Goal: Task Accomplishment & Management: Use online tool/utility

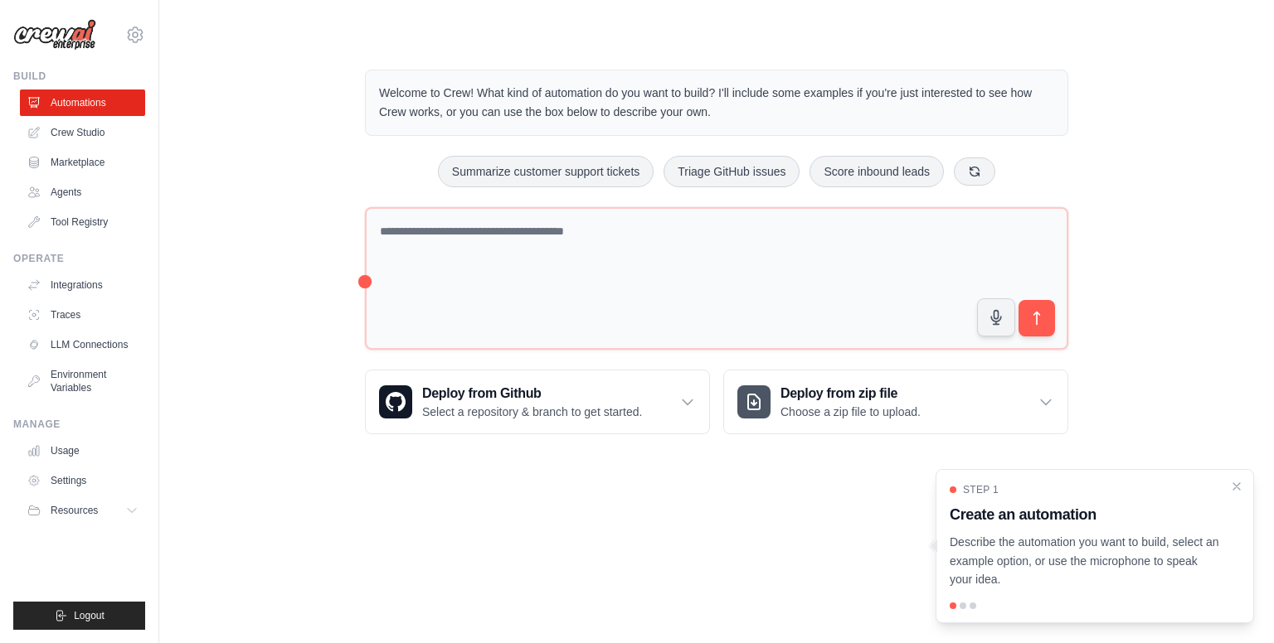
click at [58, 108] on link "Automations" at bounding box center [82, 103] width 125 height 27
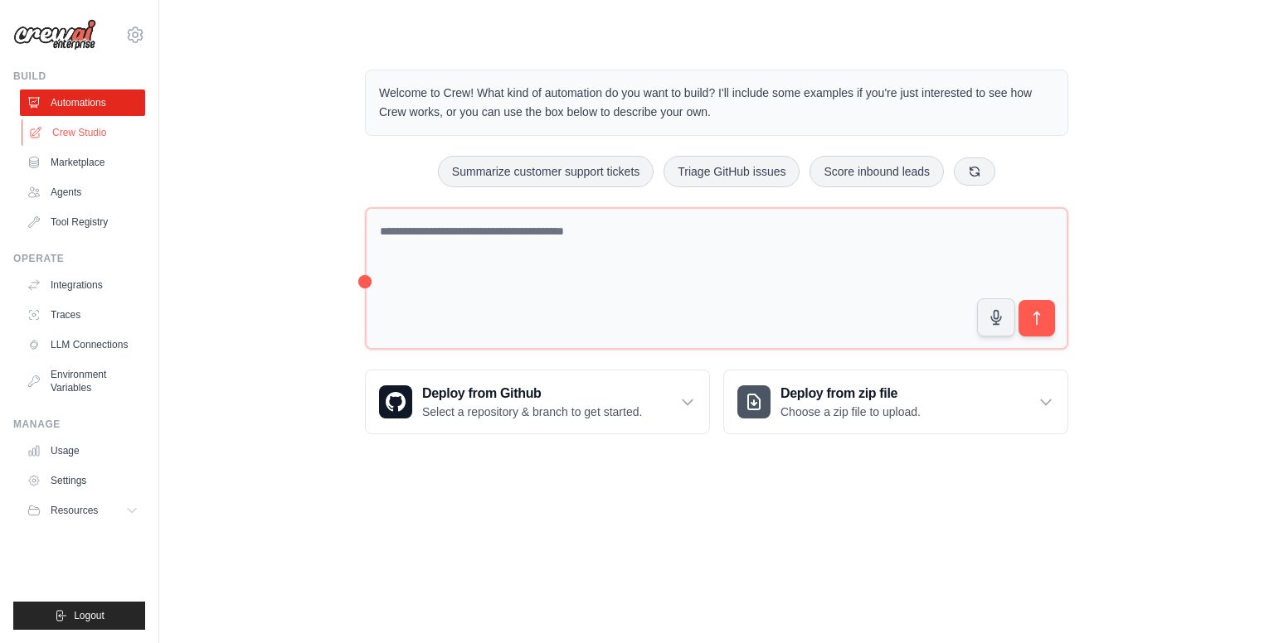
click at [84, 131] on link "Crew Studio" at bounding box center [84, 132] width 125 height 27
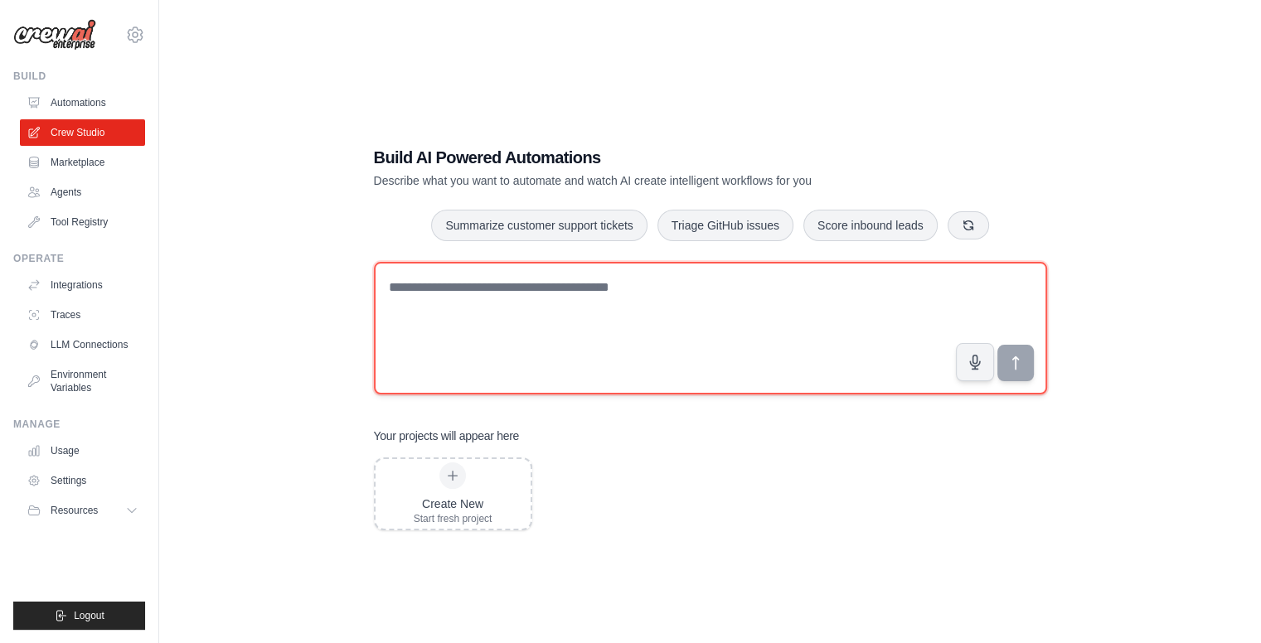
click at [531, 340] on textarea at bounding box center [710, 328] width 673 height 133
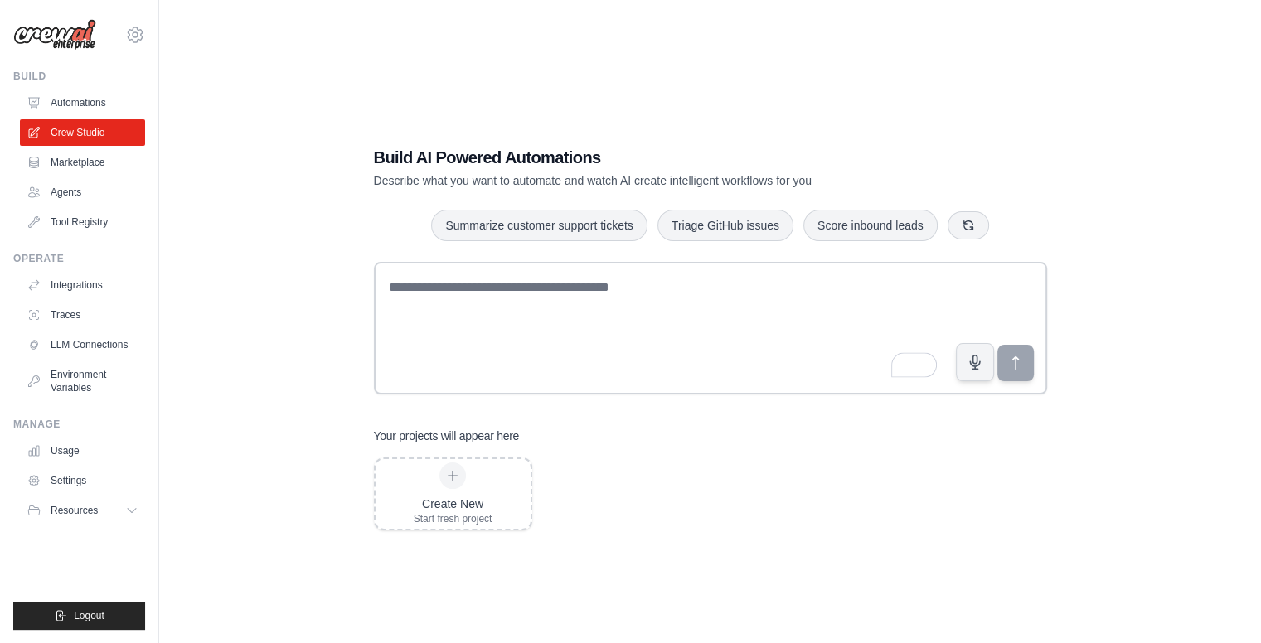
click at [332, 186] on div "Build AI Powered Automations Describe what you want to automate and watch AI cr…" at bounding box center [710, 338] width 1049 height 643
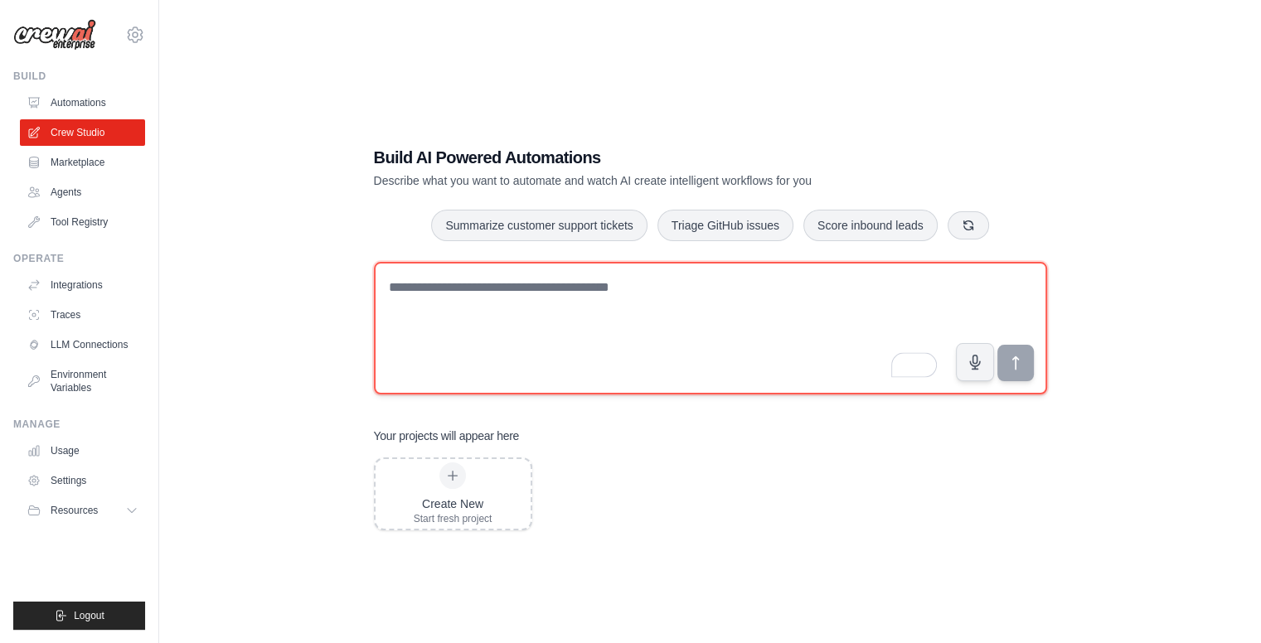
click at [649, 305] on textarea "To enrich screen reader interactions, please activate Accessibility in Grammarl…" at bounding box center [710, 328] width 673 height 133
paste textarea "**********"
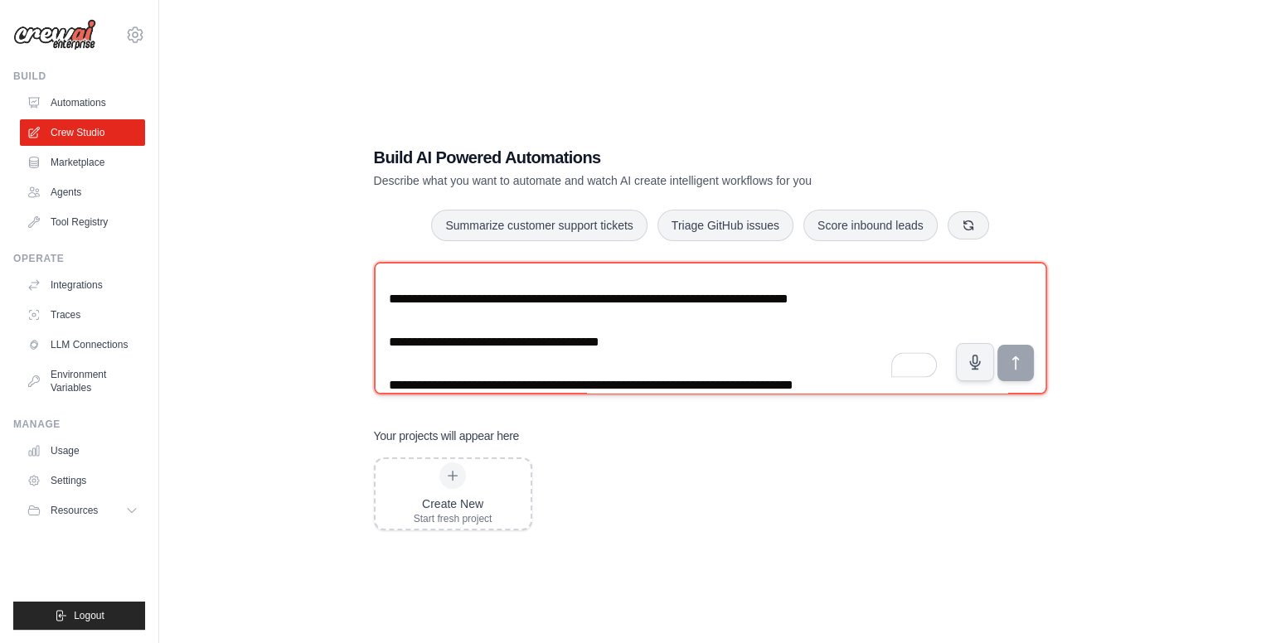
scroll to position [247, 0]
type textarea "**********"
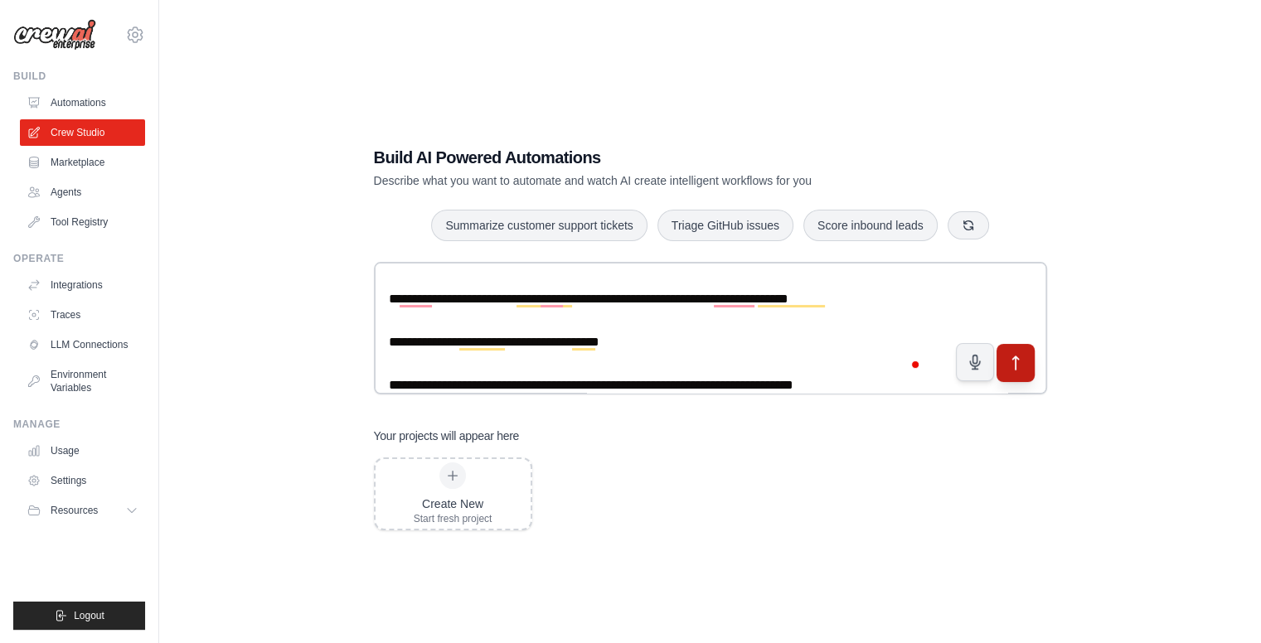
click at [1018, 362] on icon "submit" at bounding box center [1015, 363] width 17 height 17
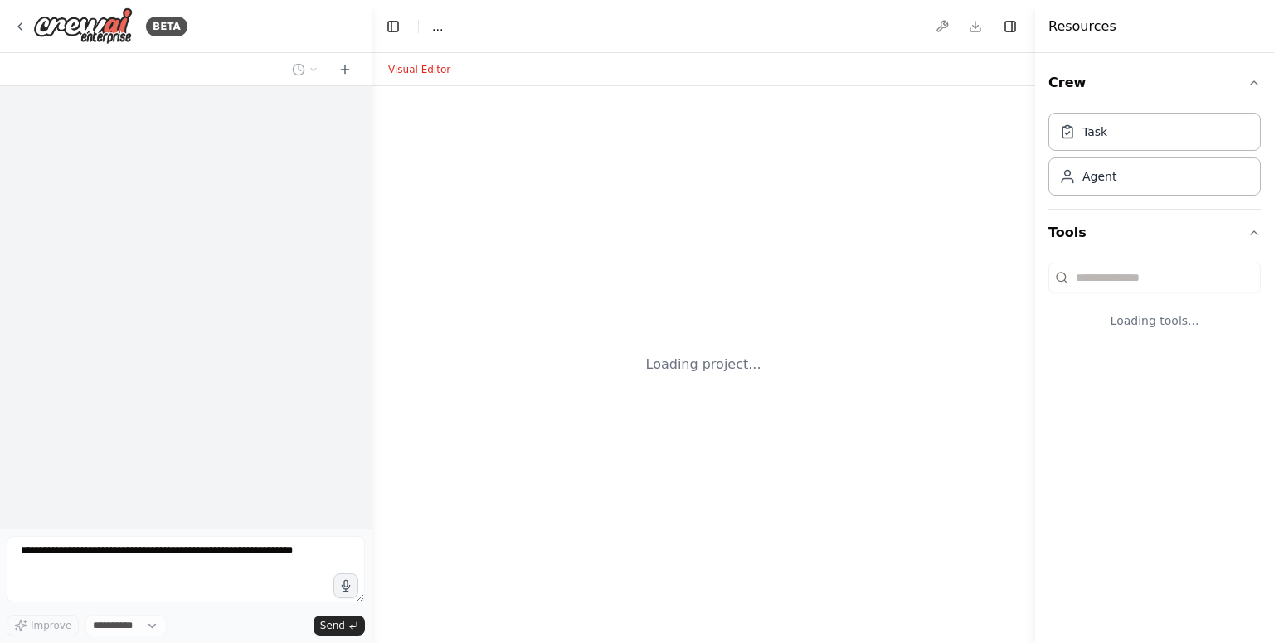
select select "****"
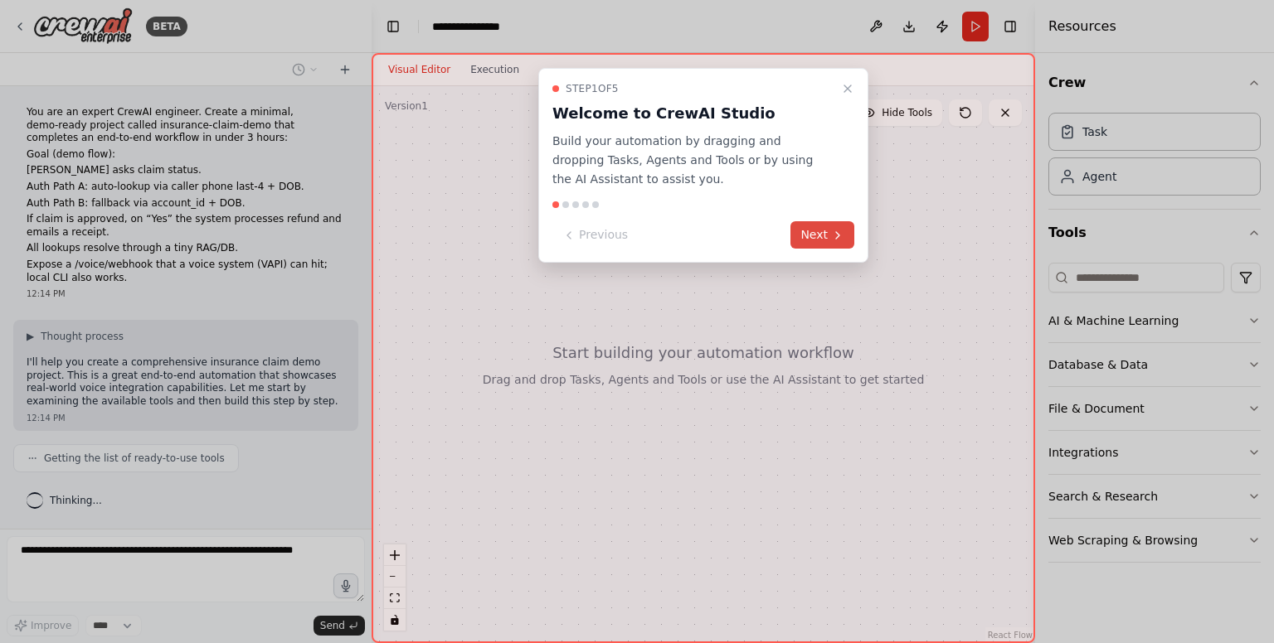
click at [833, 240] on icon at bounding box center [837, 235] width 13 height 13
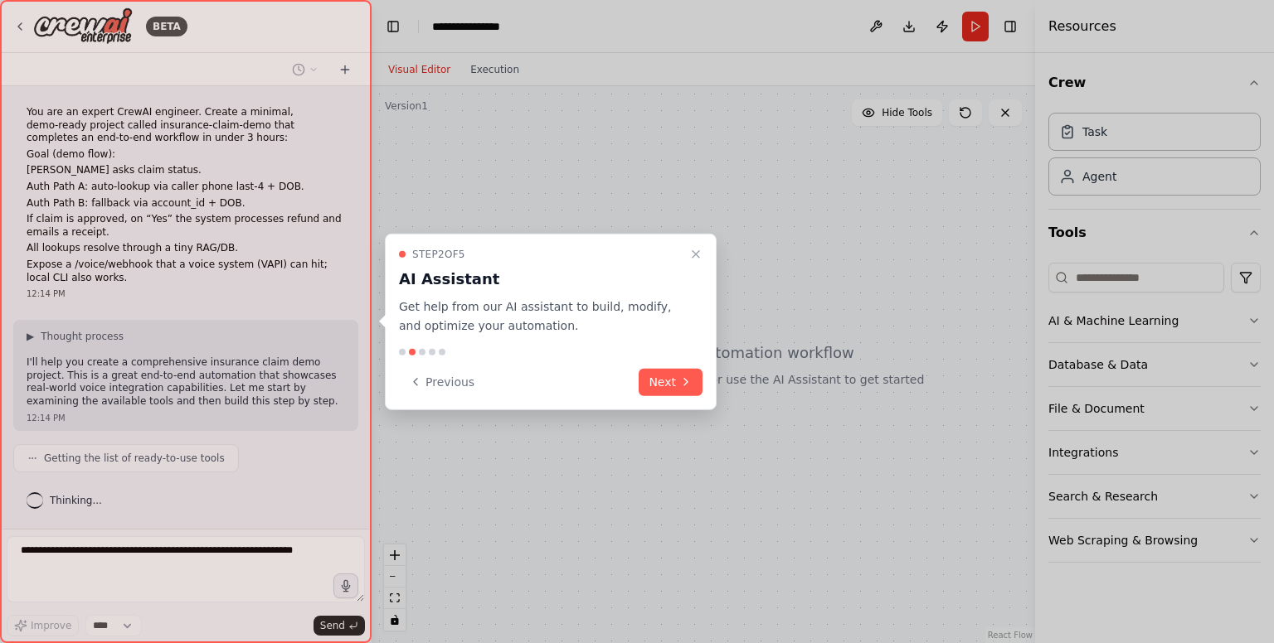
scroll to position [39, 0]
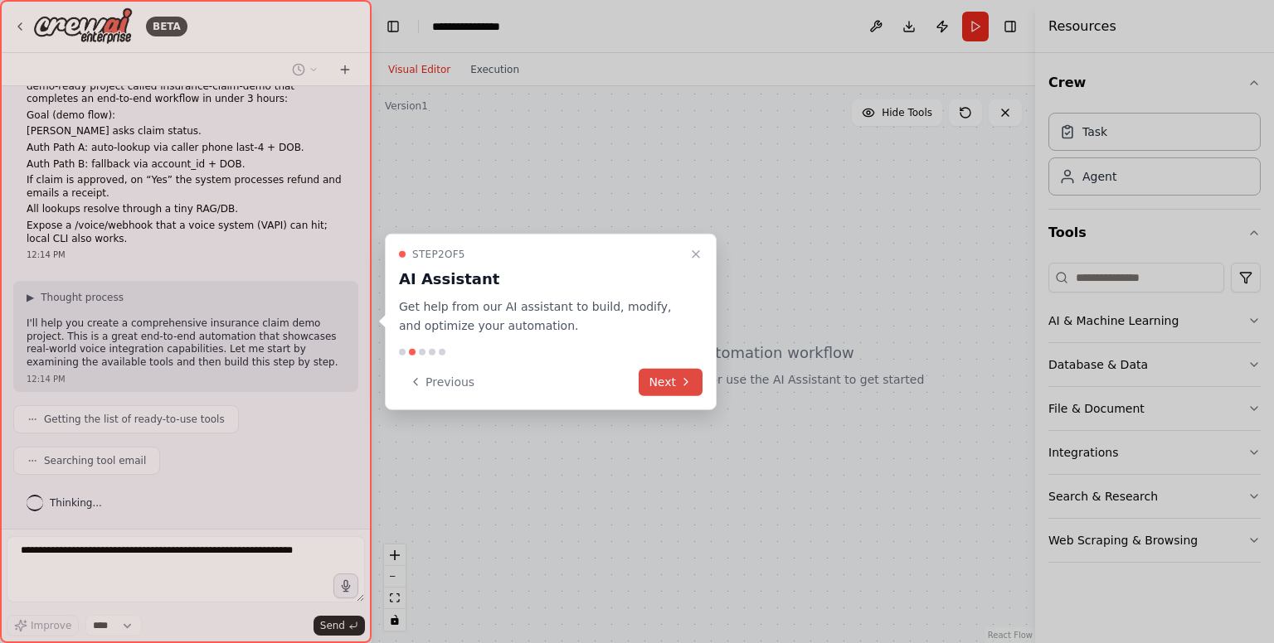
click at [677, 369] on button "Next" at bounding box center [671, 381] width 64 height 27
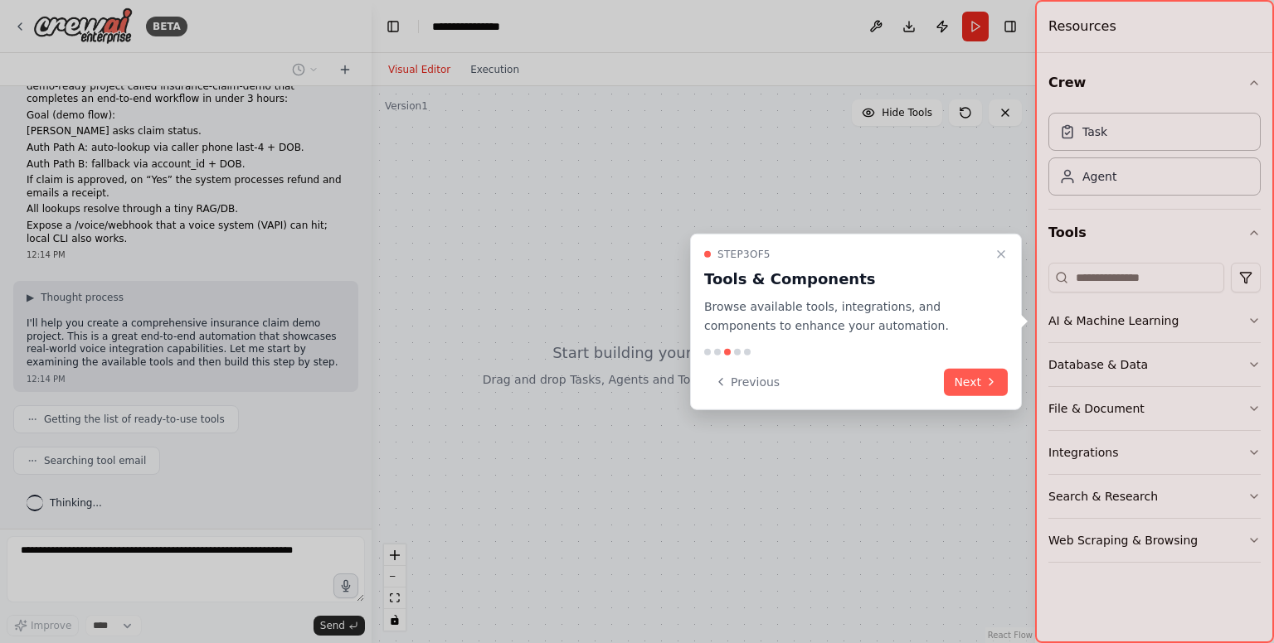
scroll to position [80, 0]
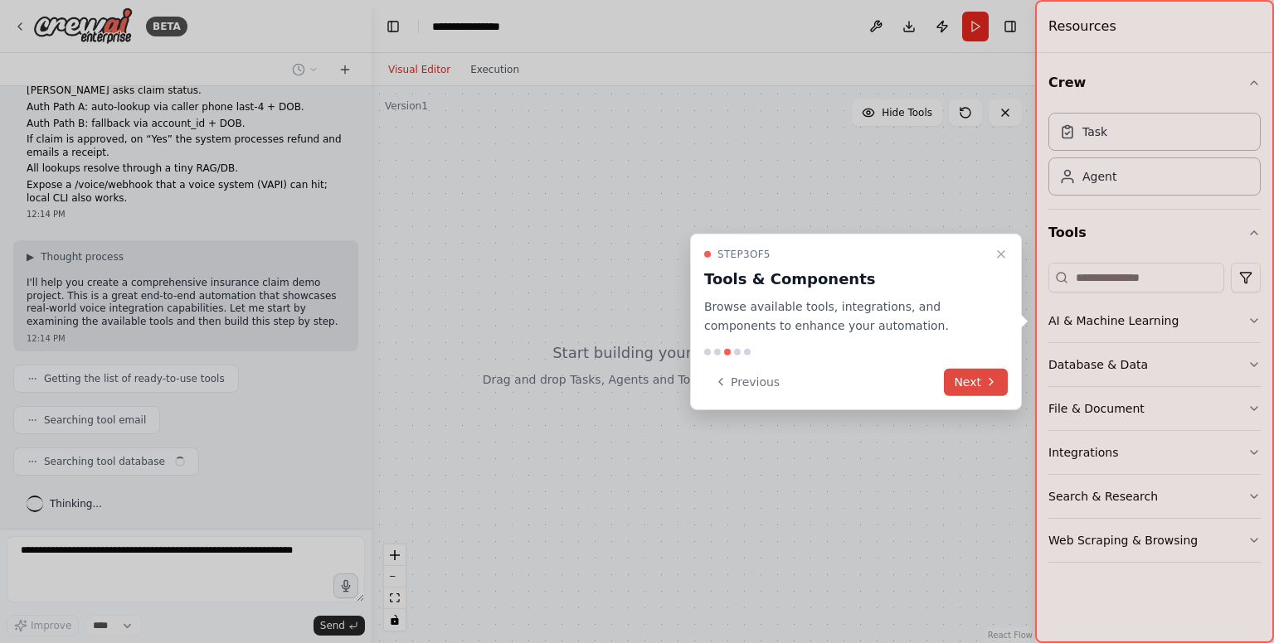
click at [988, 377] on icon at bounding box center [990, 382] width 13 height 13
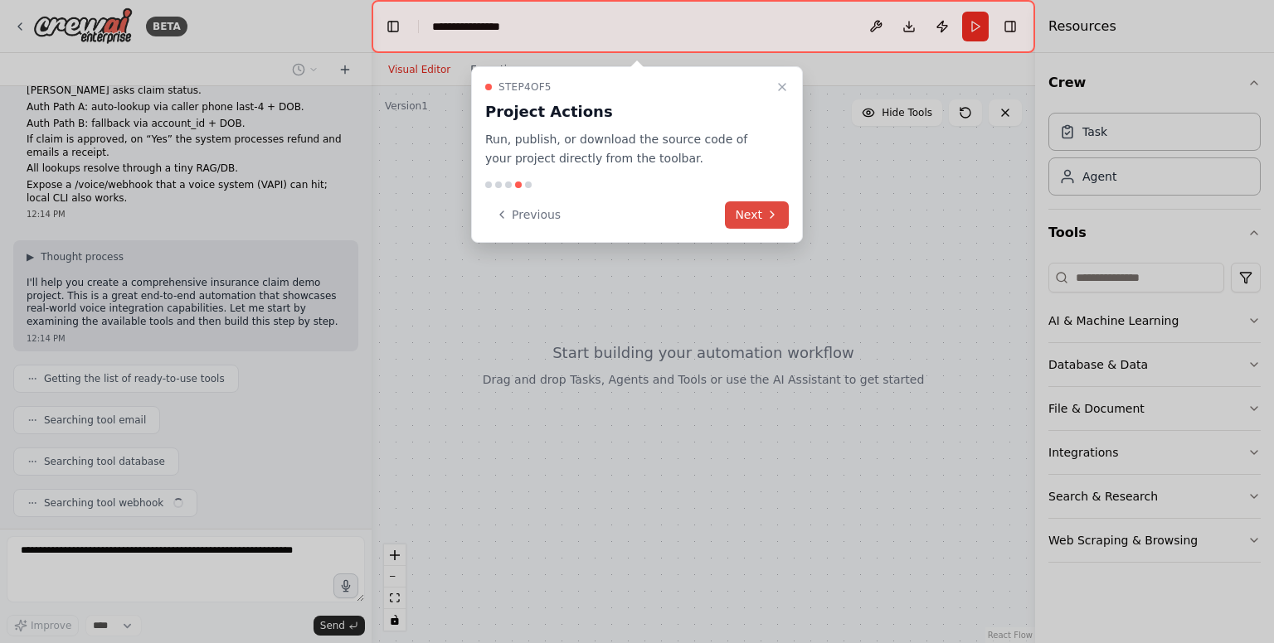
scroll to position [121, 0]
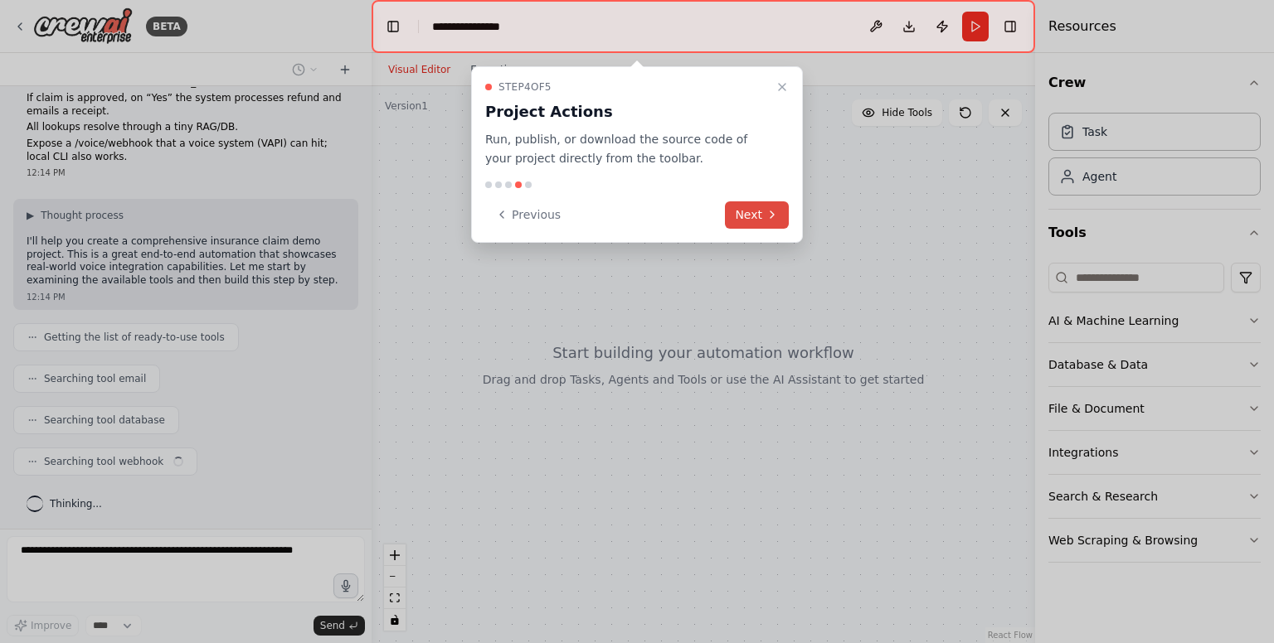
click at [743, 217] on button "Next" at bounding box center [757, 215] width 64 height 27
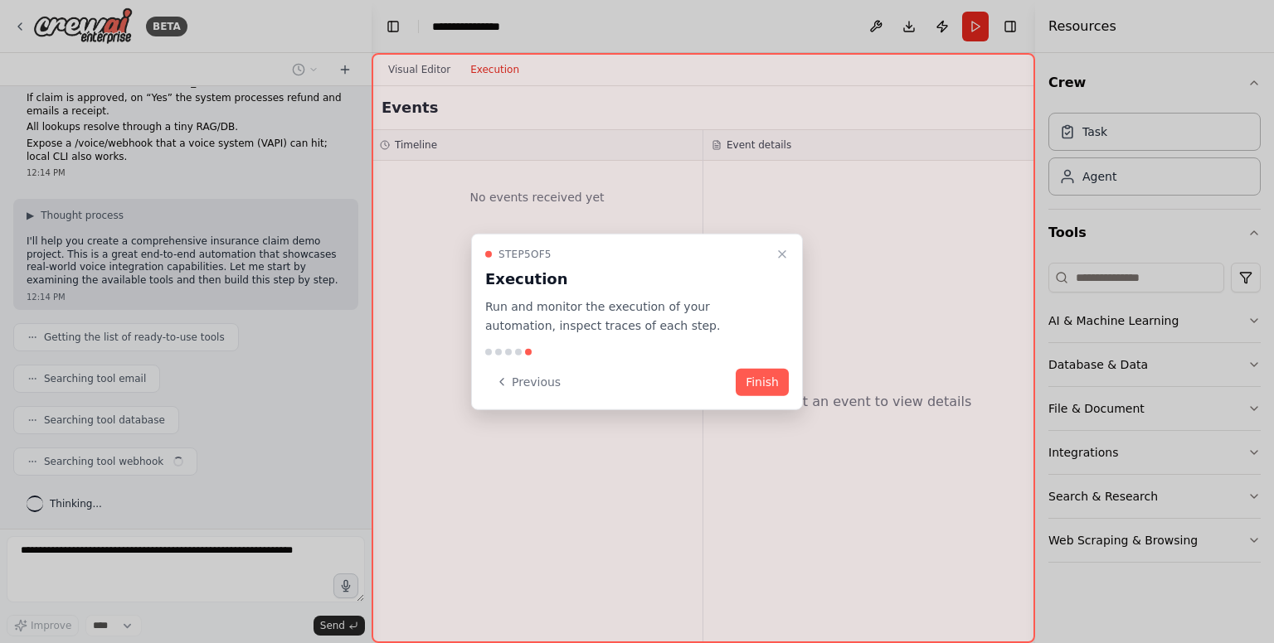
click at [743, 217] on div at bounding box center [702, 348] width 663 height 590
click at [755, 376] on button "Finish" at bounding box center [762, 381] width 53 height 27
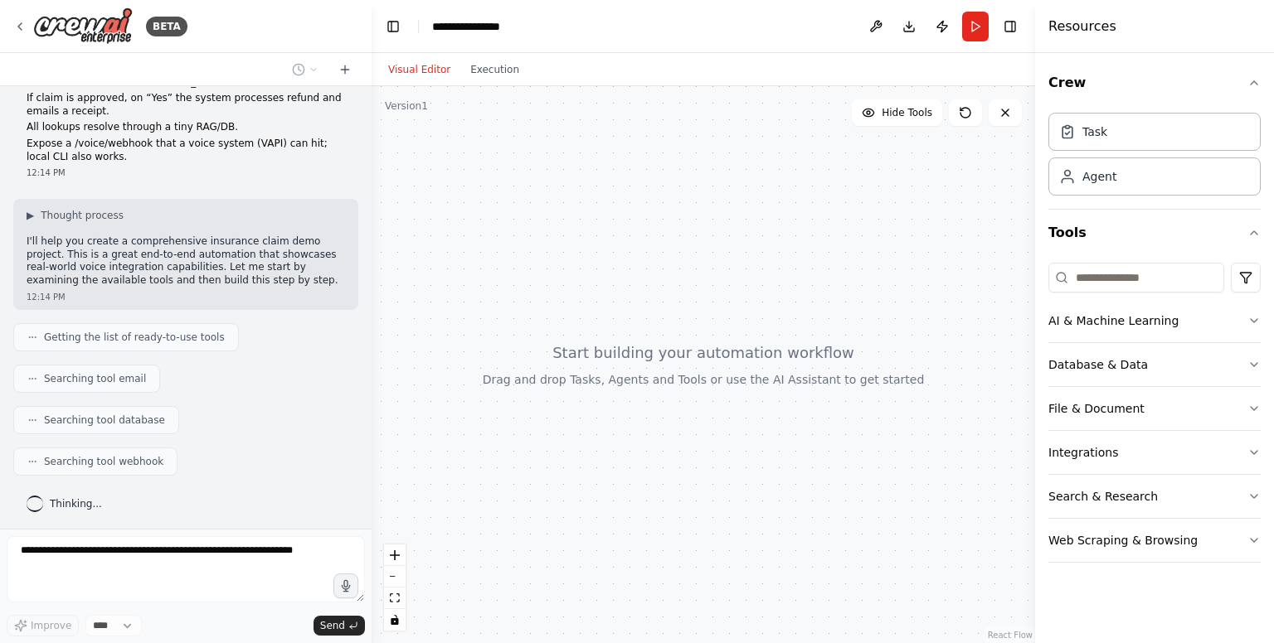
drag, startPoint x: 616, startPoint y: 318, endPoint x: 601, endPoint y: 196, distance: 122.8
click at [601, 196] on div at bounding box center [702, 364] width 663 height 557
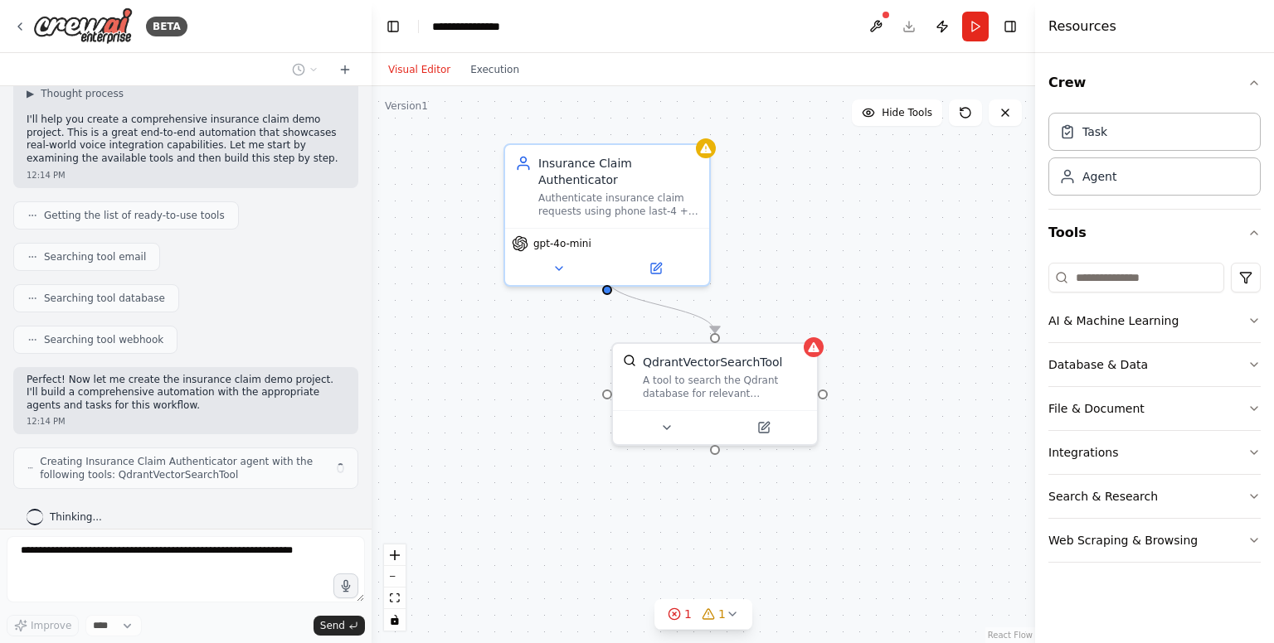
scroll to position [256, 0]
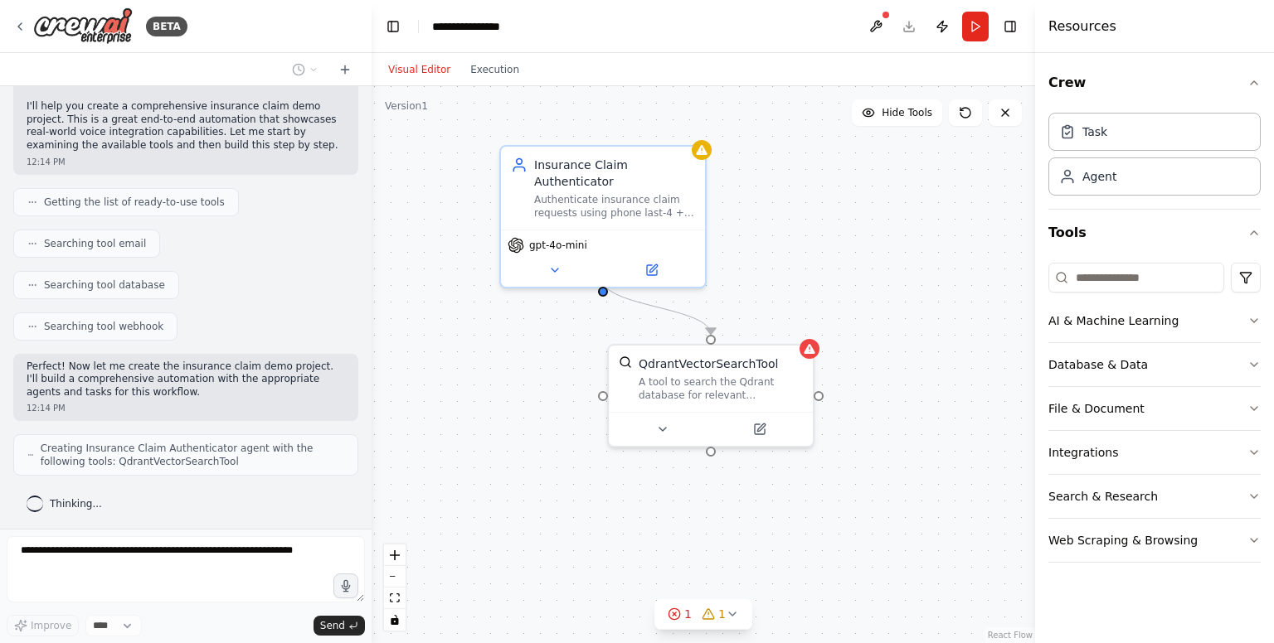
drag, startPoint x: 601, startPoint y: 196, endPoint x: 661, endPoint y: 294, distance: 114.6
click at [661, 294] on div ".deletable-edge-delete-btn { width: 20px; height: 20px; border: 0px solid #ffff…" at bounding box center [702, 364] width 663 height 557
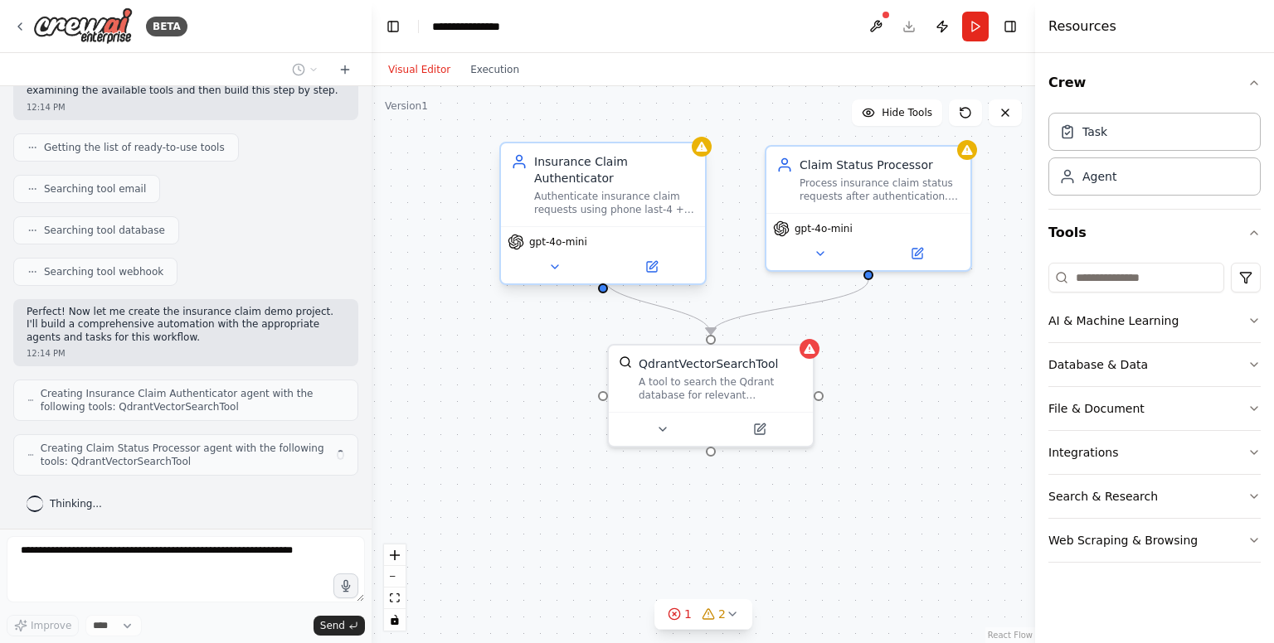
click at [626, 196] on div "Authenticate insurance claim requests using phone last-4 + DOB (Path A) or acco…" at bounding box center [614, 203] width 161 height 27
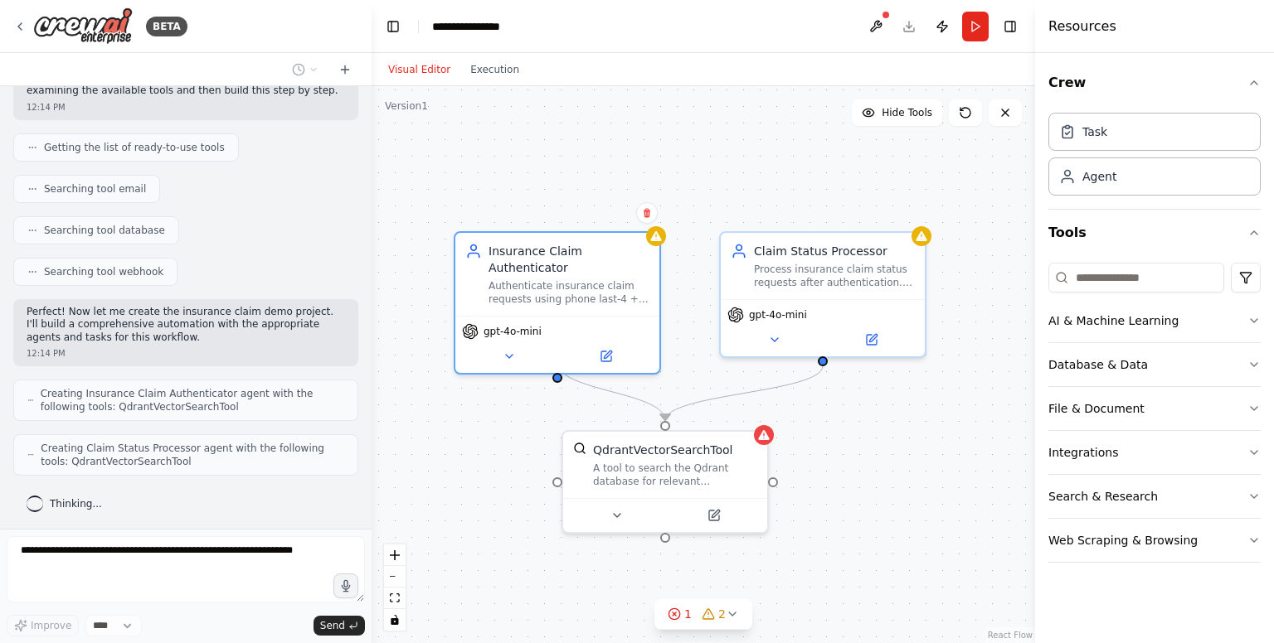
scroll to position [365, 0]
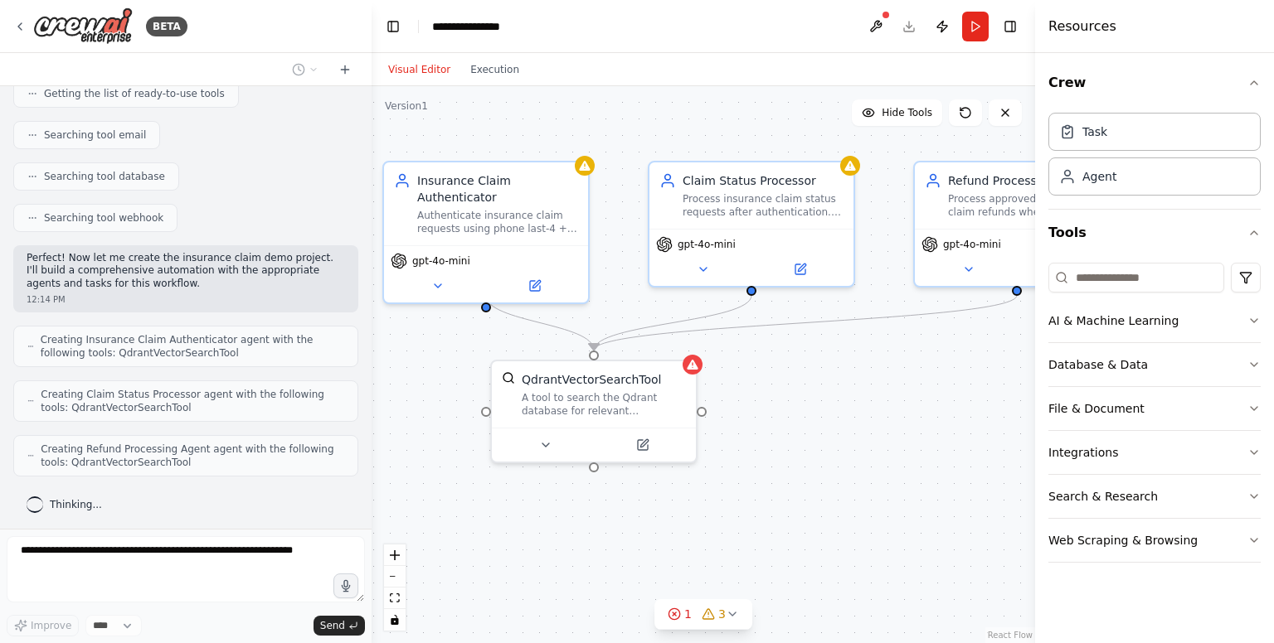
drag, startPoint x: 945, startPoint y: 399, endPoint x: 821, endPoint y: 411, distance: 125.0
click at [821, 411] on div ".deletable-edge-delete-btn { width: 20px; height: 20px; border: 0px solid #ffff…" at bounding box center [702, 364] width 663 height 557
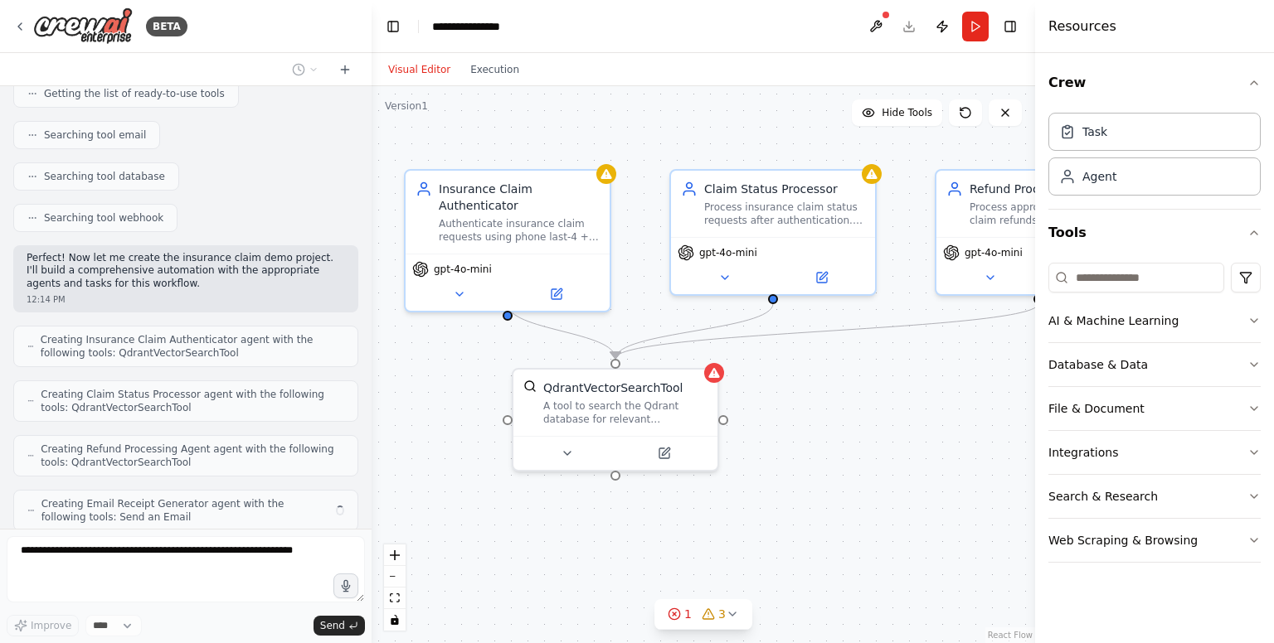
scroll to position [420, 0]
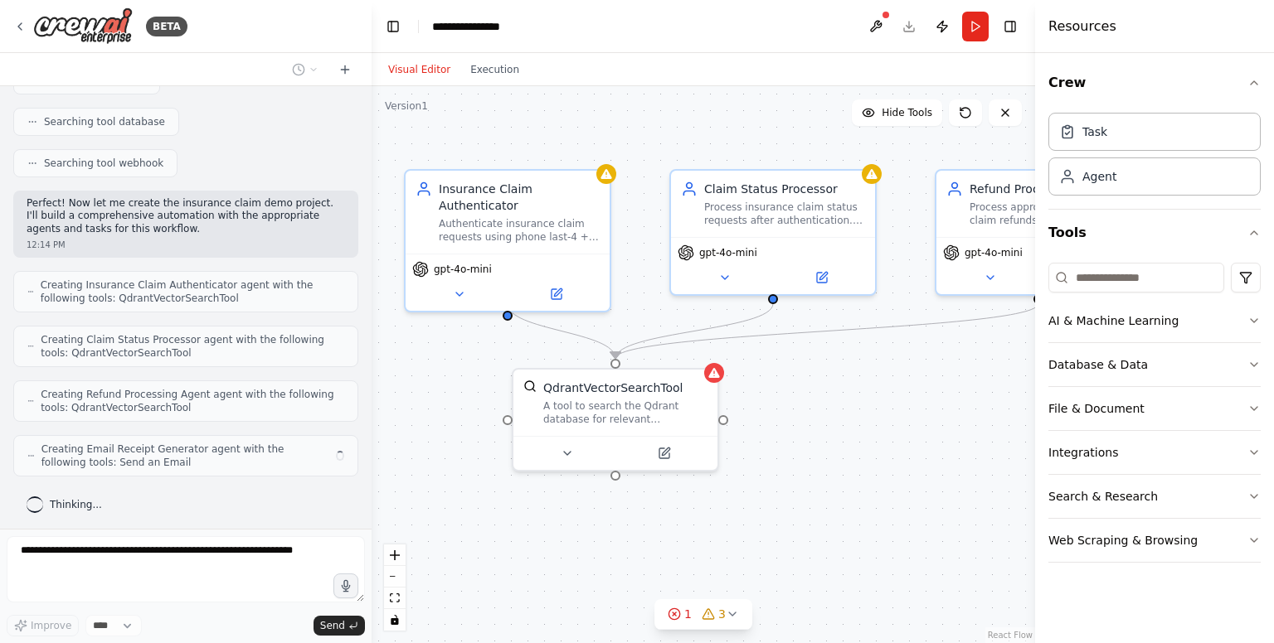
click at [850, 423] on div ".deletable-edge-delete-btn { width: 20px; height: 20px; border: 0px solid #ffff…" at bounding box center [702, 364] width 663 height 557
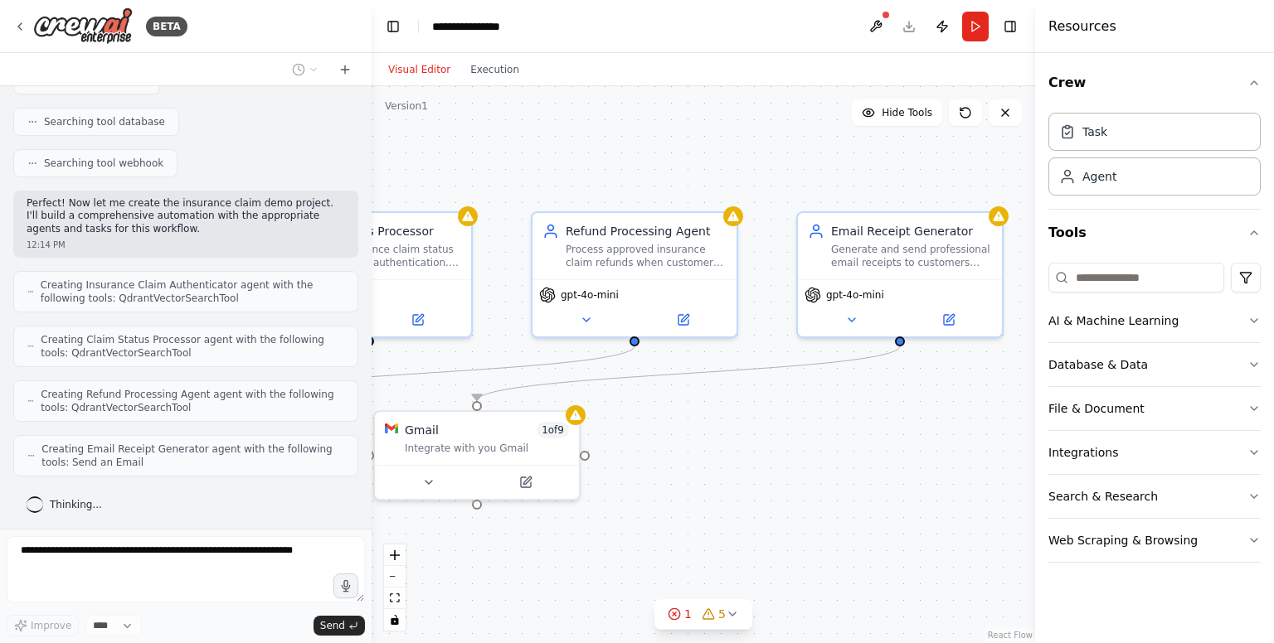
drag, startPoint x: 770, startPoint y: 362, endPoint x: 362, endPoint y: 404, distance: 409.3
click at [362, 404] on div "BETA You are an expert CrewAI engineer. Create a minimal, demo‑ready project ca…" at bounding box center [637, 321] width 1274 height 643
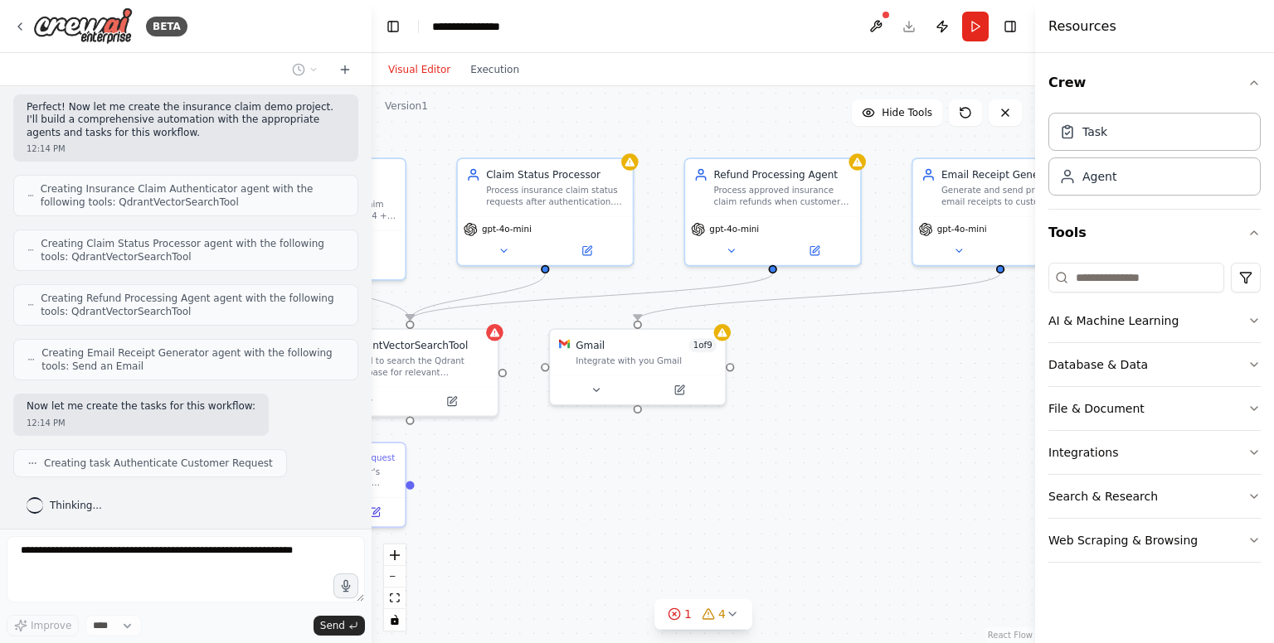
drag, startPoint x: 722, startPoint y: 416, endPoint x: 881, endPoint y: 349, distance: 172.8
click at [881, 349] on div ".deletable-edge-delete-btn { width: 20px; height: 20px; border: 0px solid #ffff…" at bounding box center [702, 364] width 663 height 557
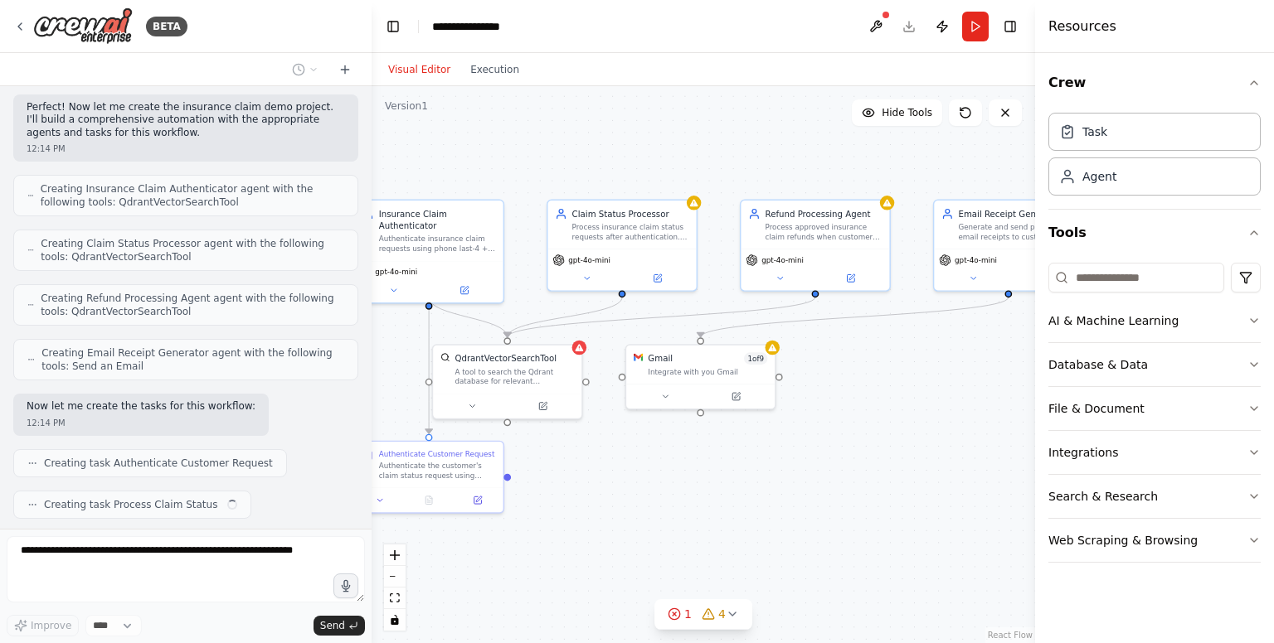
scroll to position [557, 0]
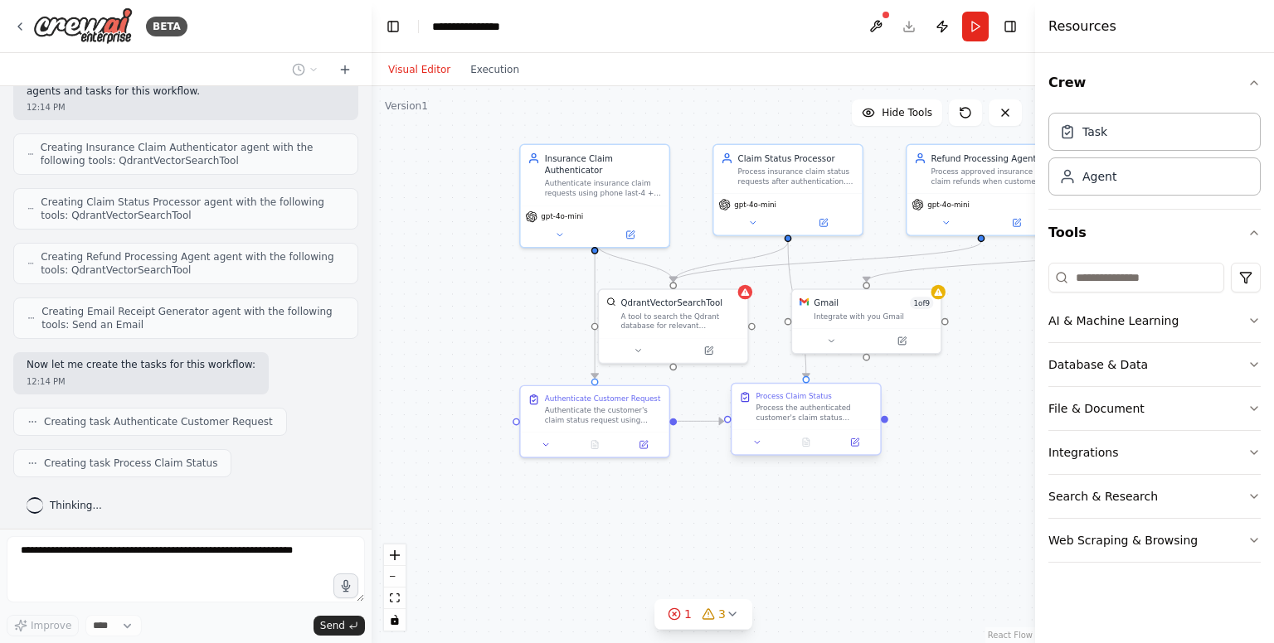
click at [806, 439] on div ".deletable-edge-delete-btn { width: 20px; height: 20px; border: 0px solid #ffff…" at bounding box center [702, 364] width 663 height 557
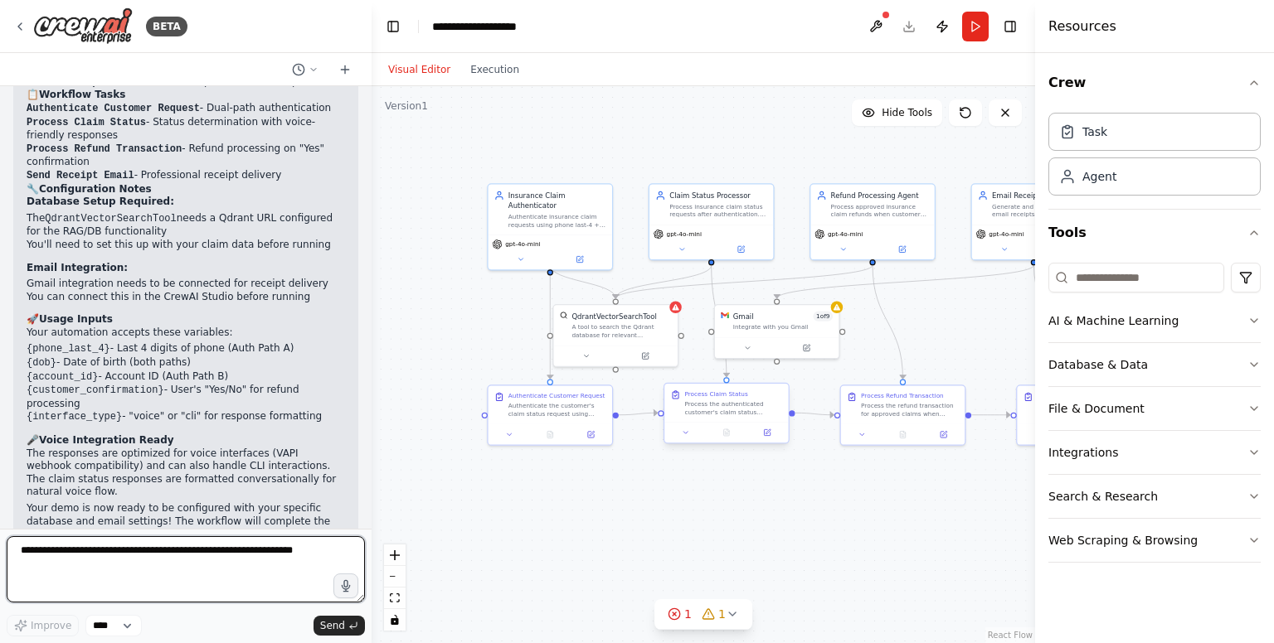
scroll to position [1446, 0]
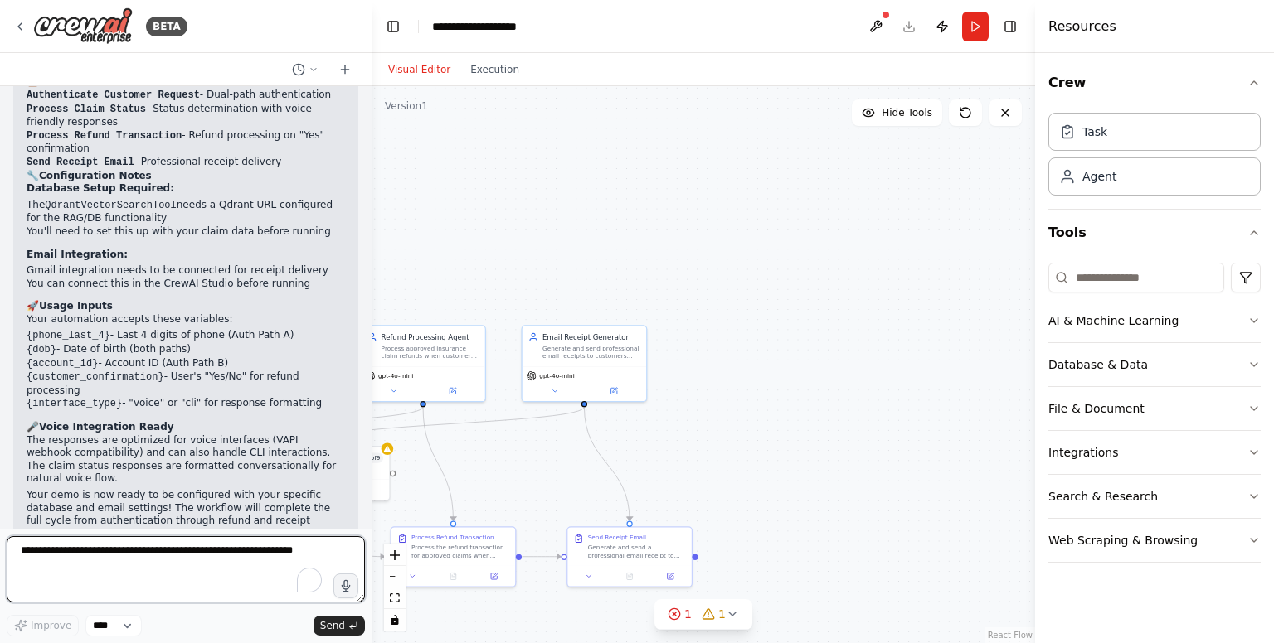
click at [277, 571] on textarea "To enrich screen reader interactions, please activate Accessibility in Grammarl…" at bounding box center [186, 570] width 358 height 66
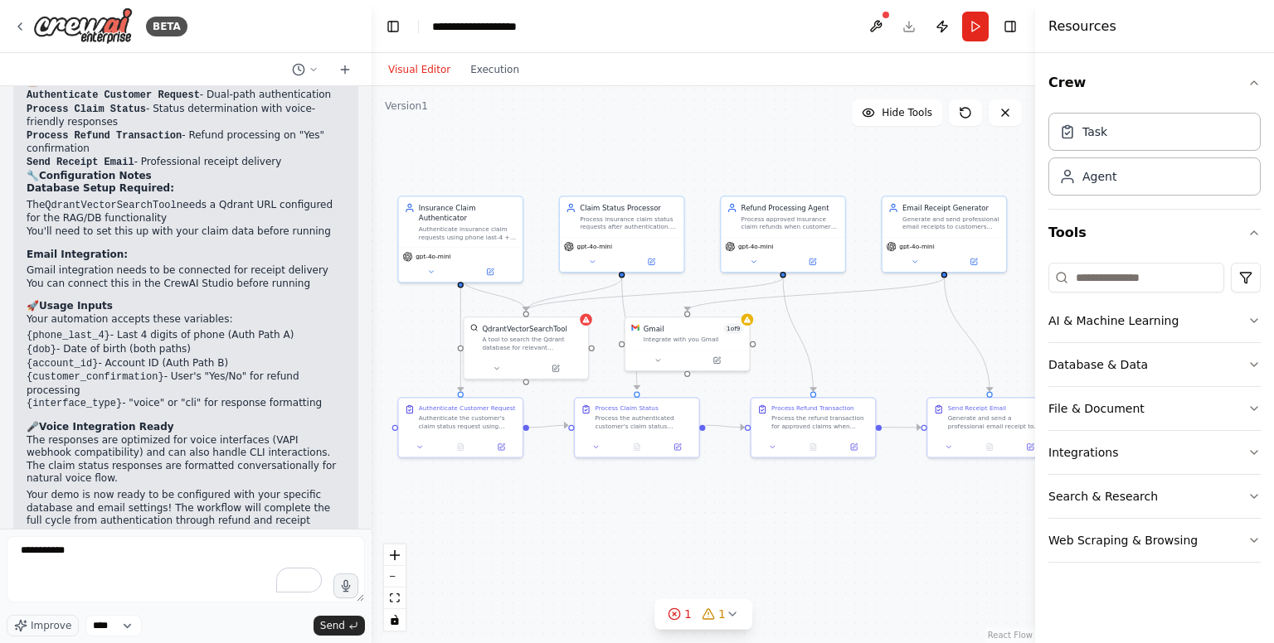
drag, startPoint x: 509, startPoint y: 476, endPoint x: 869, endPoint y: 347, distance: 382.4
click at [869, 347] on div ".deletable-edge-delete-btn { width: 20px; height: 20px; border: 0px solid #ffff…" at bounding box center [702, 364] width 663 height 557
click at [880, 21] on button at bounding box center [875, 27] width 27 height 30
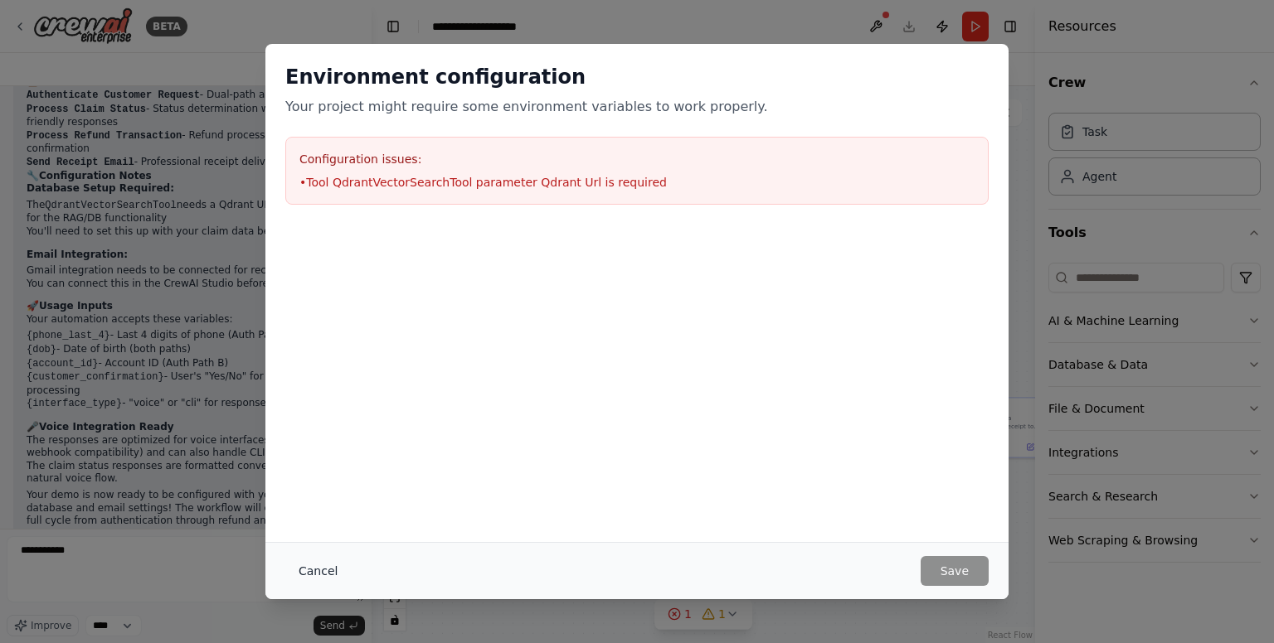
click at [326, 574] on button "Cancel" at bounding box center [318, 571] width 66 height 30
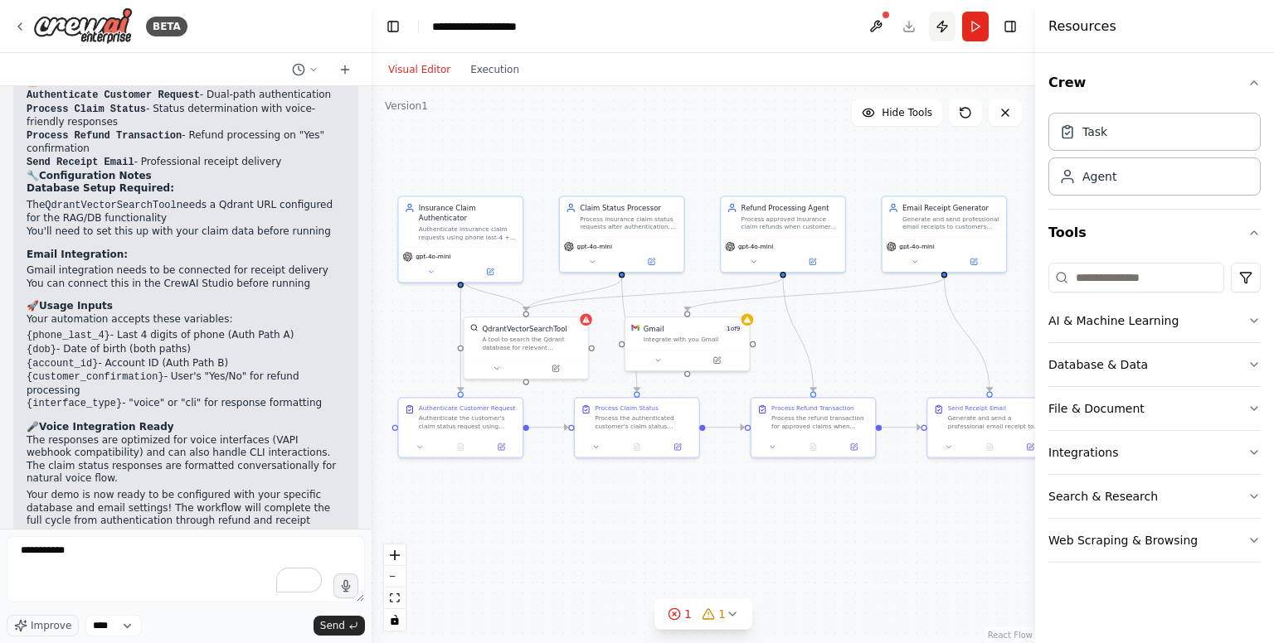
click at [941, 22] on button "Publish" at bounding box center [942, 27] width 27 height 30
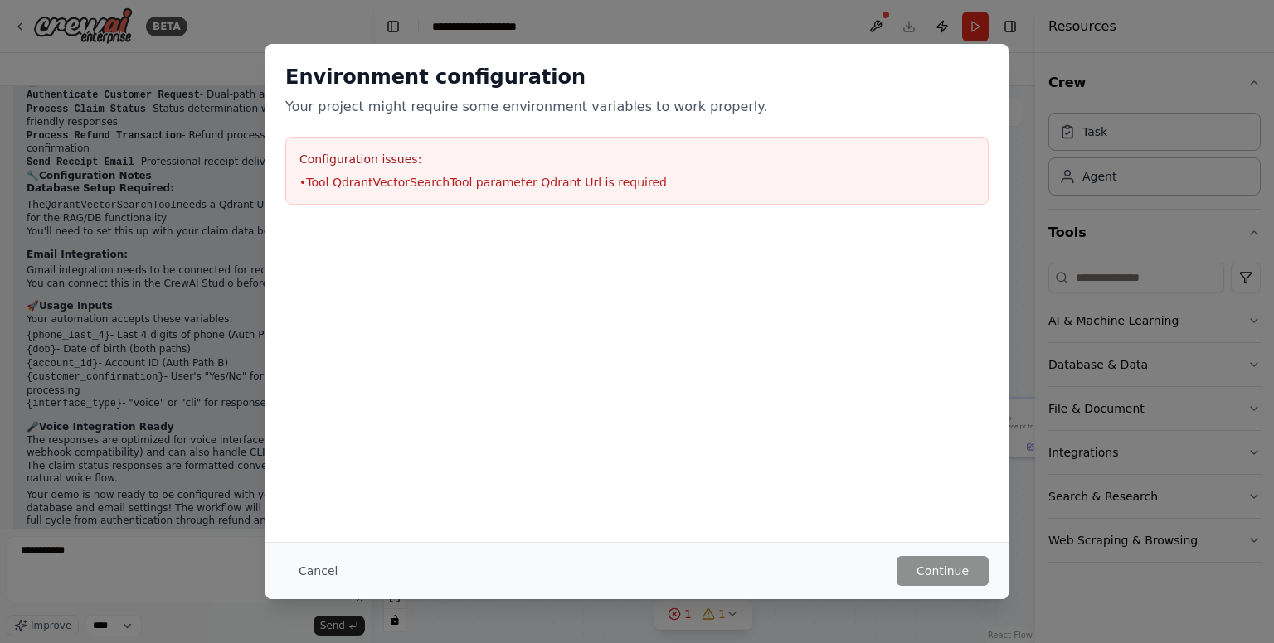
click at [997, 42] on div "Environment configuration Your project might require some environment variables…" at bounding box center [637, 321] width 1274 height 643
click at [305, 585] on button "Cancel" at bounding box center [318, 571] width 66 height 30
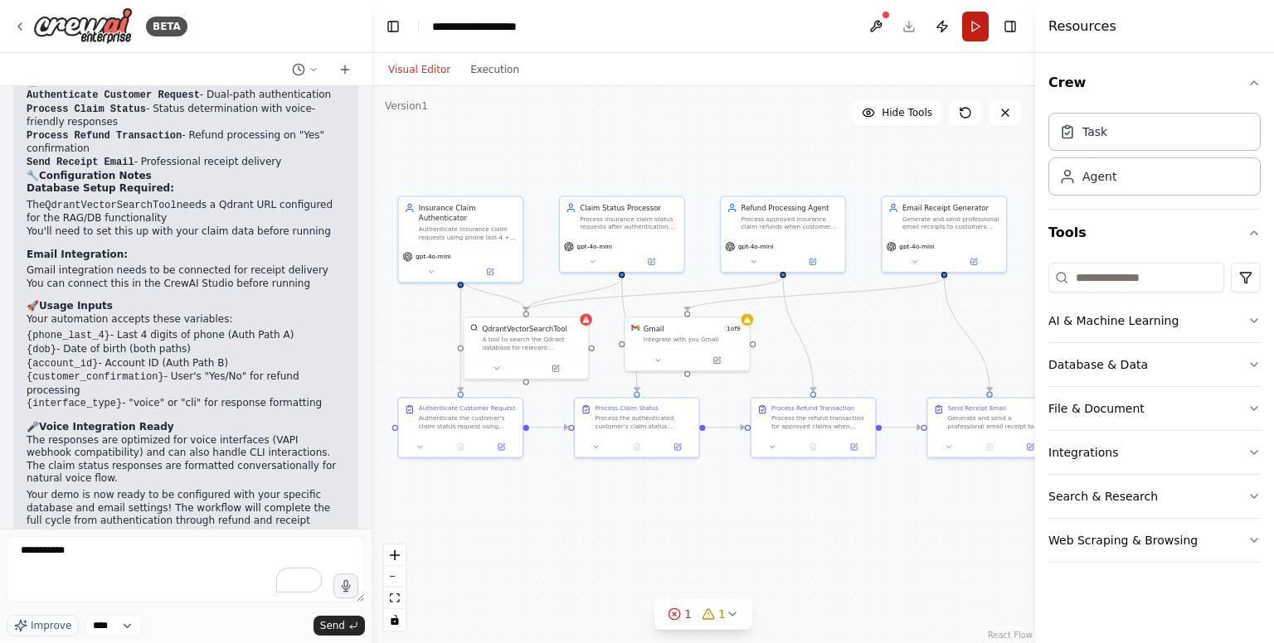
click at [969, 33] on button "Run" at bounding box center [975, 27] width 27 height 30
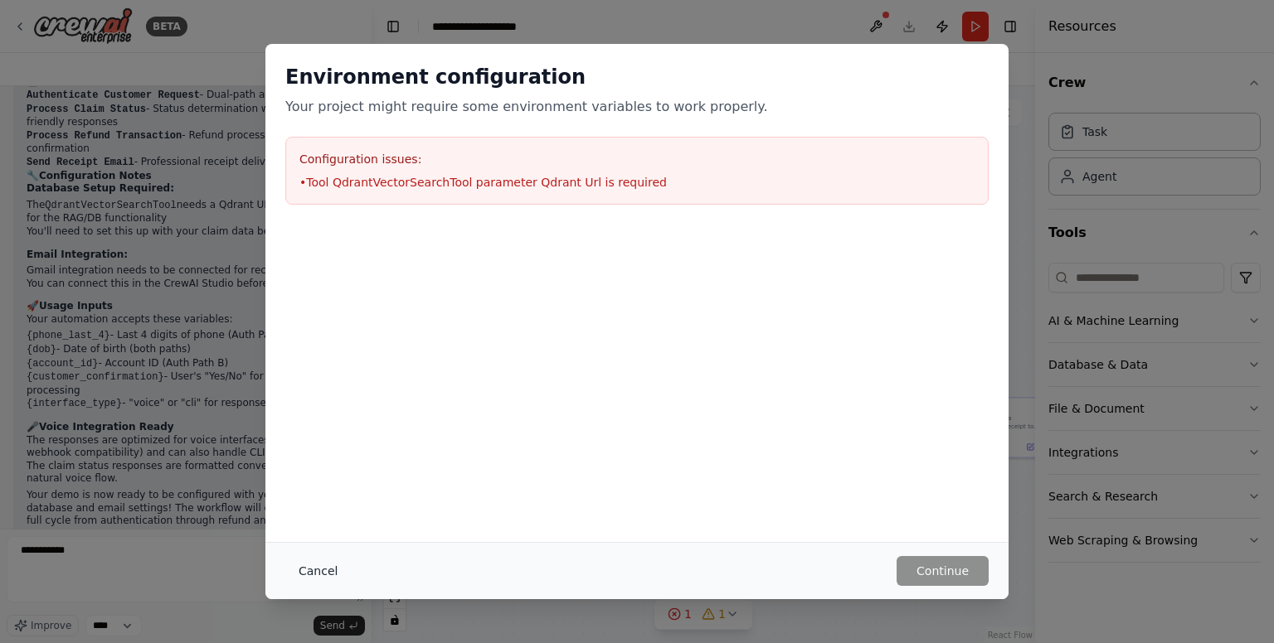
click at [316, 577] on button "Cancel" at bounding box center [318, 571] width 66 height 30
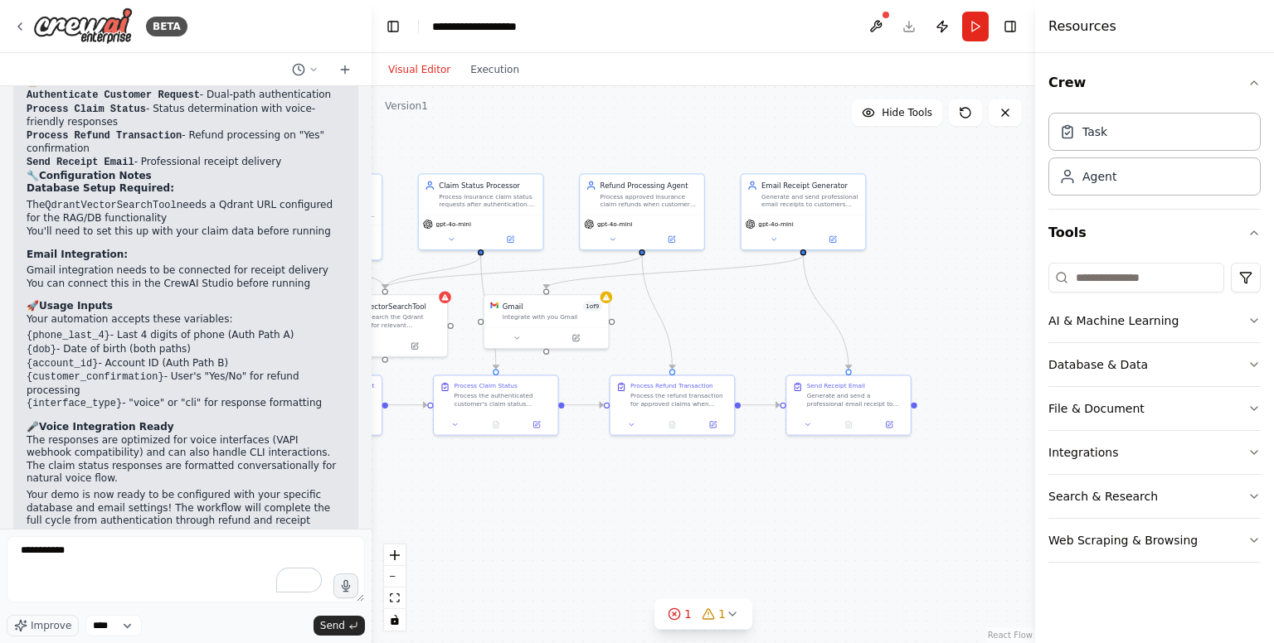
drag, startPoint x: 626, startPoint y: 561, endPoint x: 482, endPoint y: 541, distance: 145.7
click at [482, 541] on div ".deletable-edge-delete-btn { width: 20px; height: 20px; border: 0px solid #ffff…" at bounding box center [702, 364] width 663 height 557
click at [1003, 23] on button "Toggle Right Sidebar" at bounding box center [1009, 26] width 23 height 23
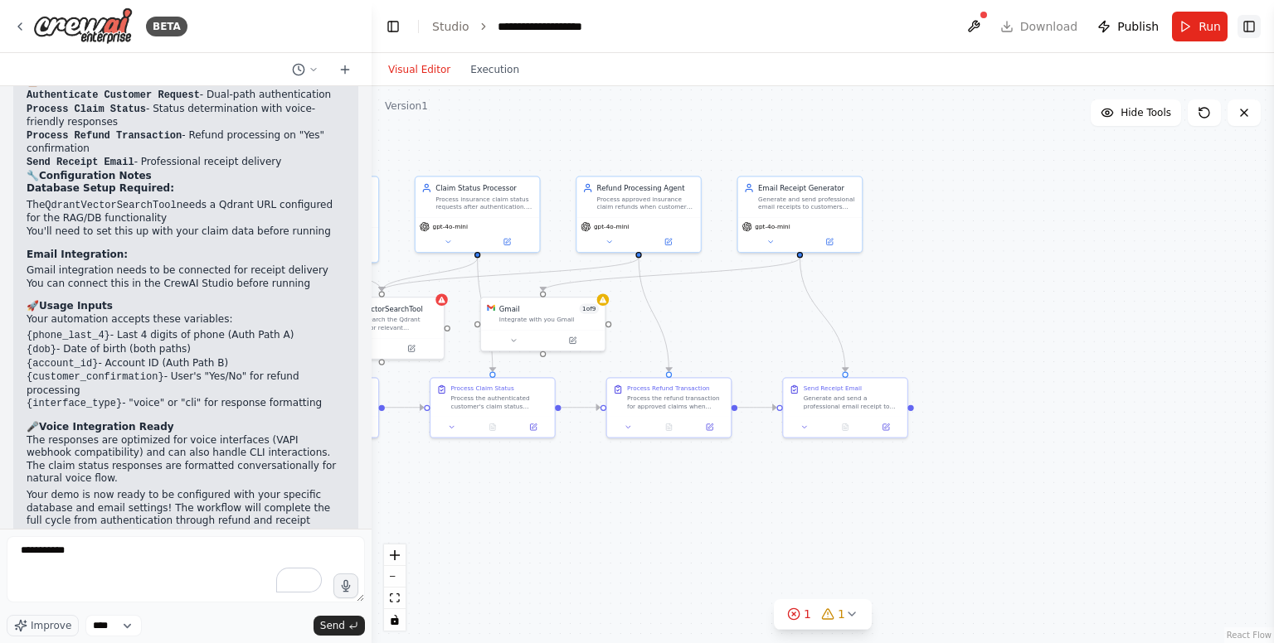
click at [1257, 24] on button "Toggle Right Sidebar" at bounding box center [1248, 26] width 23 height 23
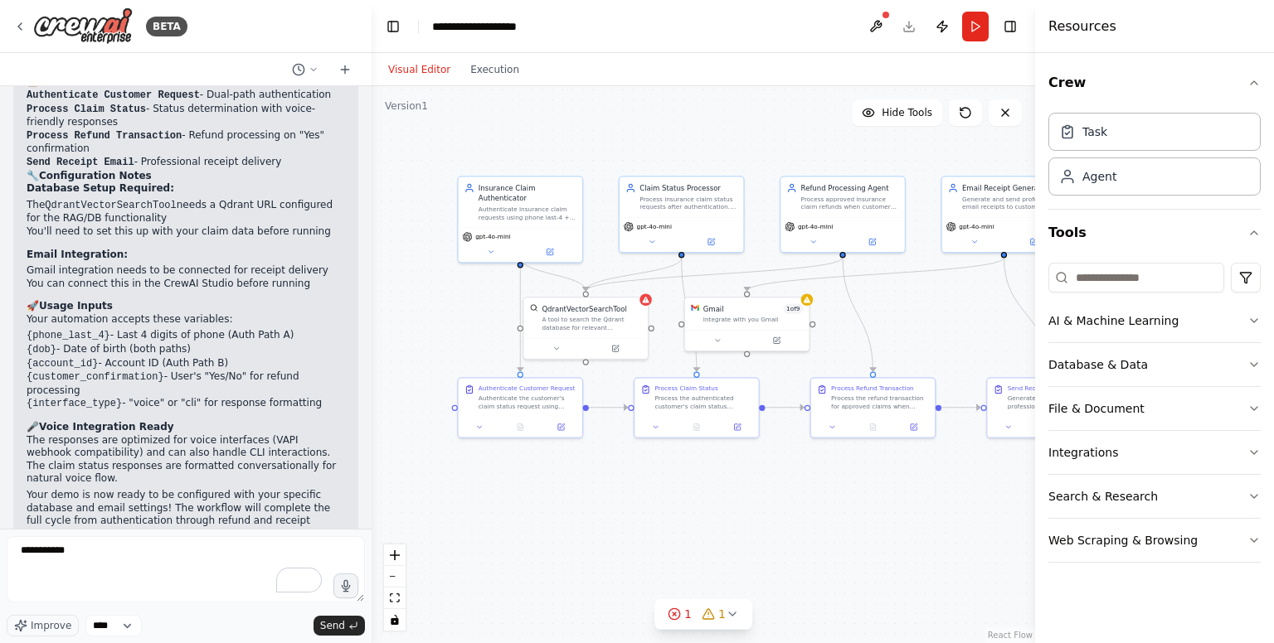
drag, startPoint x: 709, startPoint y: 135, endPoint x: 913, endPoint y: 135, distance: 204.0
click at [913, 135] on div ".deletable-edge-delete-btn { width: 20px; height: 20px; border: 0px solid #ffff…" at bounding box center [702, 364] width 663 height 557
click at [90, 556] on textarea "**********" at bounding box center [186, 570] width 358 height 66
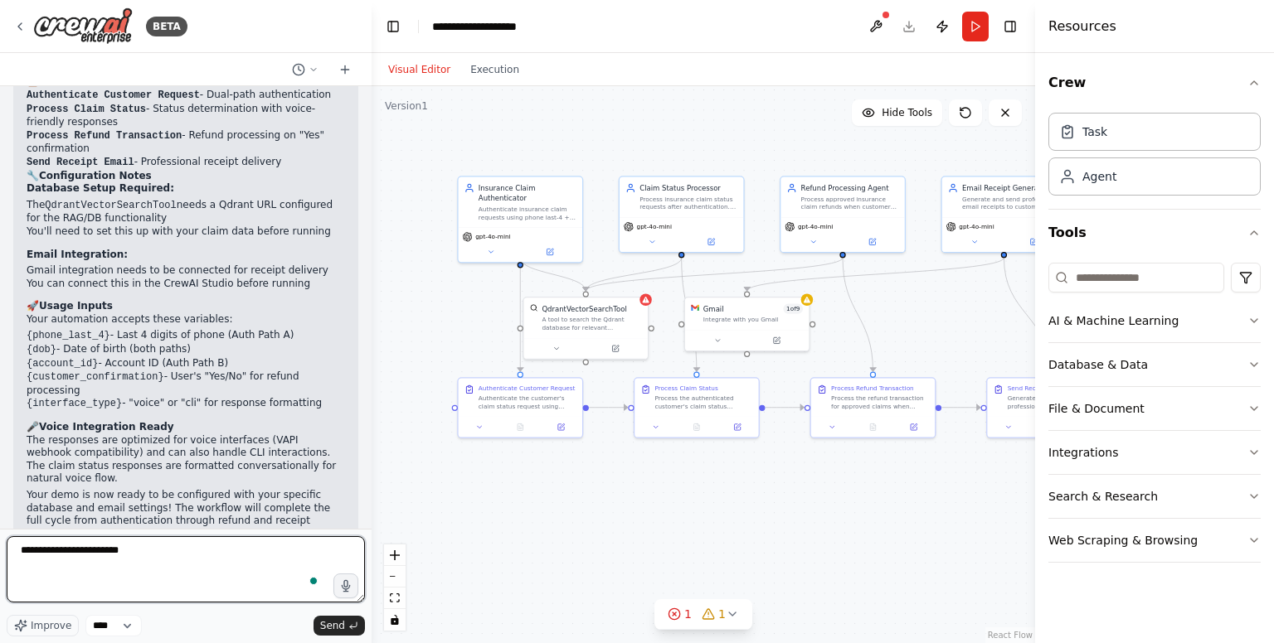
type textarea "**********"
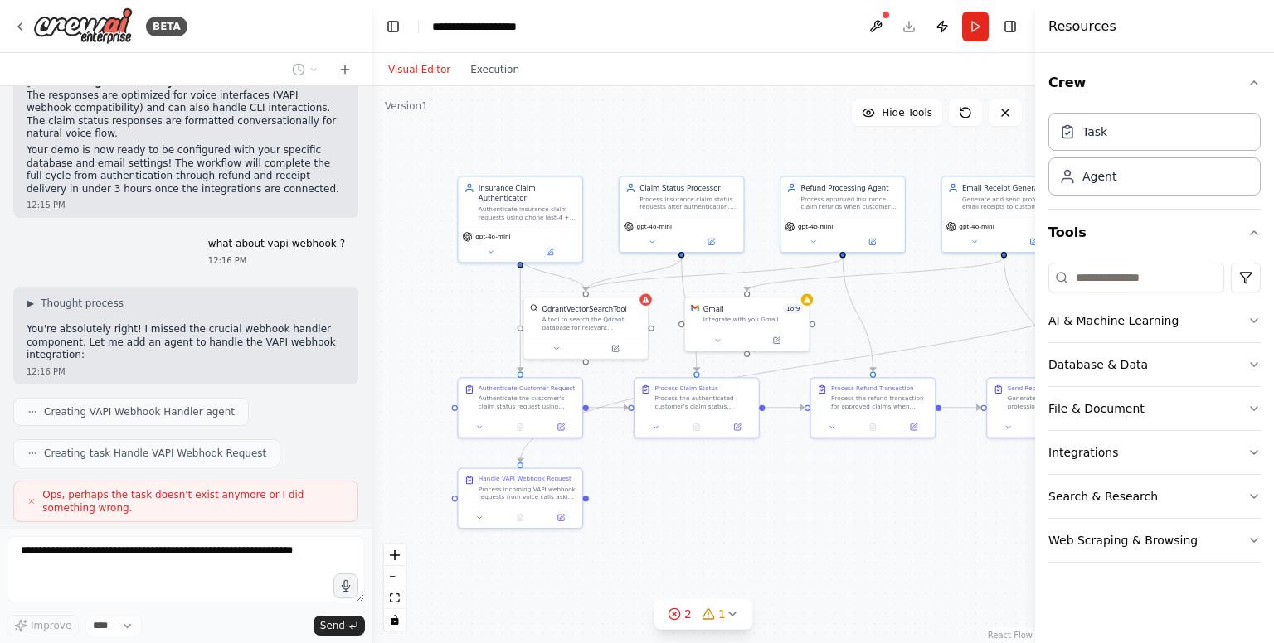
scroll to position [1889, 0]
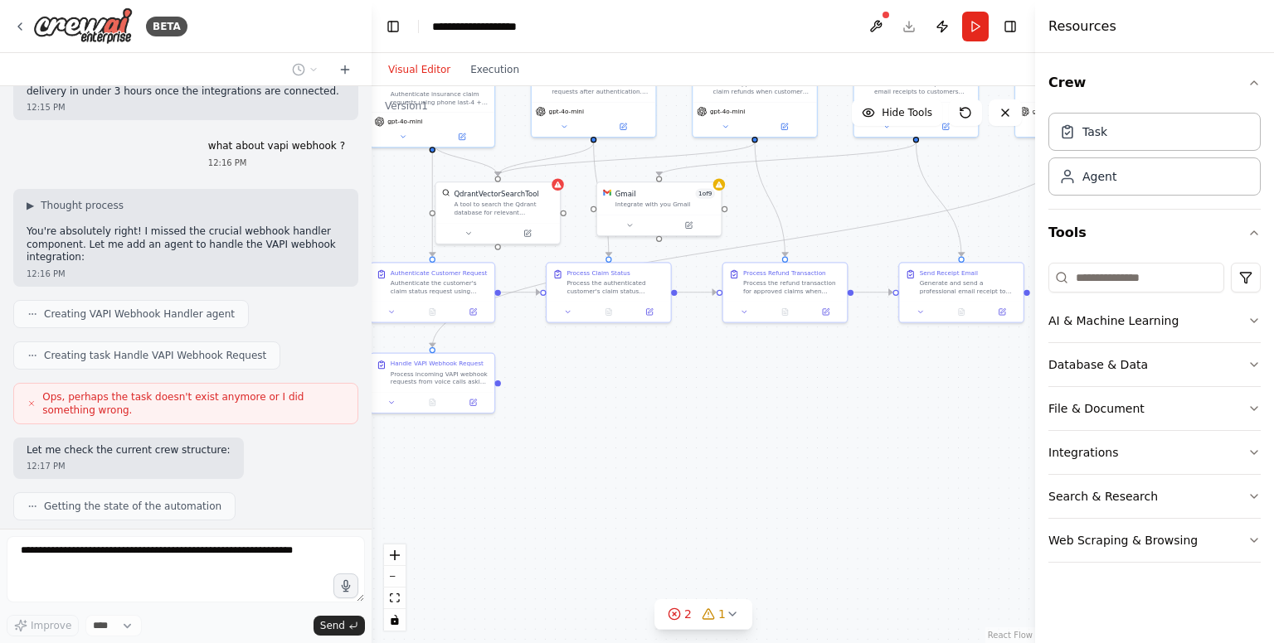
drag, startPoint x: 751, startPoint y: 541, endPoint x: 653, endPoint y: 385, distance: 185.2
click at [653, 385] on div ".deletable-edge-delete-btn { width: 20px; height: 20px; border: 0px solid #ffff…" at bounding box center [702, 364] width 663 height 557
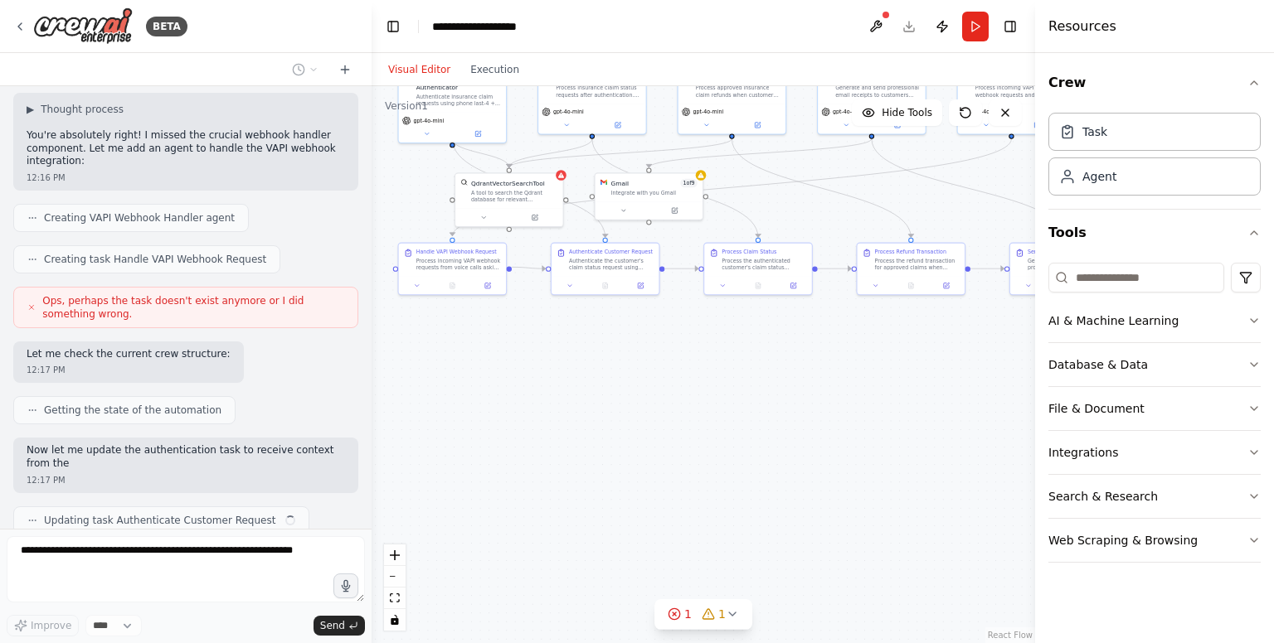
scroll to position [1998, 0]
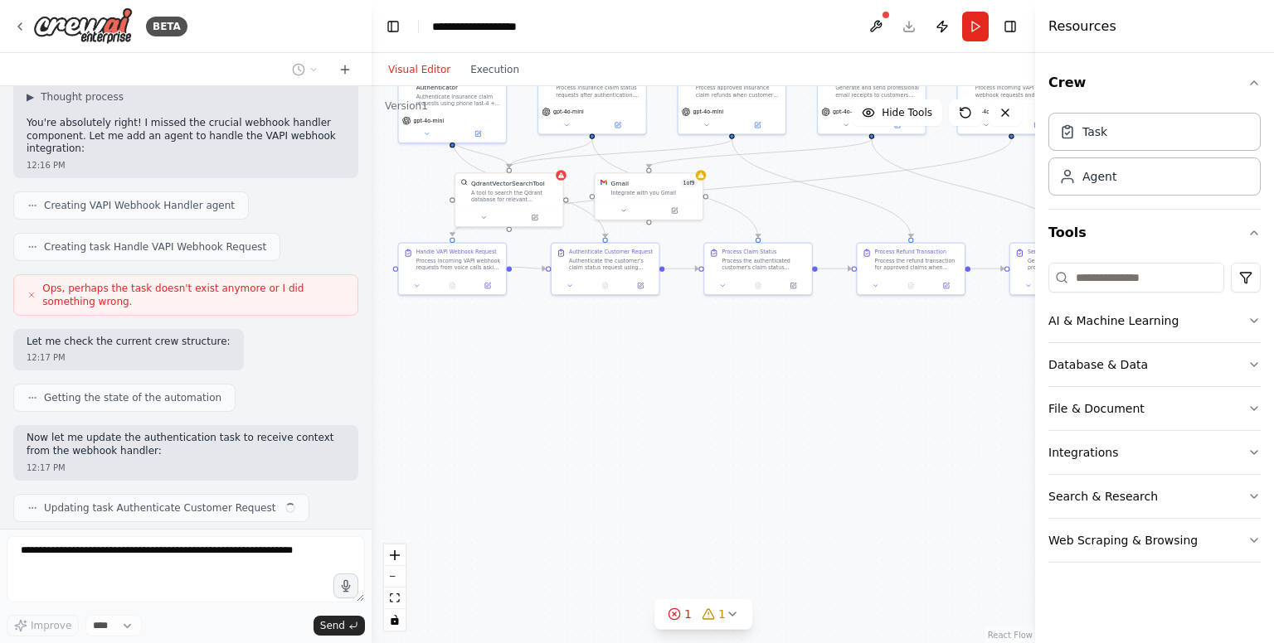
drag, startPoint x: 468, startPoint y: 359, endPoint x: 595, endPoint y: 369, distance: 127.3
click at [595, 369] on div ".deletable-edge-delete-btn { width: 20px; height: 20px; border: 0px solid #ffff…" at bounding box center [702, 364] width 663 height 557
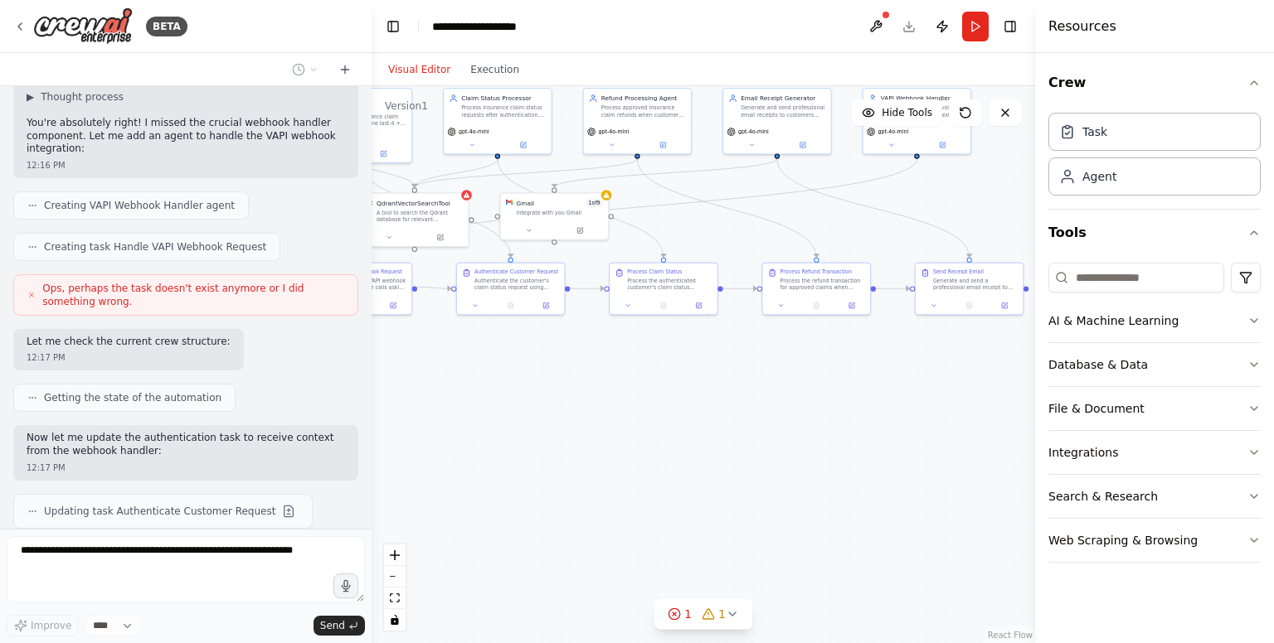
scroll to position [2046, 0]
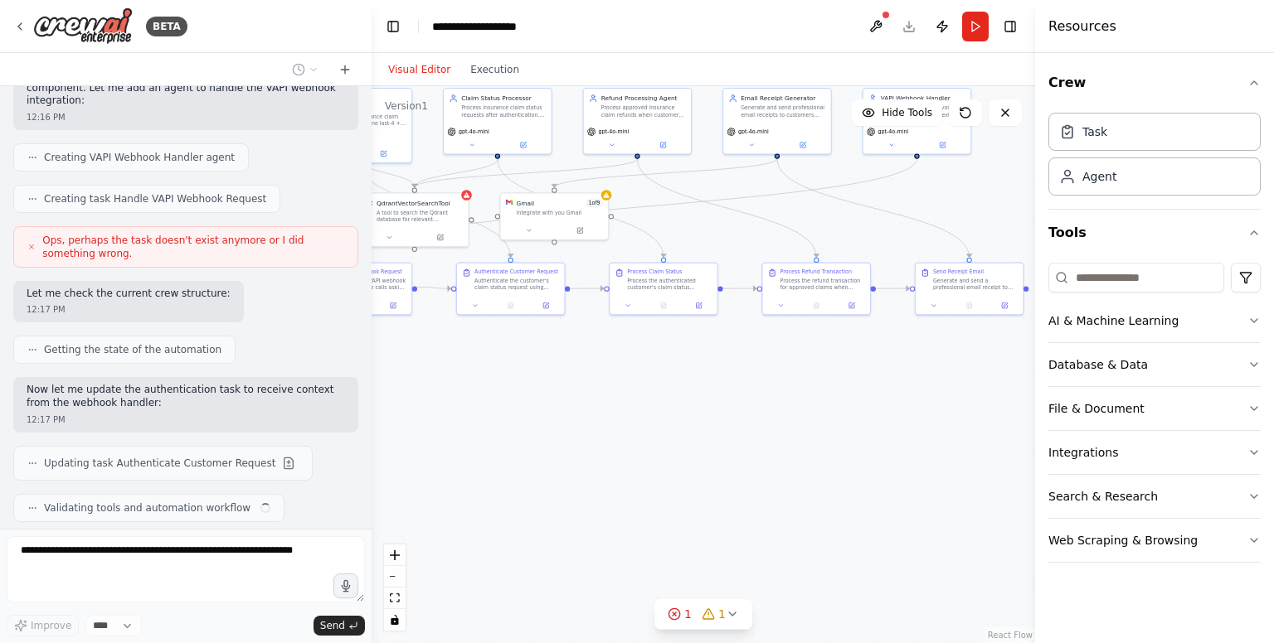
drag, startPoint x: 595, startPoint y: 369, endPoint x: 373, endPoint y: 380, distance: 221.7
click at [373, 380] on div ".deletable-edge-delete-btn { width: 20px; height: 20px; border: 0px solid #ffff…" at bounding box center [702, 364] width 663 height 557
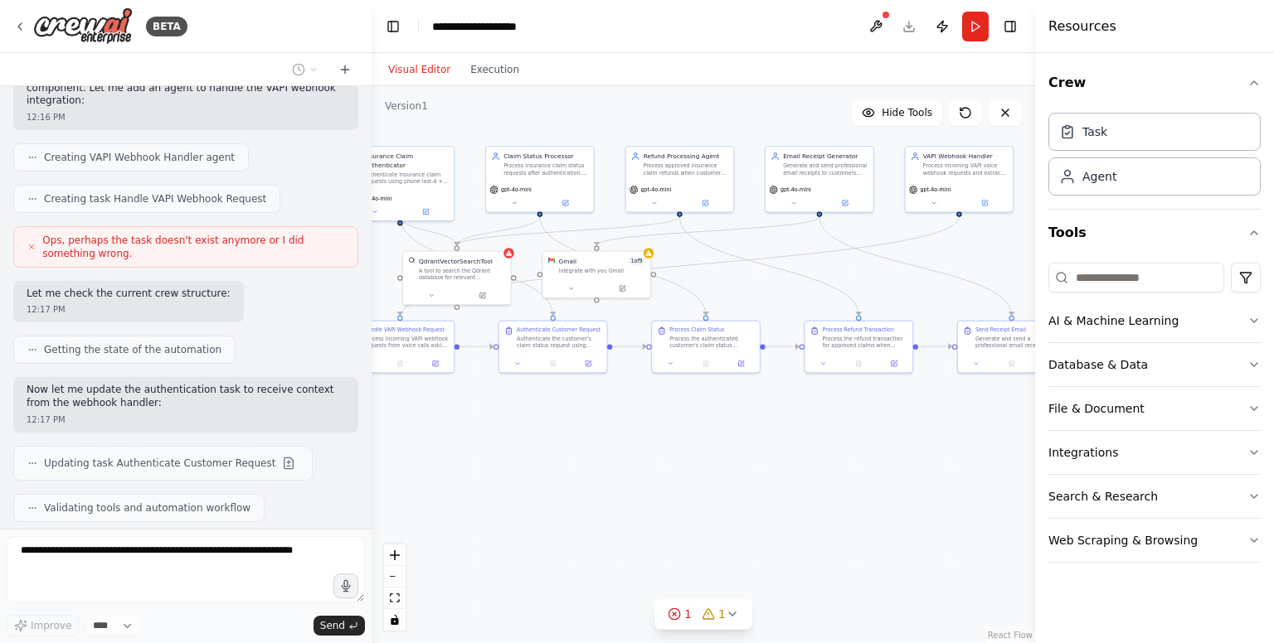
drag, startPoint x: 784, startPoint y: 366, endPoint x: 826, endPoint y: 423, distance: 71.1
click at [826, 423] on div ".deletable-edge-delete-btn { width: 20px; height: 20px; border: 0px solid #ffff…" at bounding box center [702, 364] width 663 height 557
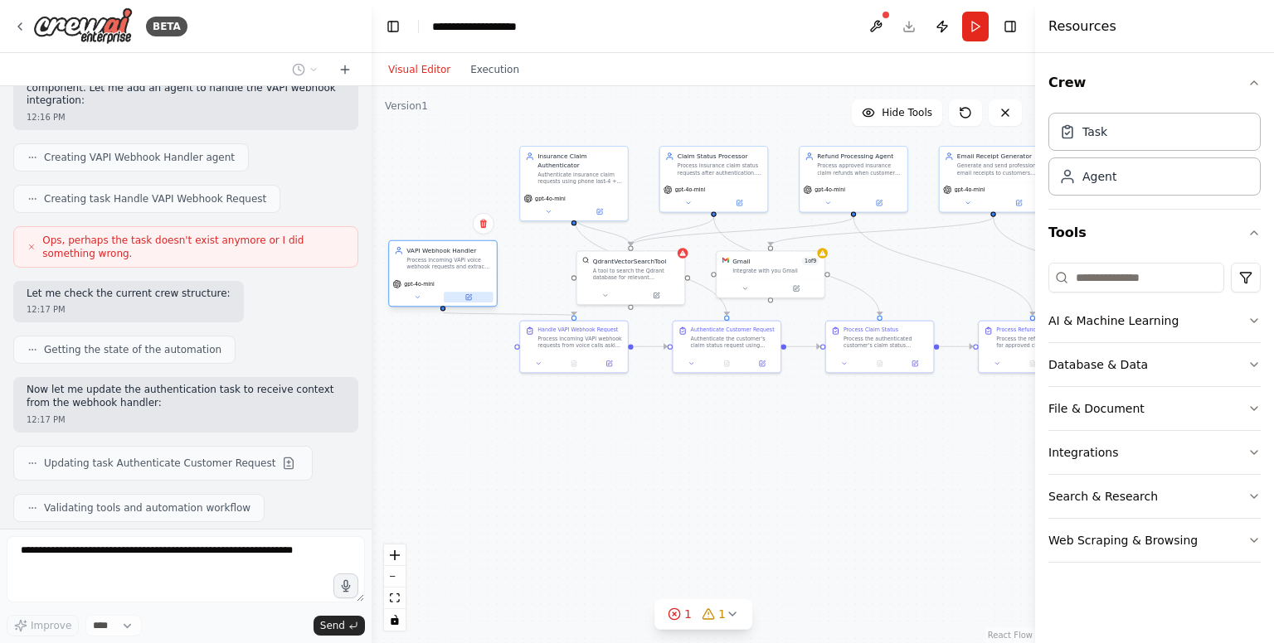
drag, startPoint x: 969, startPoint y: 203, endPoint x: 454, endPoint y: 296, distance: 522.4
click at [454, 296] on button at bounding box center [469, 297] width 50 height 11
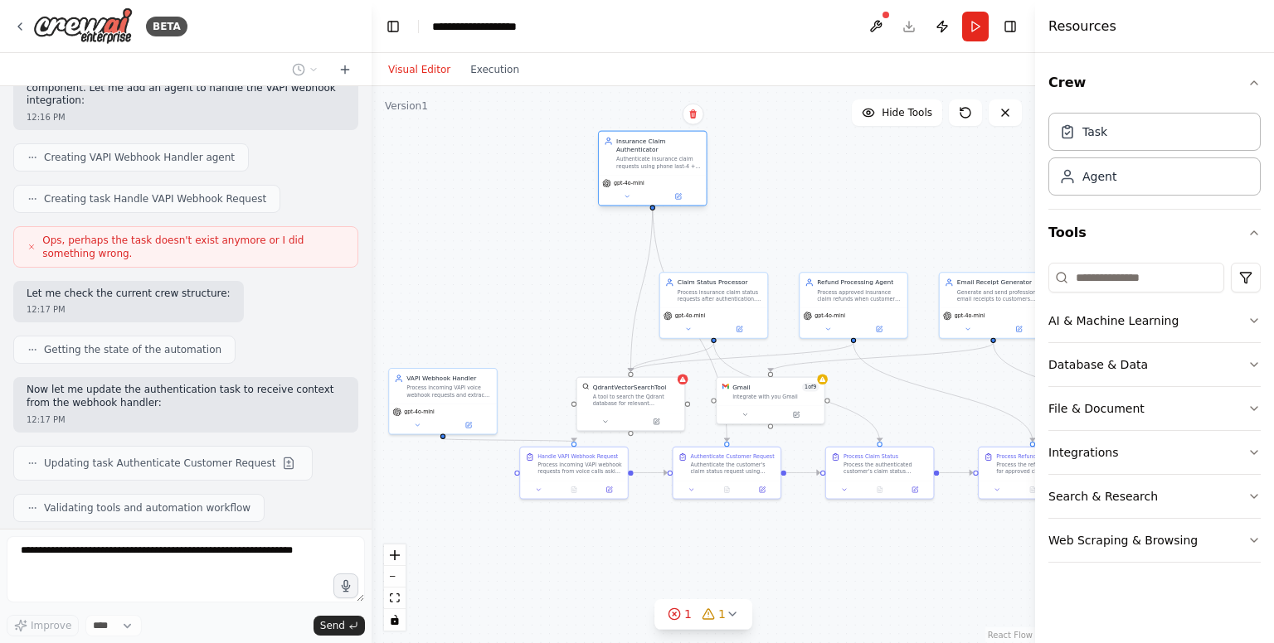
drag, startPoint x: 597, startPoint y: 175, endPoint x: 679, endPoint y: 160, distance: 83.4
click at [679, 160] on div "Insurance Claim Authenticator Authenticate insurance claim requests using phone…" at bounding box center [653, 154] width 108 height 44
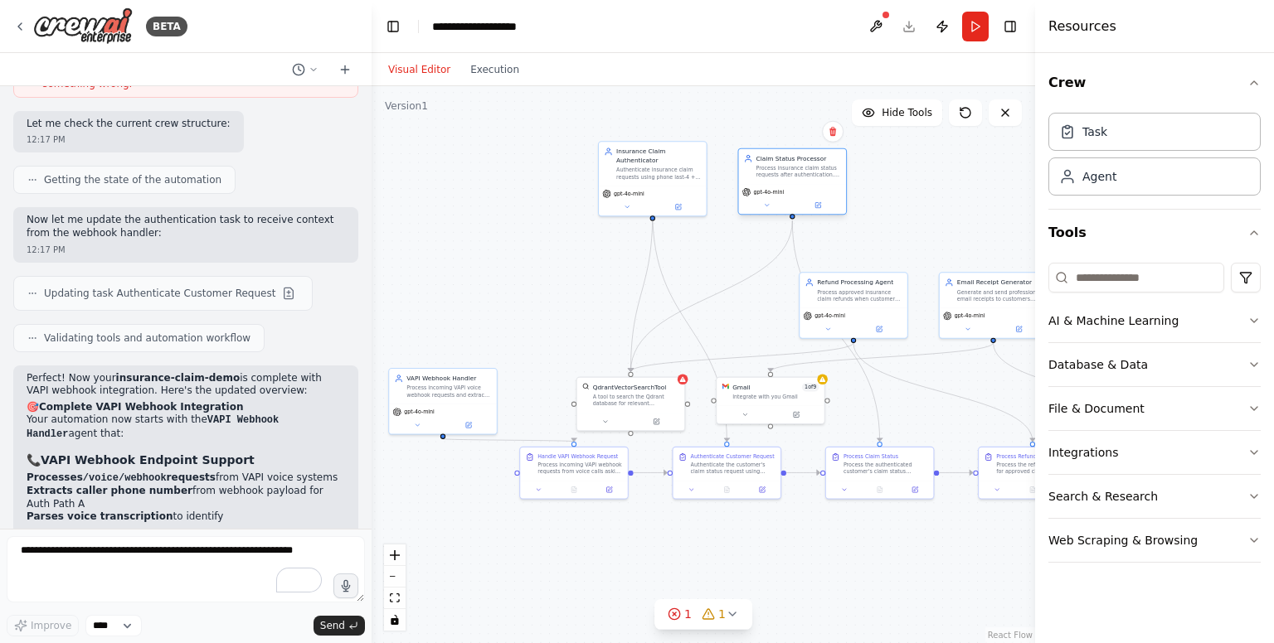
drag, startPoint x: 716, startPoint y: 303, endPoint x: 804, endPoint y: 174, distance: 155.2
click at [804, 174] on div "Claim Status Processor Process insurance claim status requests after authentica…" at bounding box center [793, 166] width 108 height 35
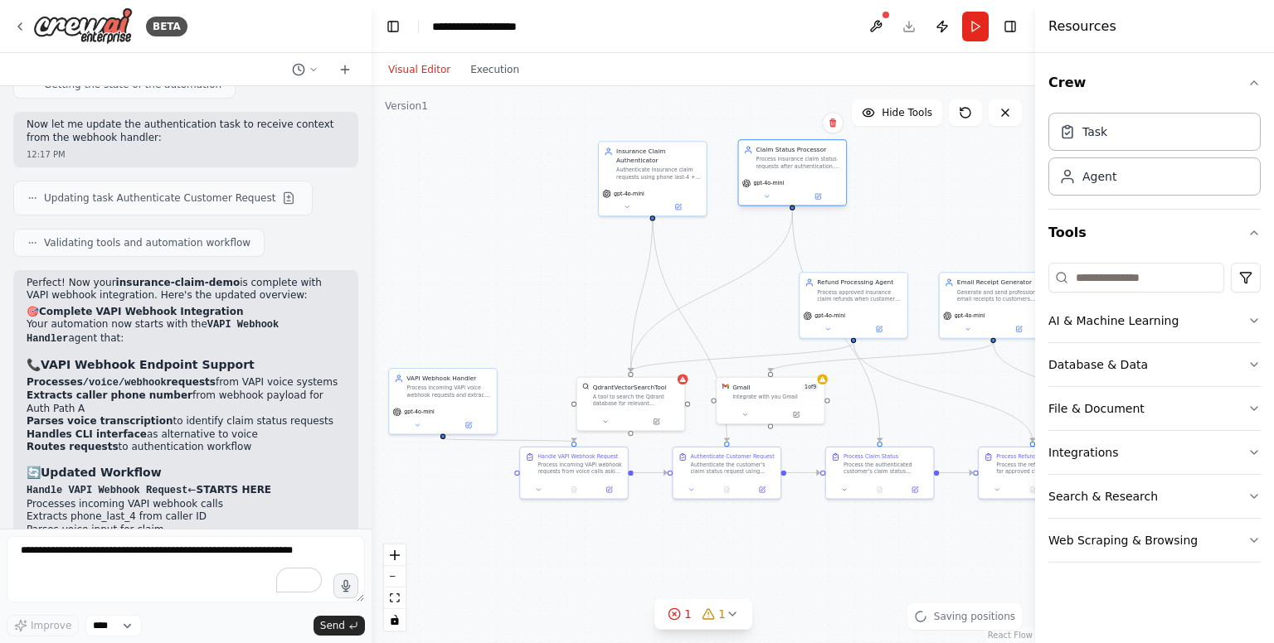
drag, startPoint x: 804, startPoint y: 174, endPoint x: 804, endPoint y: 162, distance: 12.5
click at [804, 162] on div "Process insurance claim status requests after authentication. Determine if clai…" at bounding box center [798, 163] width 85 height 14
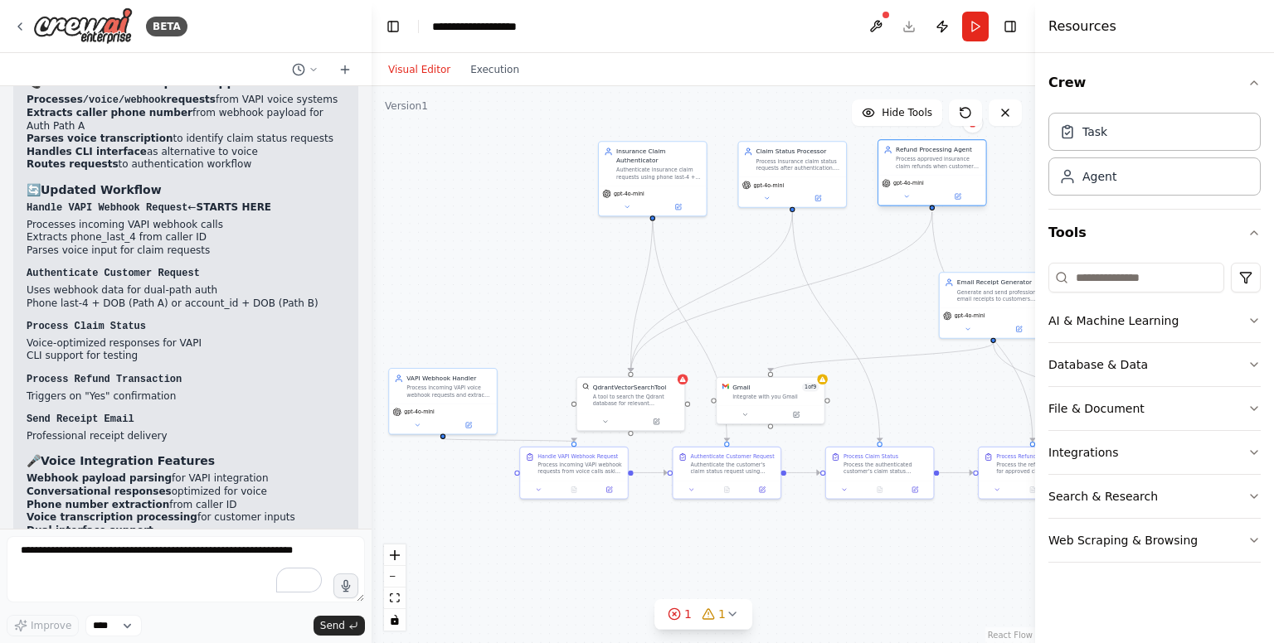
drag, startPoint x: 857, startPoint y: 303, endPoint x: 932, endPoint y: 172, distance: 151.9
click at [932, 172] on div "Refund Processing Agent Process approved insurance claim refunds when customer …" at bounding box center [932, 157] width 108 height 35
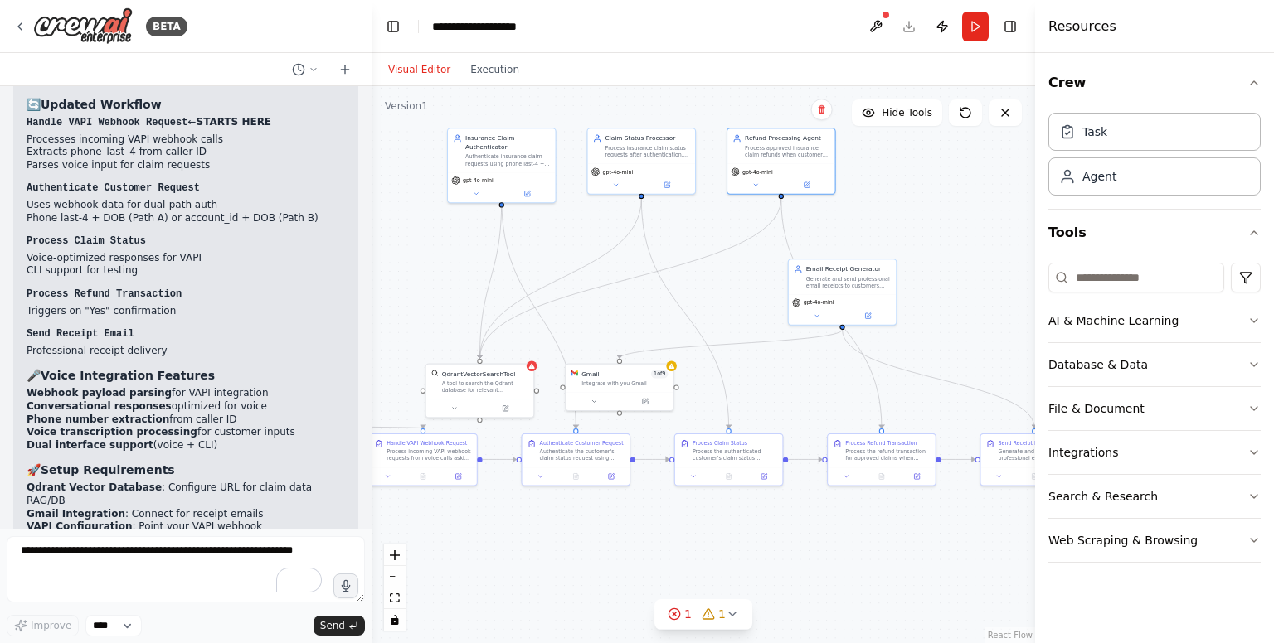
drag, startPoint x: 877, startPoint y: 319, endPoint x: 723, endPoint y: 307, distance: 154.7
click at [723, 307] on div ".deletable-edge-delete-btn { width: 20px; height: 20px; border: 0px solid #ffff…" at bounding box center [702, 364] width 663 height 557
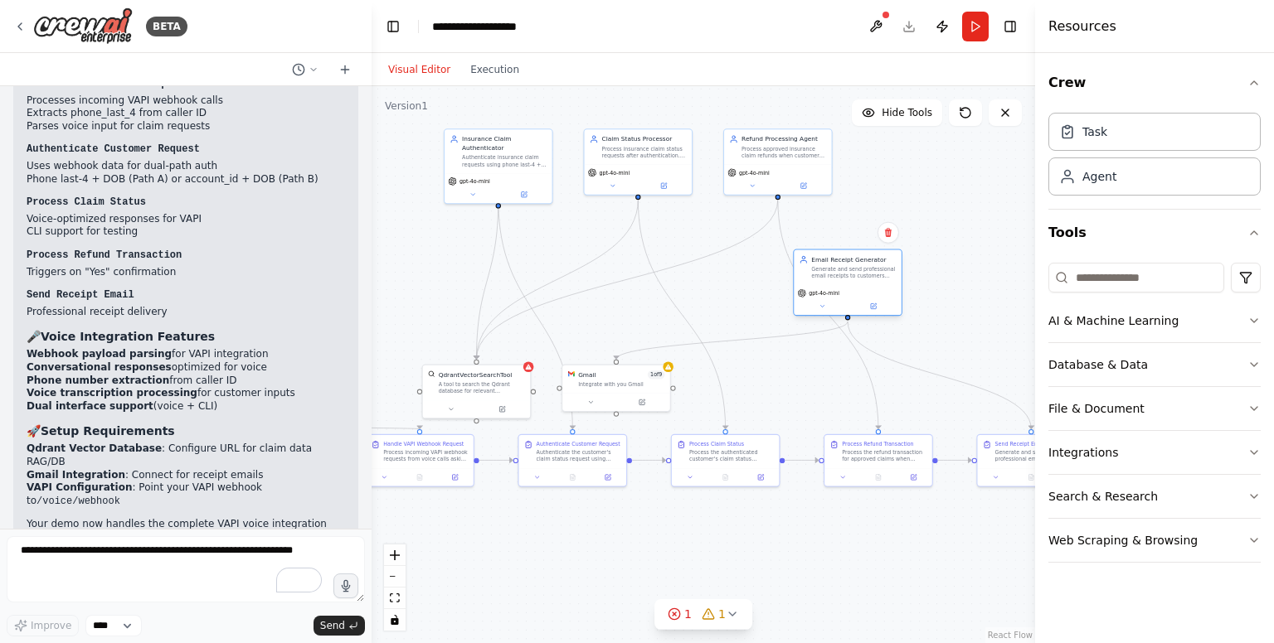
scroll to position [2731, 0]
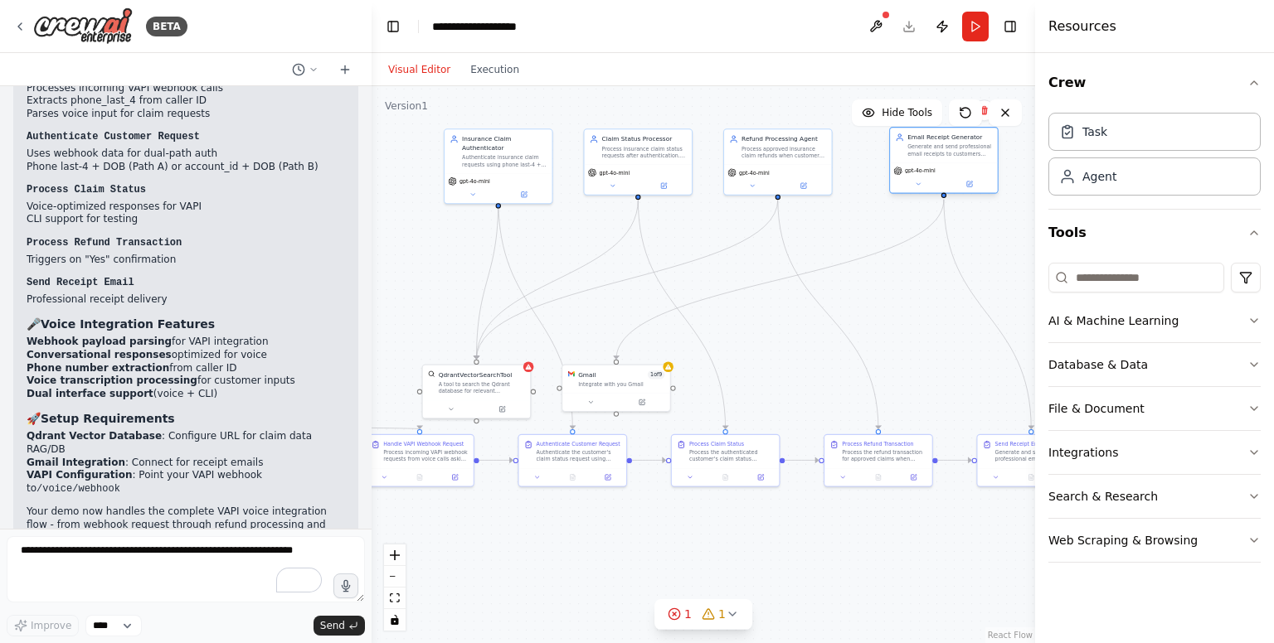
drag, startPoint x: 838, startPoint y: 297, endPoint x: 945, endPoint y: 168, distance: 167.9
click at [945, 168] on div "gpt-4o-mini" at bounding box center [943, 171] width 100 height 9
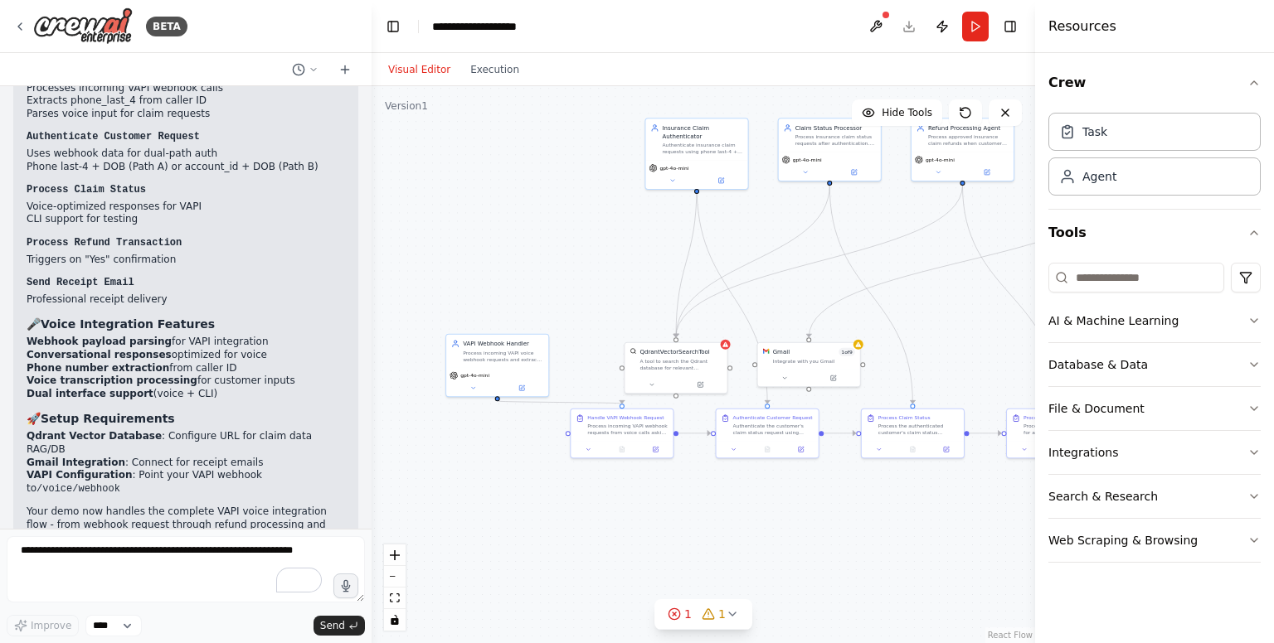
drag, startPoint x: 663, startPoint y: 525, endPoint x: 871, endPoint y: 507, distance: 208.9
click at [871, 507] on div ".deletable-edge-delete-btn { width: 20px; height: 20px; border: 0px solid #ffff…" at bounding box center [702, 364] width 663 height 557
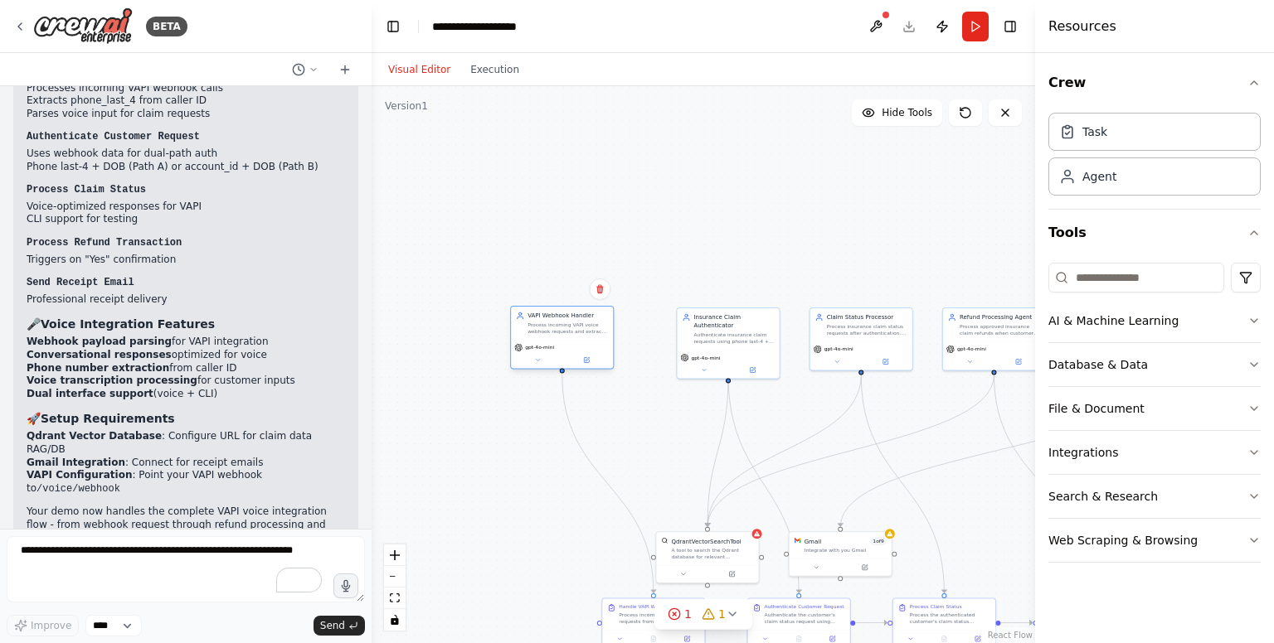
drag, startPoint x: 530, startPoint y: 373, endPoint x: 564, endPoint y: 335, distance: 51.1
click at [564, 335] on div "VAPI Webhook Handler Process incoming VAPI voice webhook requests and extract c…" at bounding box center [562, 338] width 104 height 64
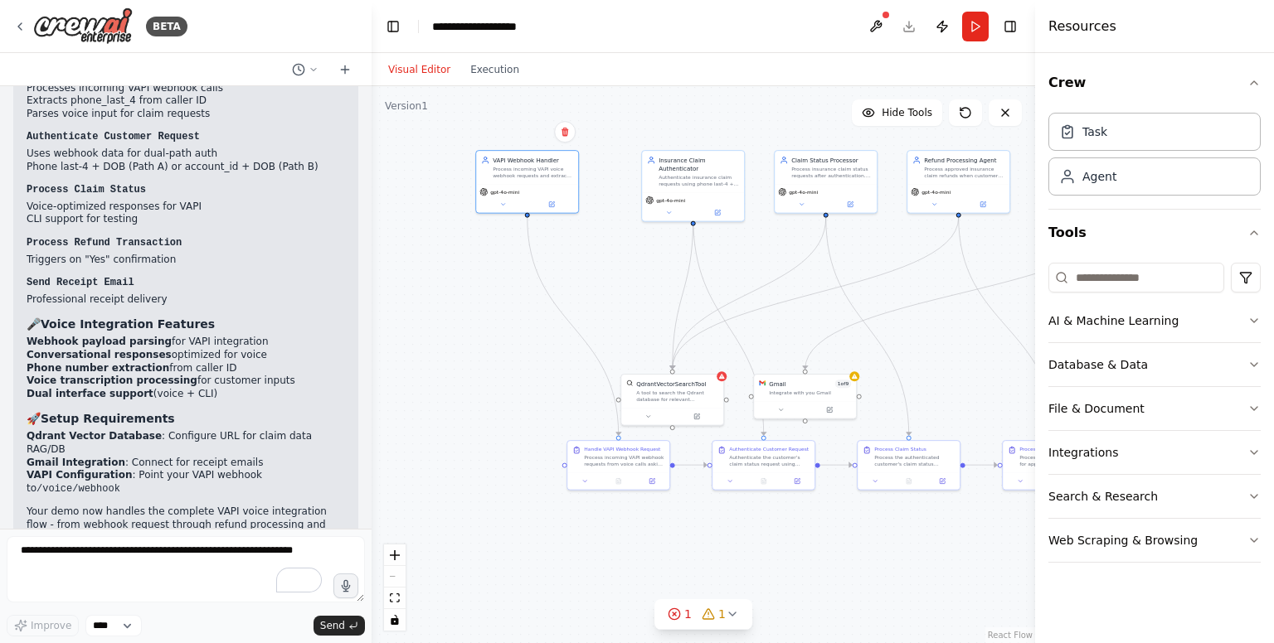
drag, startPoint x: 512, startPoint y: 558, endPoint x: 443, endPoint y: 331, distance: 237.6
click at [443, 331] on div ".deletable-edge-delete-btn { width: 20px; height: 20px; border: 0px solid #ffff…" at bounding box center [702, 364] width 663 height 557
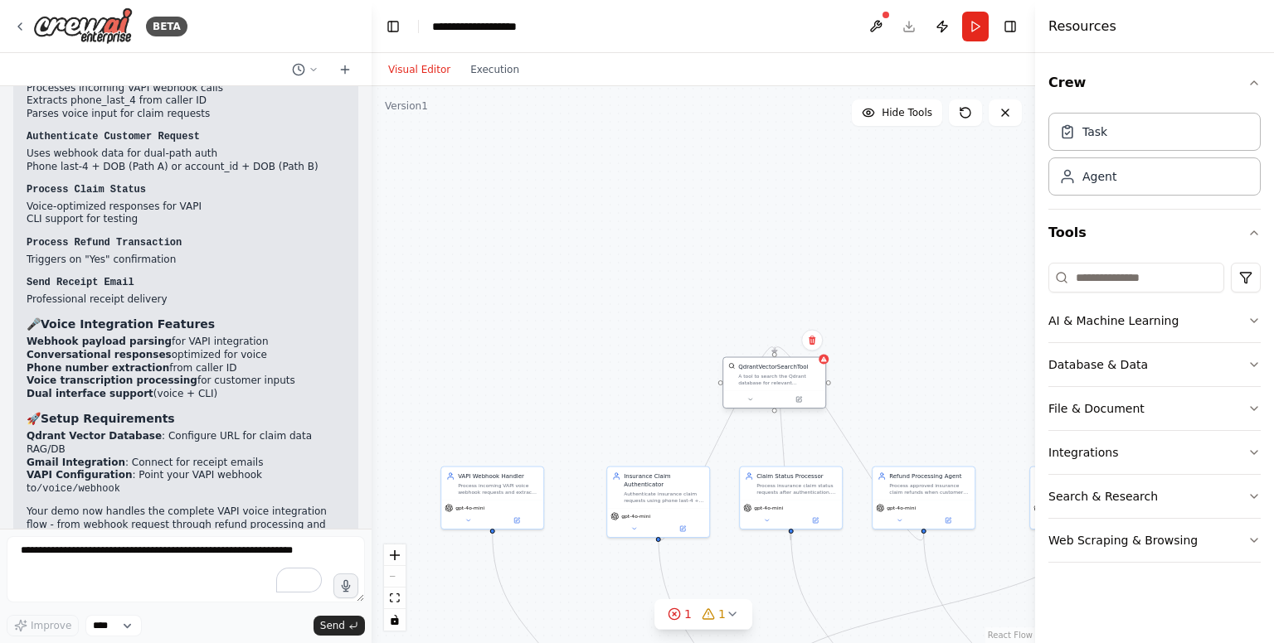
drag, startPoint x: 610, startPoint y: 330, endPoint x: 749, endPoint y: 386, distance: 149.5
click at [749, 386] on div "QdrantVectorSearchTool A tool to search the Qdrant database for relevant inform…" at bounding box center [774, 374] width 102 height 33
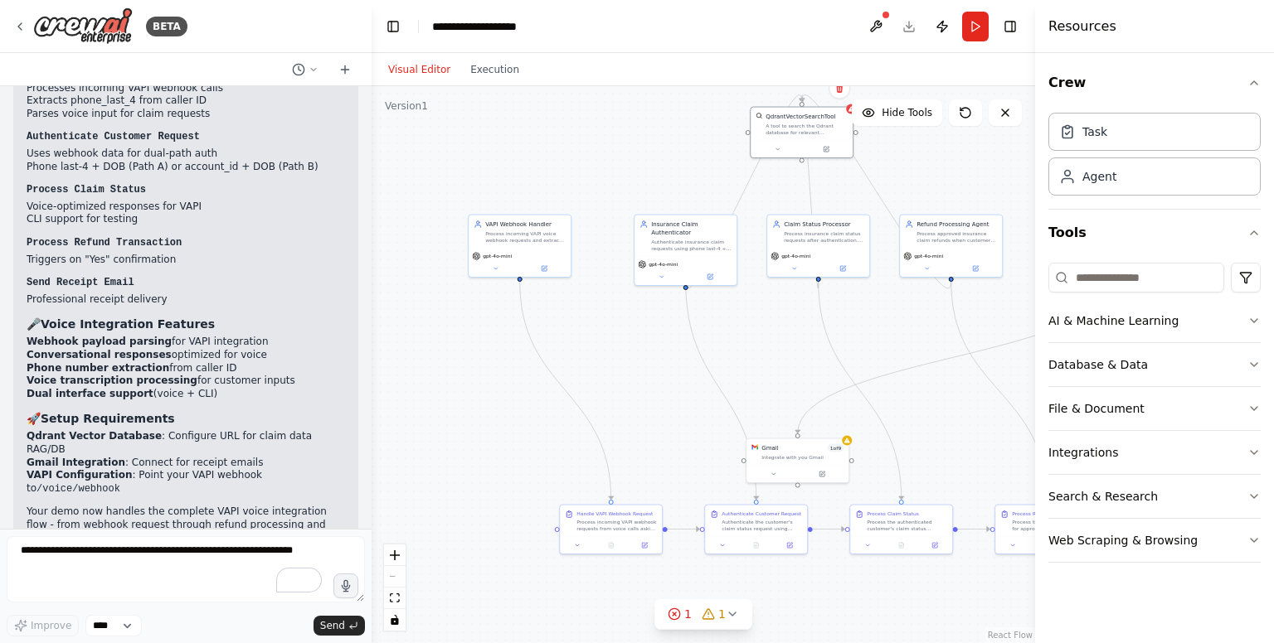
drag, startPoint x: 921, startPoint y: 352, endPoint x: 919, endPoint y: 48, distance: 304.3
click at [919, 48] on main "**********" at bounding box center [702, 321] width 663 height 643
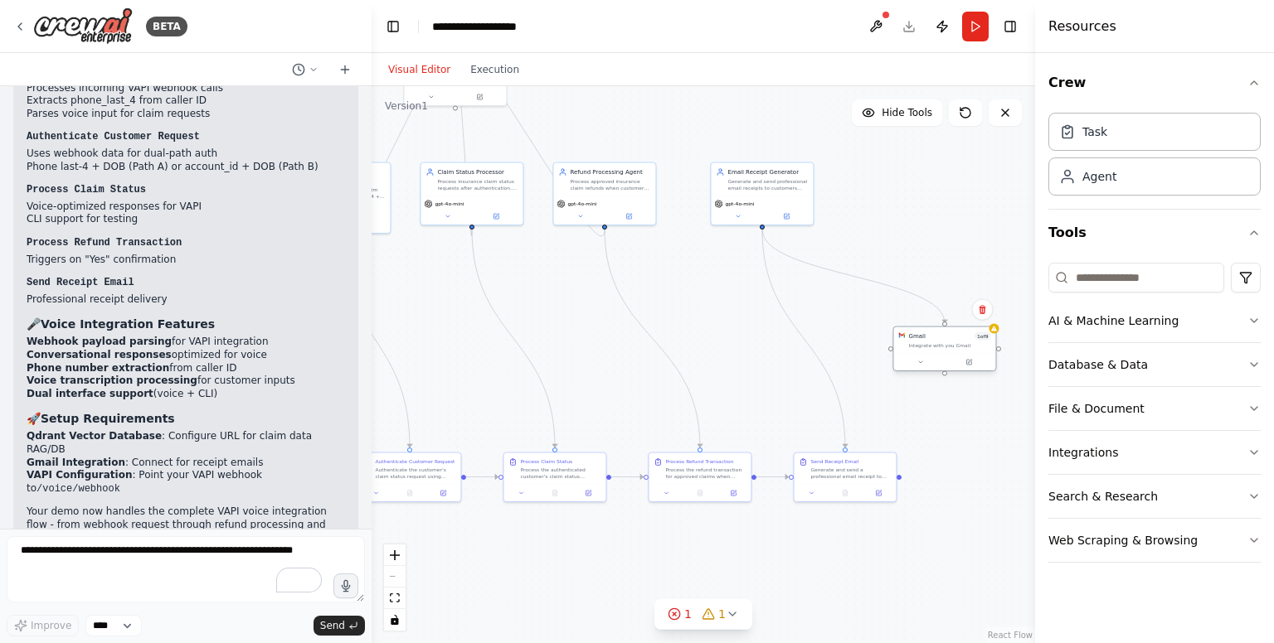
drag, startPoint x: 756, startPoint y: 402, endPoint x: 944, endPoint y: 340, distance: 198.2
click at [944, 340] on div "Gmail 1 of 9 Integrate with you Gmail" at bounding box center [949, 341] width 82 height 17
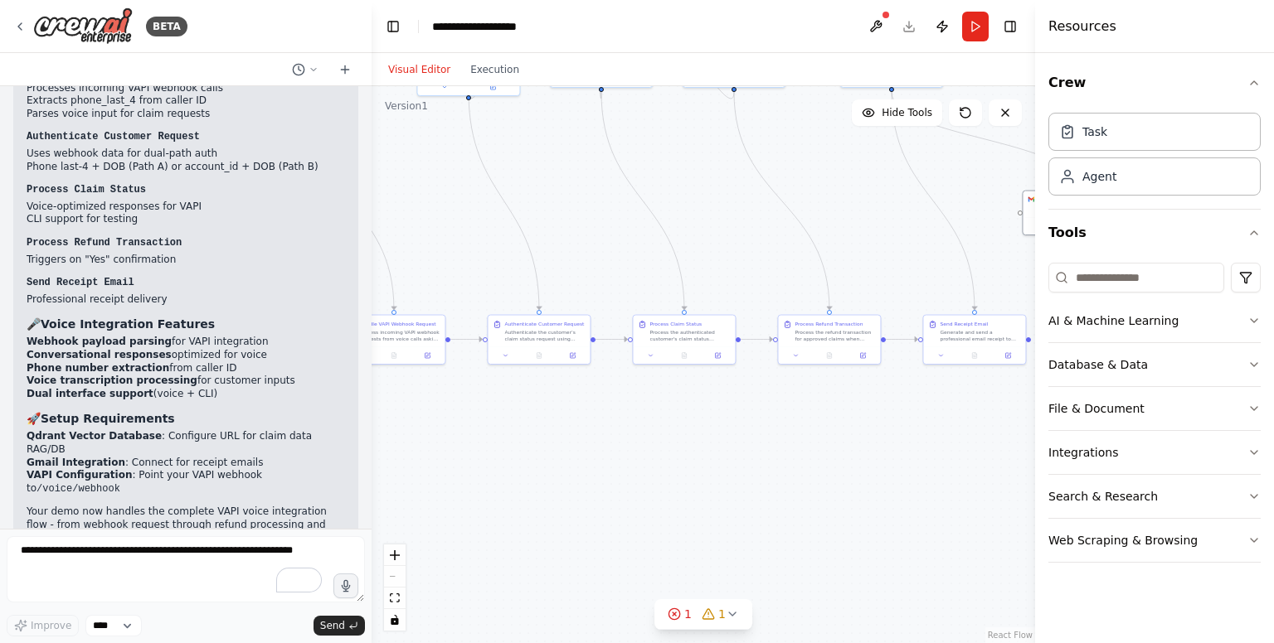
drag, startPoint x: 571, startPoint y: 561, endPoint x: 700, endPoint y: 424, distance: 188.9
click at [700, 424] on div ".deletable-edge-delete-btn { width: 20px; height: 20px; border: 0px solid #ffff…" at bounding box center [702, 364] width 663 height 557
drag, startPoint x: 700, startPoint y: 424, endPoint x: 775, endPoint y: 521, distance: 122.4
click at [775, 521] on div ".deletable-edge-delete-btn { width: 20px; height: 20px; border: 0px solid #ffff…" at bounding box center [702, 364] width 663 height 557
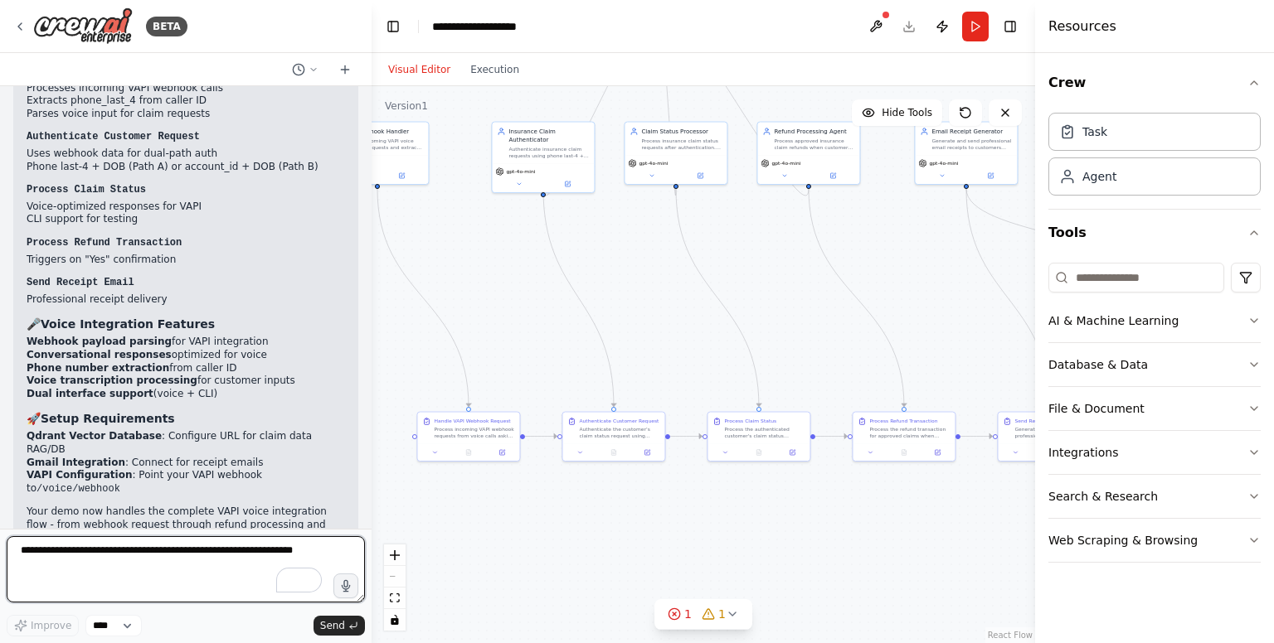
click at [216, 568] on textarea "To enrich screen reader interactions, please activate Accessibility in Grammarl…" at bounding box center [186, 570] width 358 height 66
type textarea "**********"
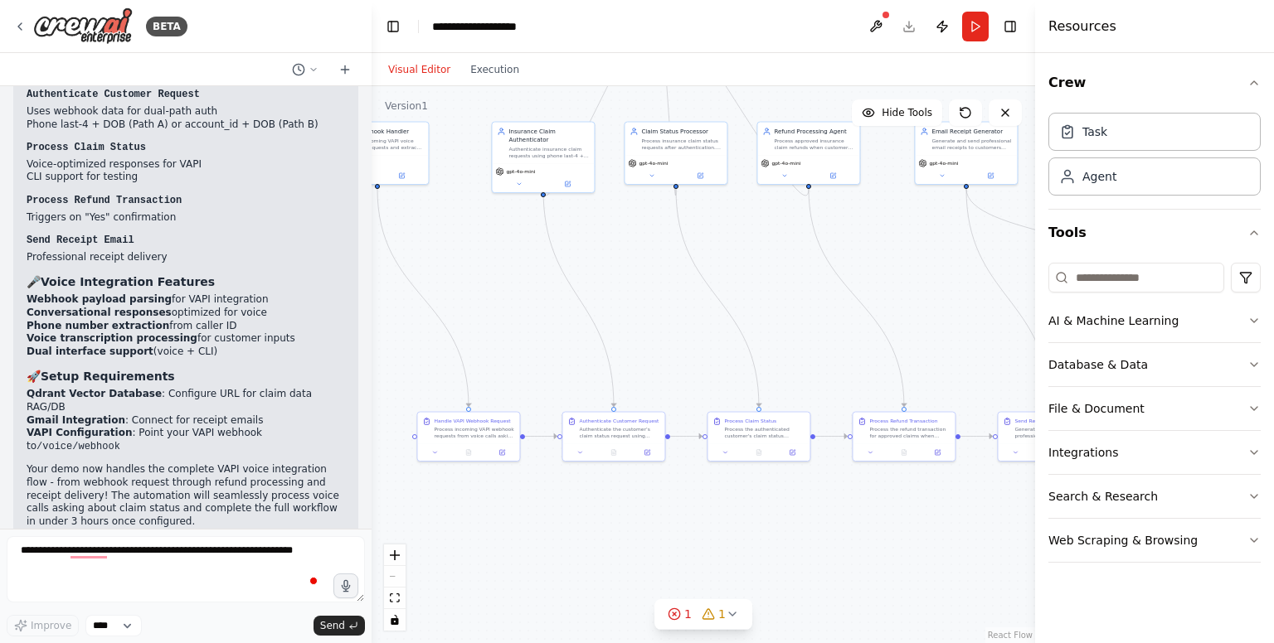
scroll to position [2829, 0]
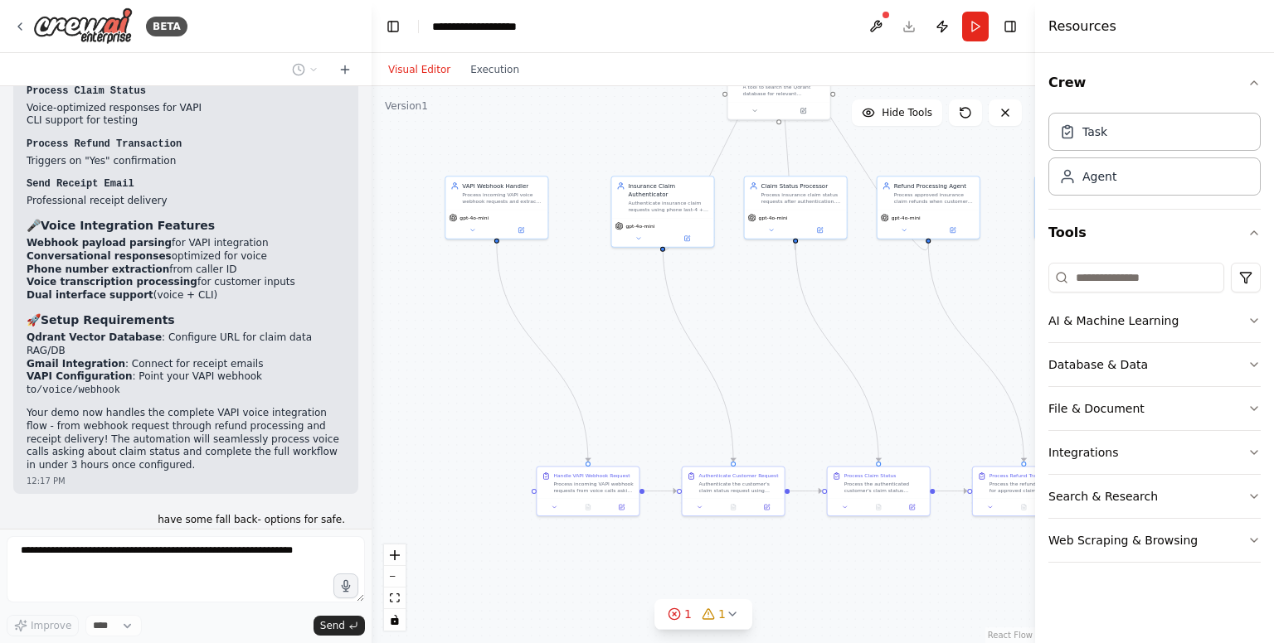
drag, startPoint x: 614, startPoint y: 288, endPoint x: 733, endPoint y: 342, distance: 130.6
click at [733, 342] on div ".deletable-edge-delete-btn { width: 20px; height: 20px; border: 0px solid #ffff…" at bounding box center [702, 364] width 663 height 557
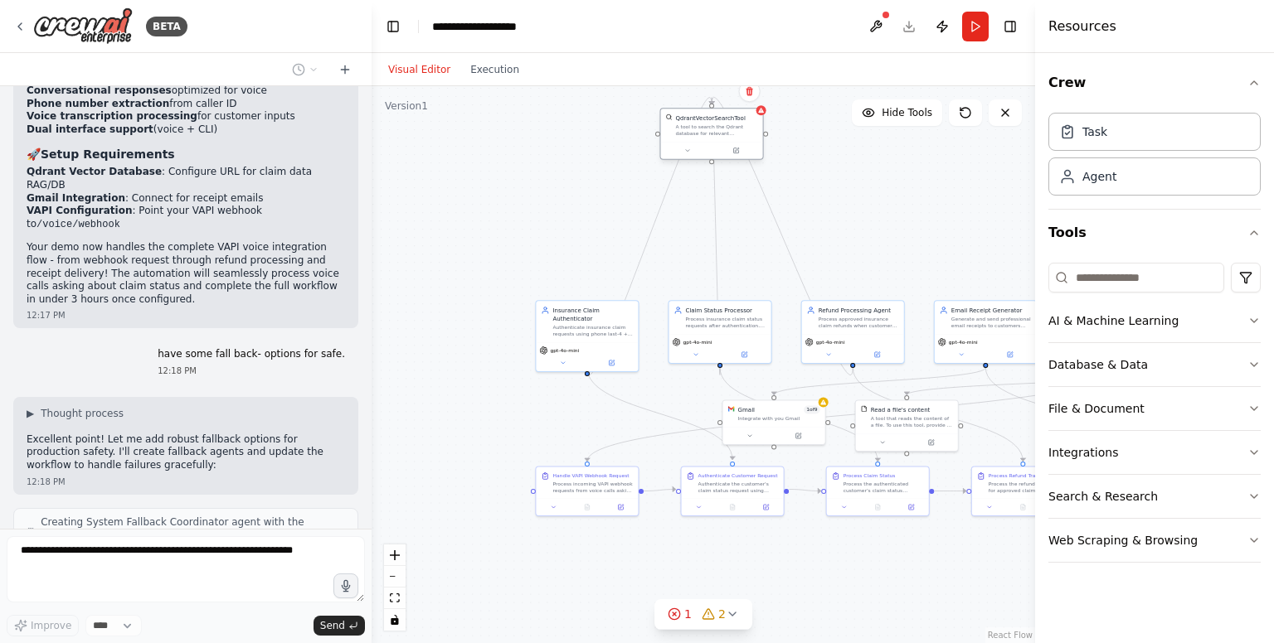
scroll to position [3049, 0]
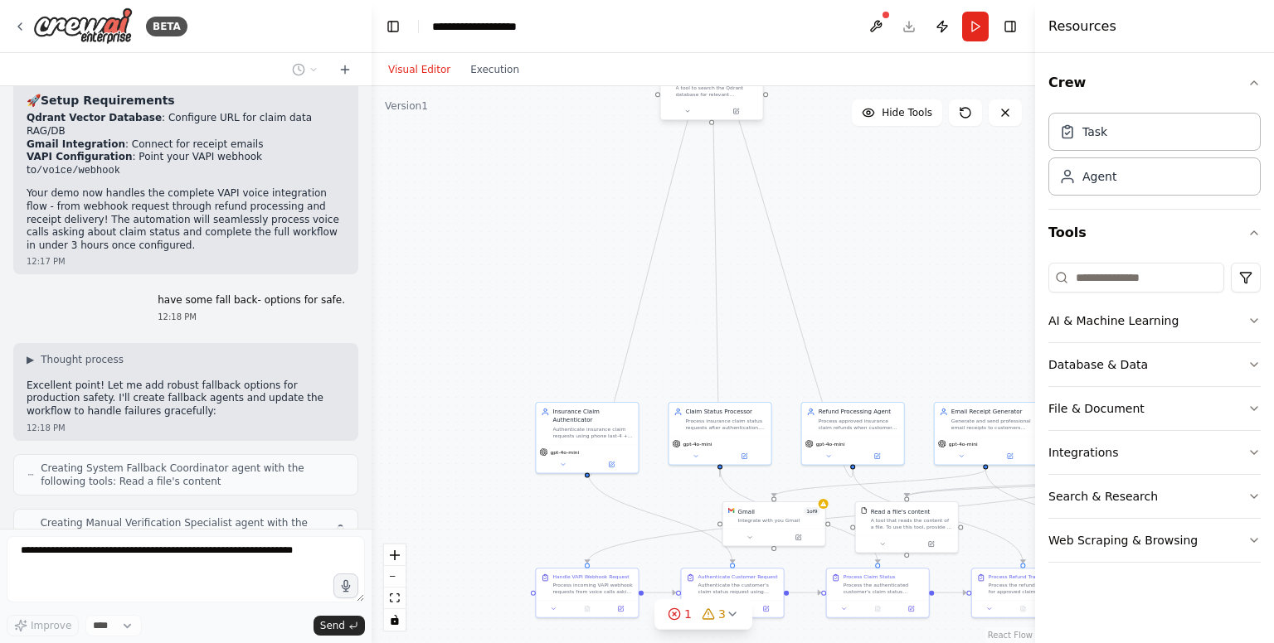
drag, startPoint x: 647, startPoint y: 430, endPoint x: 723, endPoint y: 85, distance: 352.5
click at [723, 85] on div "QdrantVectorSearchTool A tool to search the Qdrant database for relevant inform…" at bounding box center [712, 86] width 102 height 33
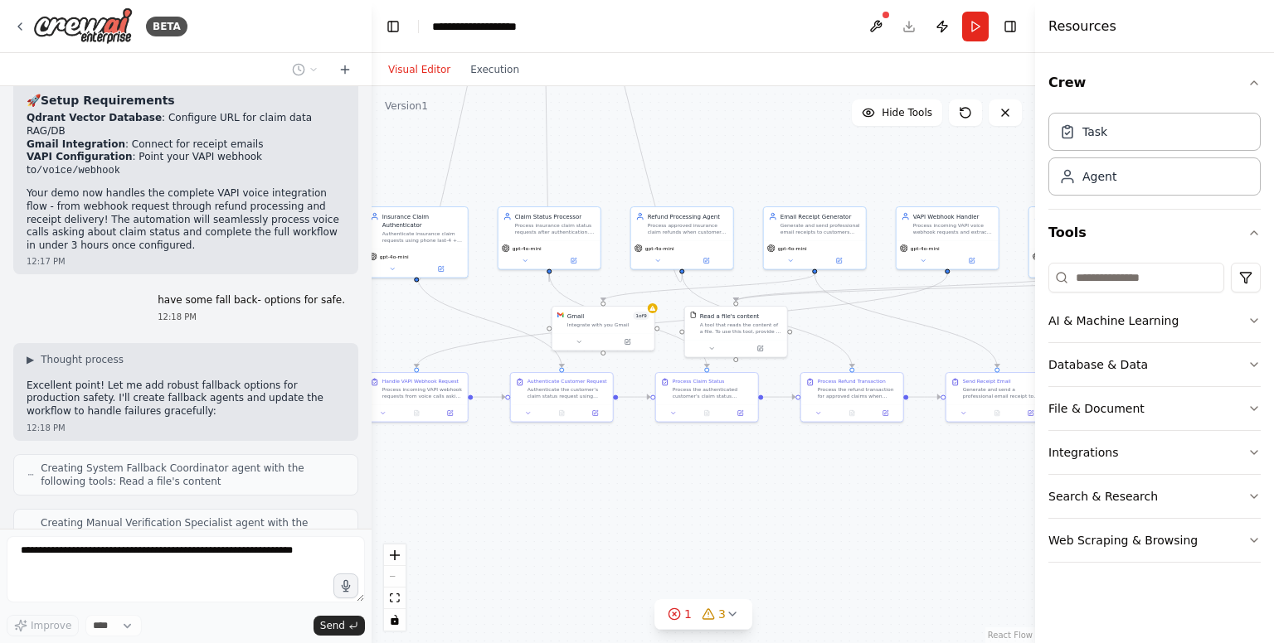
drag, startPoint x: 889, startPoint y: 435, endPoint x: 716, endPoint y: 155, distance: 329.1
click at [716, 155] on div ".deletable-edge-delete-btn { width: 20px; height: 20px; border: 0px solid #ffff…" at bounding box center [702, 364] width 663 height 557
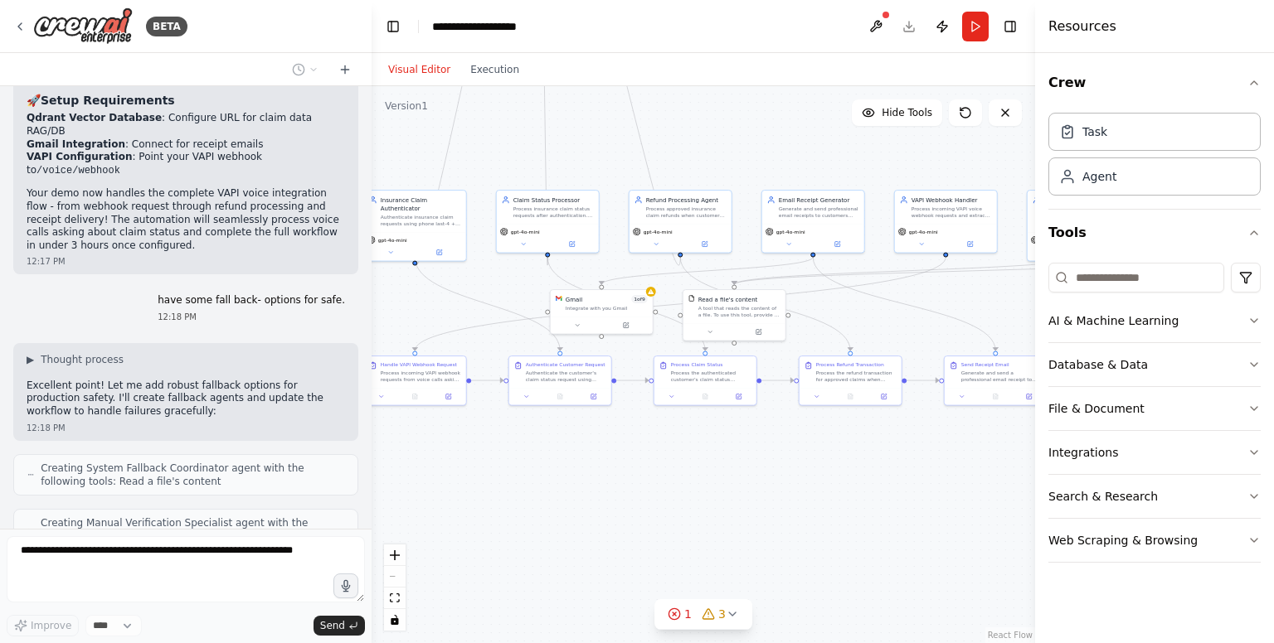
scroll to position [3091, 0]
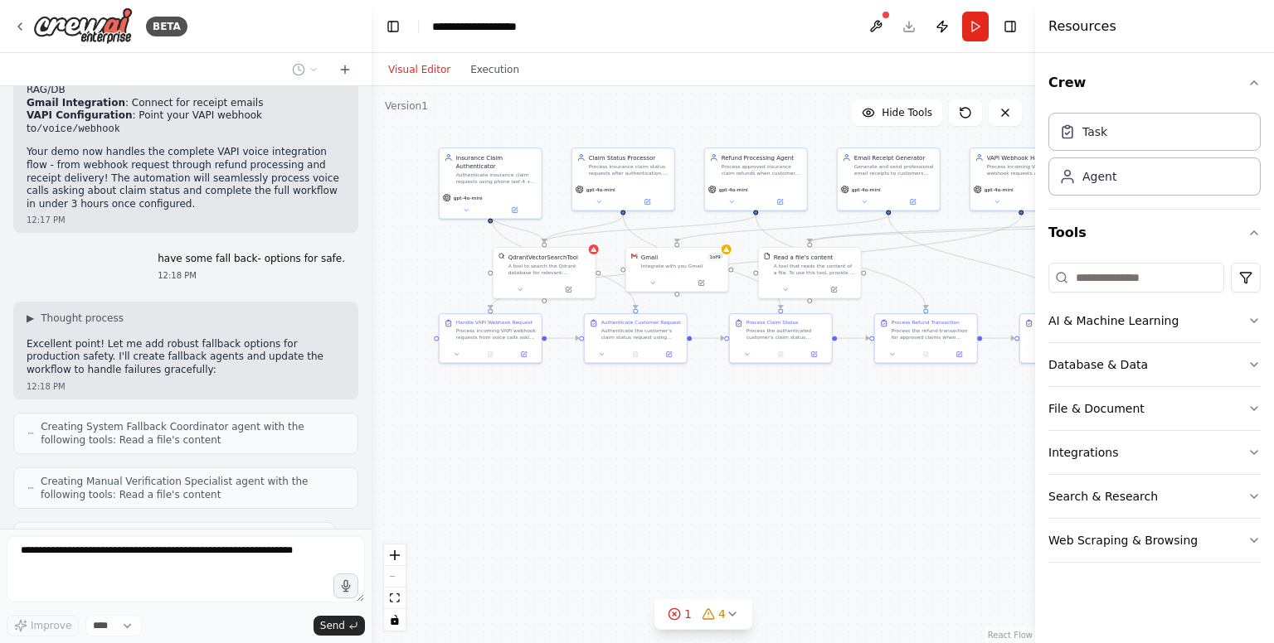
drag, startPoint x: 415, startPoint y: 449, endPoint x: 482, endPoint y: 412, distance: 76.1
click at [482, 412] on div ".deletable-edge-delete-btn { width: 20px; height: 20px; border: 0px solid #ffff…" at bounding box center [702, 364] width 663 height 557
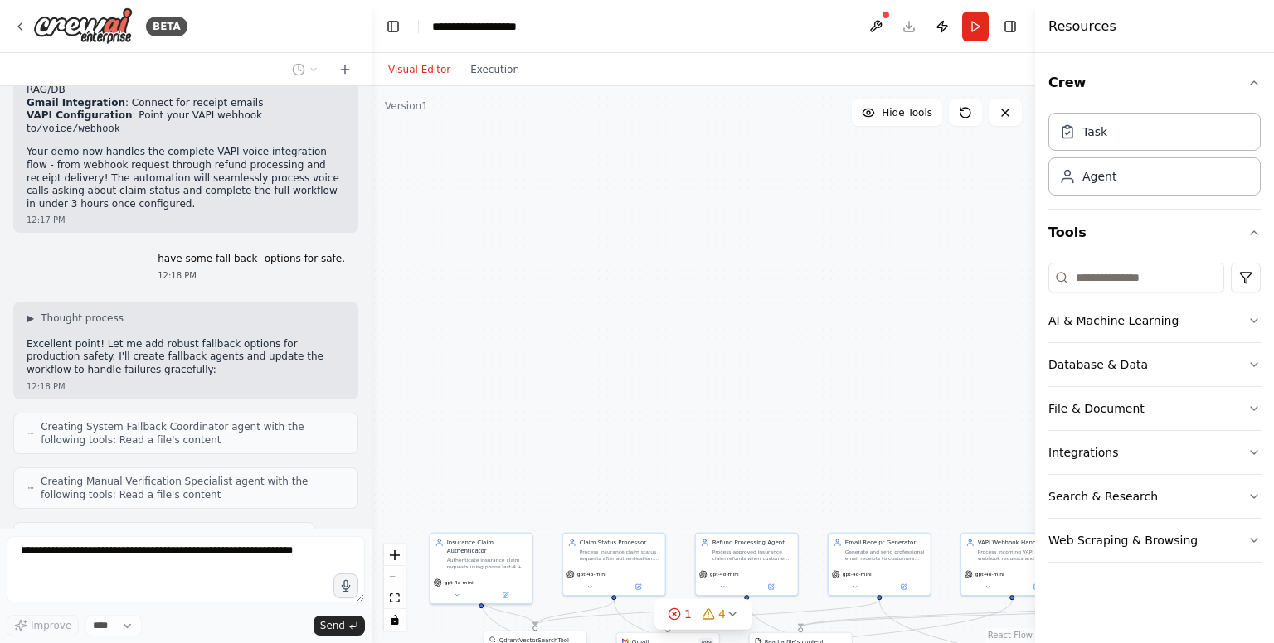
scroll to position [3187, 0]
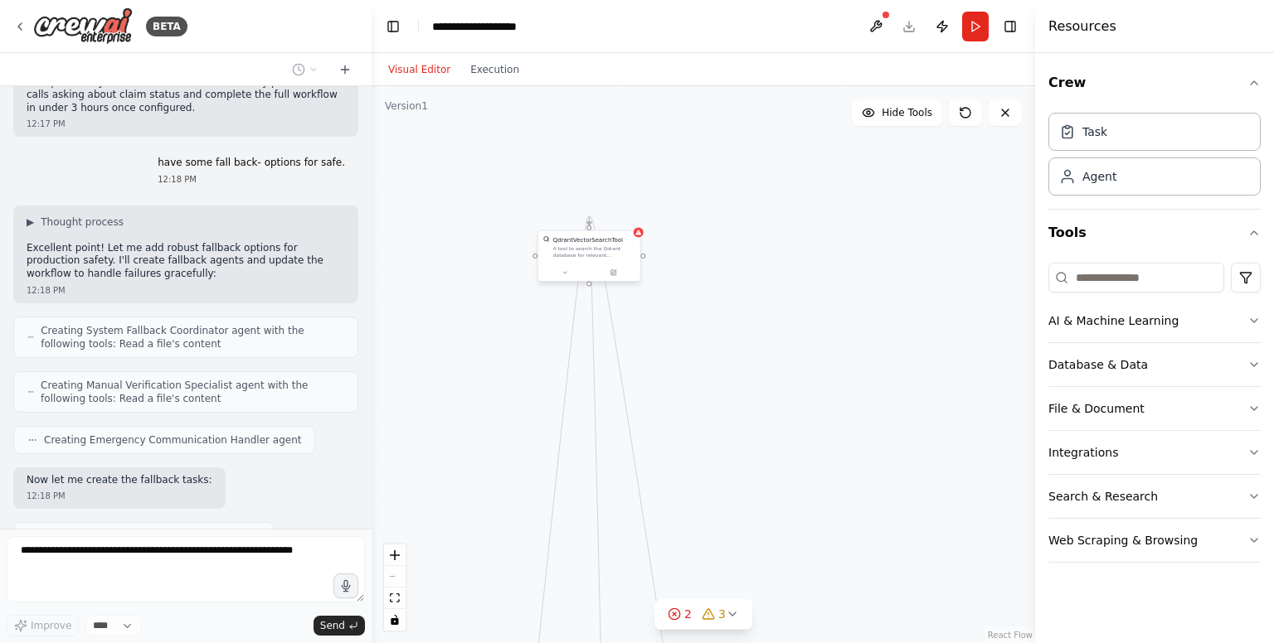
drag, startPoint x: 514, startPoint y: 277, endPoint x: 579, endPoint y: 250, distance: 70.2
click at [579, 250] on div "A tool to search the Qdrant database for relevant information on internal docum…" at bounding box center [594, 251] width 82 height 13
drag, startPoint x: 579, startPoint y: 250, endPoint x: 600, endPoint y: 498, distance: 248.8
click at [600, 498] on div "QdrantVectorSearchTool A tool to search the Qdrant database for relevant inform…" at bounding box center [606, 480] width 104 height 52
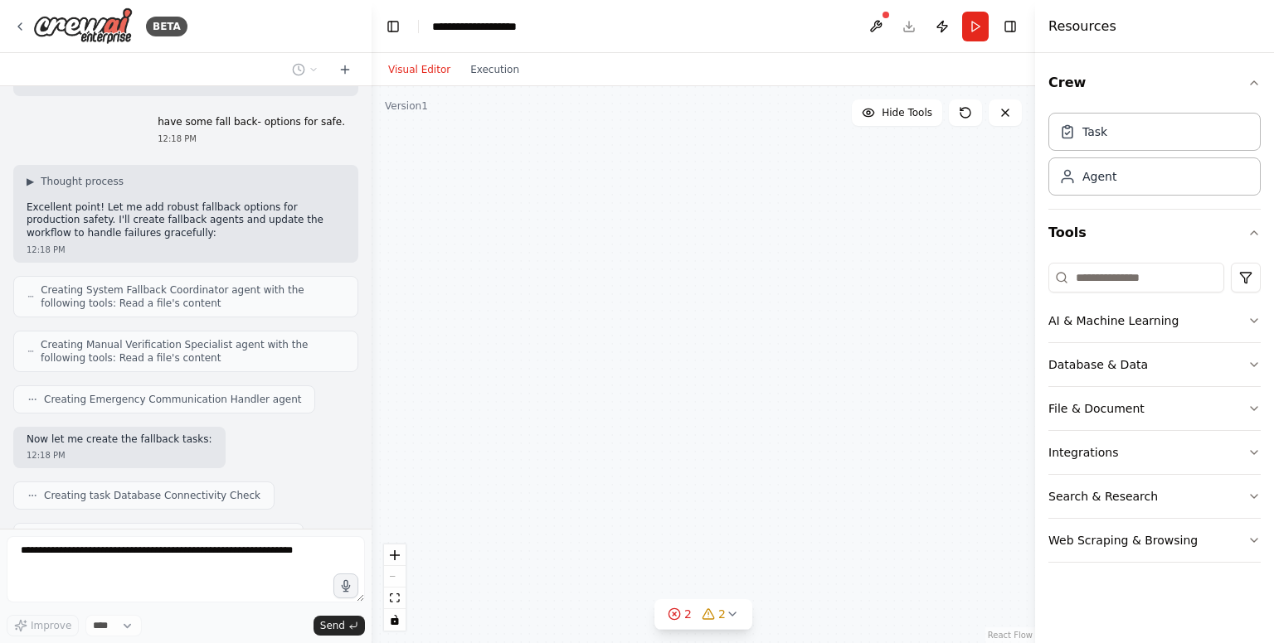
drag, startPoint x: 700, startPoint y: 506, endPoint x: 676, endPoint y: 100, distance: 406.2
click at [676, 100] on div ".deletable-edge-delete-btn { width: 20px; height: 20px; border: 0px solid #ffff…" at bounding box center [702, 364] width 663 height 557
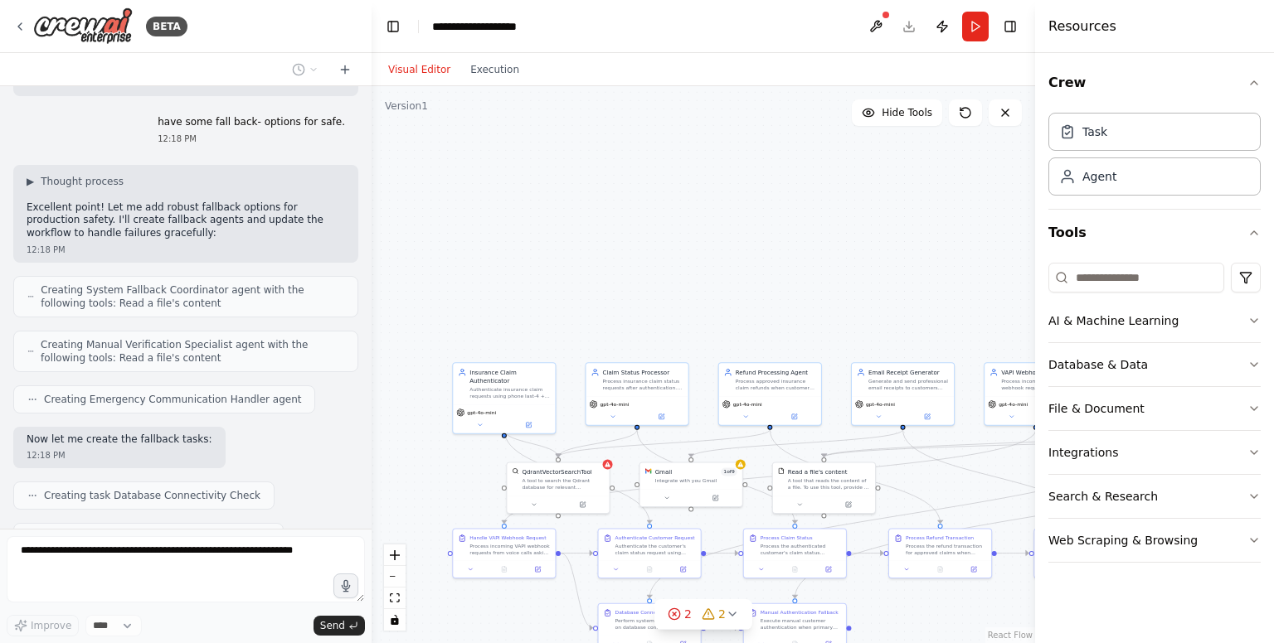
drag, startPoint x: 568, startPoint y: 412, endPoint x: 609, endPoint y: 107, distance: 308.0
click at [609, 107] on div ".deletable-edge-delete-btn { width: 20px; height: 20px; border: 0px solid #ffff…" at bounding box center [702, 364] width 663 height 557
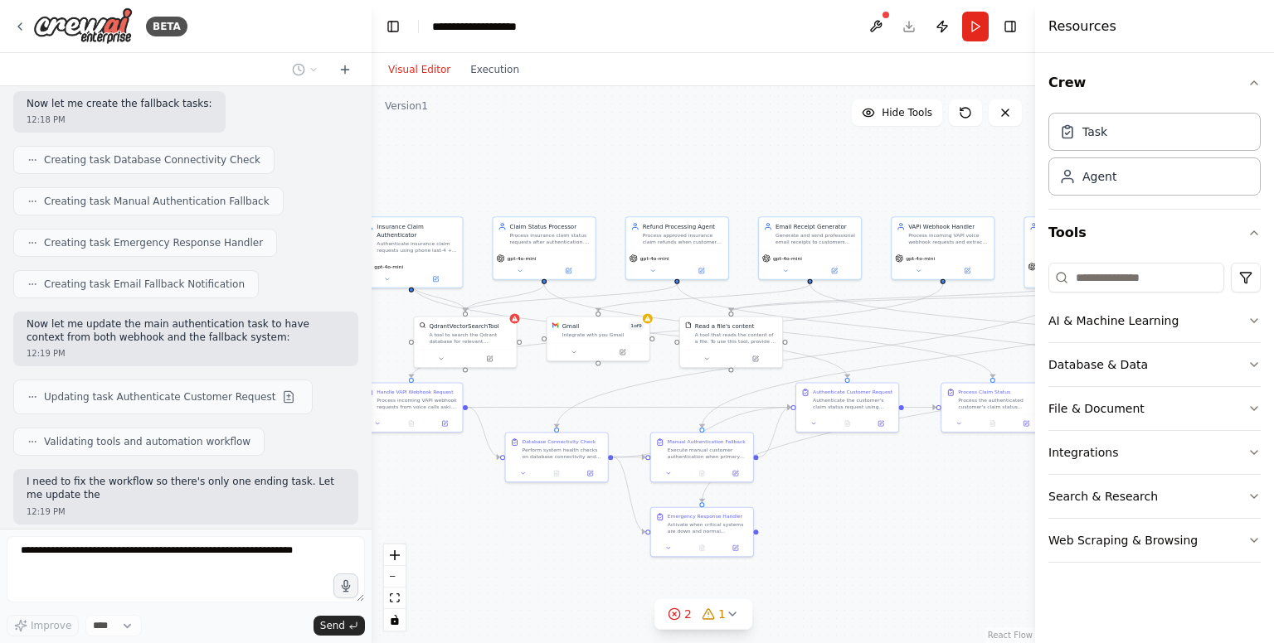
scroll to position [3576, 0]
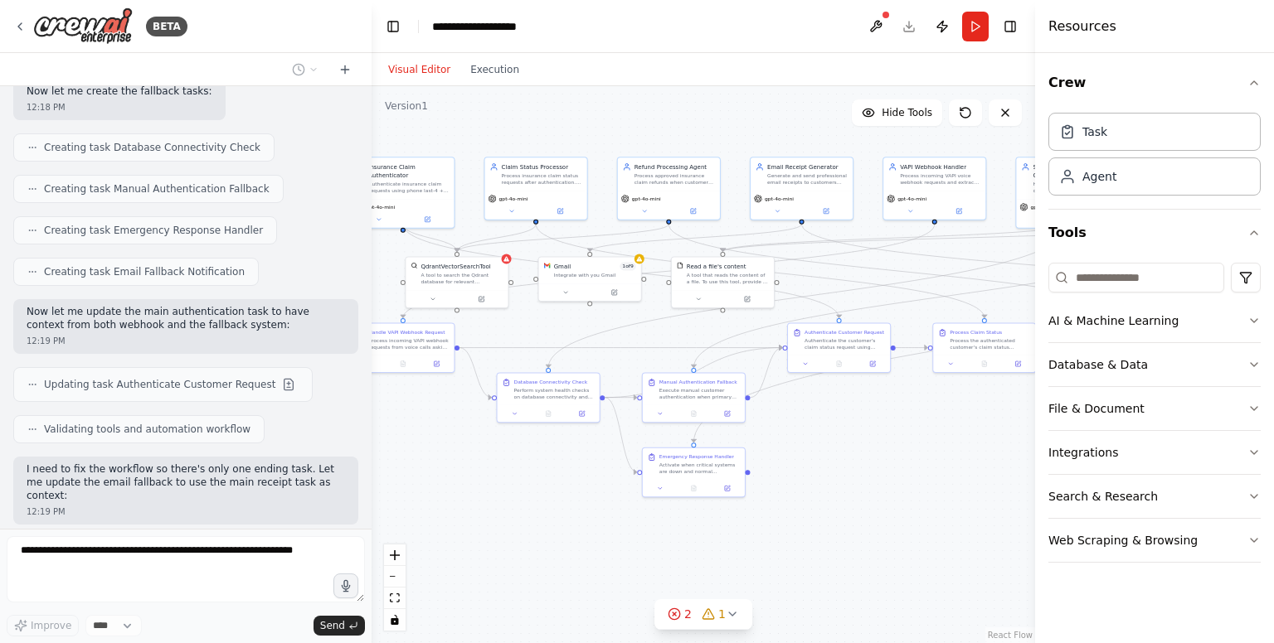
drag, startPoint x: 643, startPoint y: 289, endPoint x: 548, endPoint y: 87, distance: 222.9
click at [548, 87] on div ".deletable-edge-delete-btn { width: 20px; height: 20px; border: 0px solid #ffff…" at bounding box center [702, 364] width 663 height 557
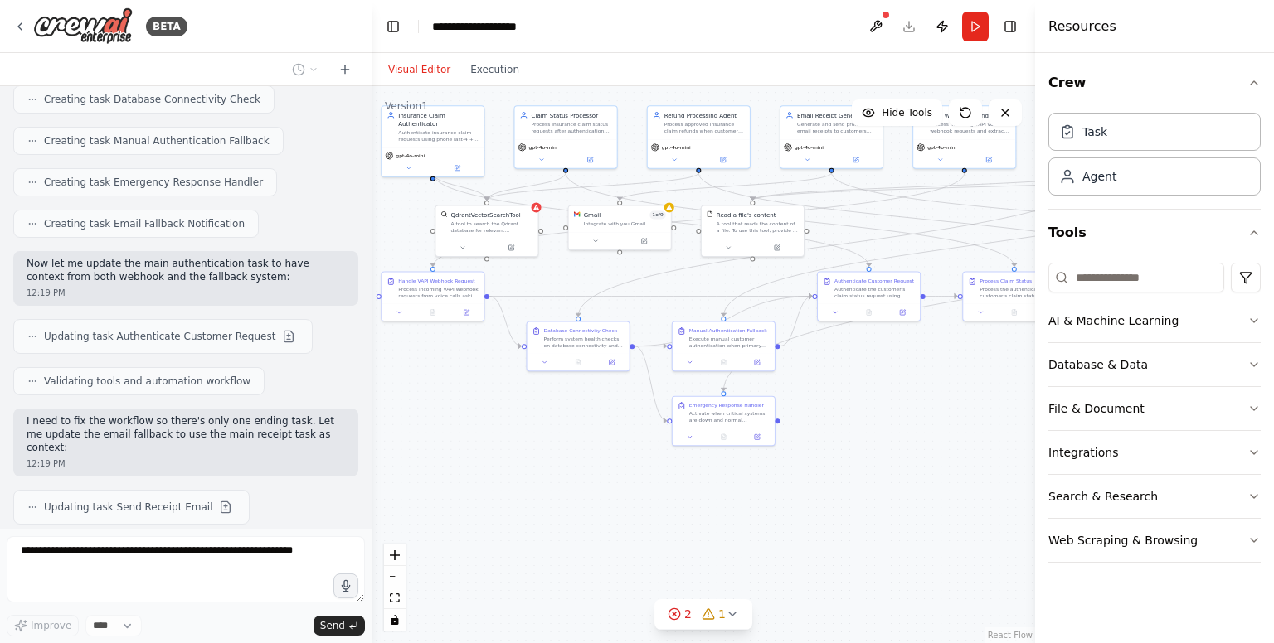
drag, startPoint x: 800, startPoint y: 509, endPoint x: 830, endPoint y: 465, distance: 53.1
click at [830, 465] on div ".deletable-edge-delete-btn { width: 20px; height: 20px; border: 0px solid #ffff…" at bounding box center [702, 364] width 663 height 557
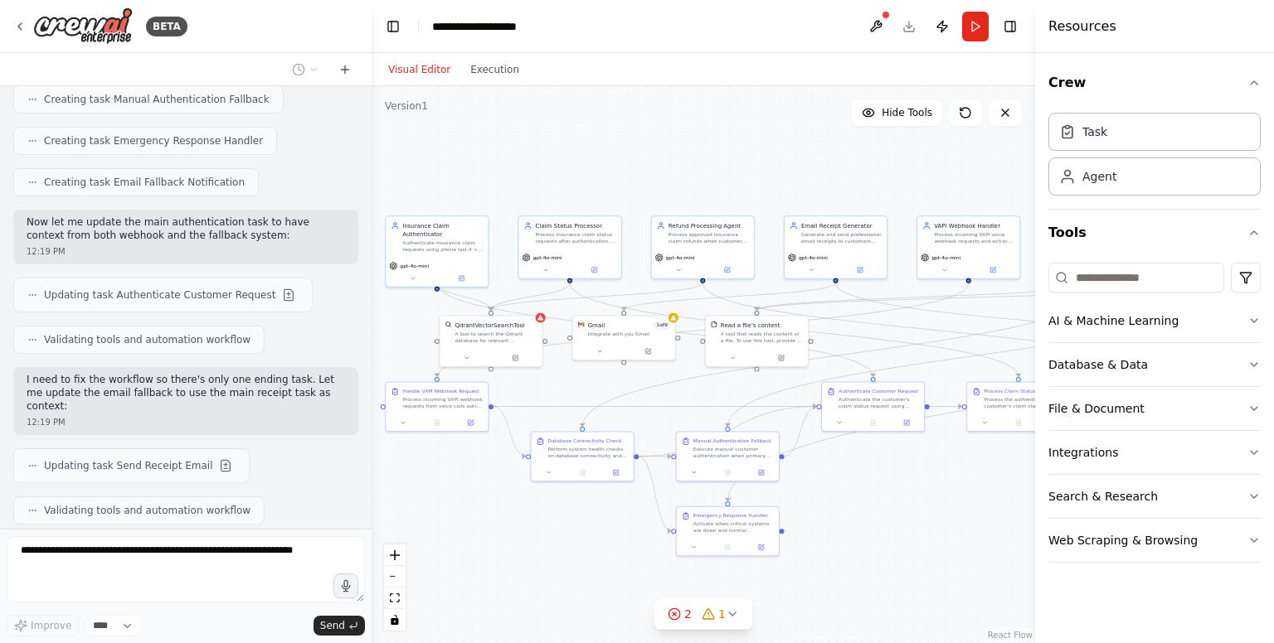
drag, startPoint x: 830, startPoint y: 465, endPoint x: 834, endPoint y: 575, distance: 110.4
click at [834, 575] on div ".deletable-edge-delete-btn { width: 20px; height: 20px; border: 0px solid #ffff…" at bounding box center [702, 364] width 663 height 557
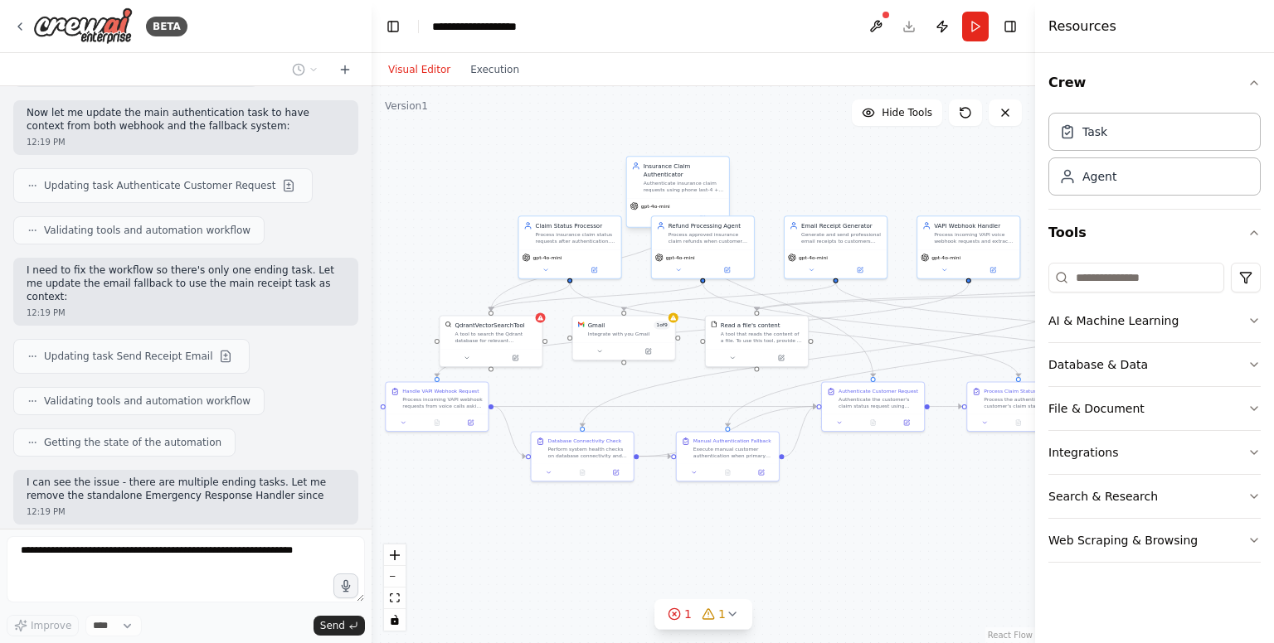
scroll to position [3788, 0]
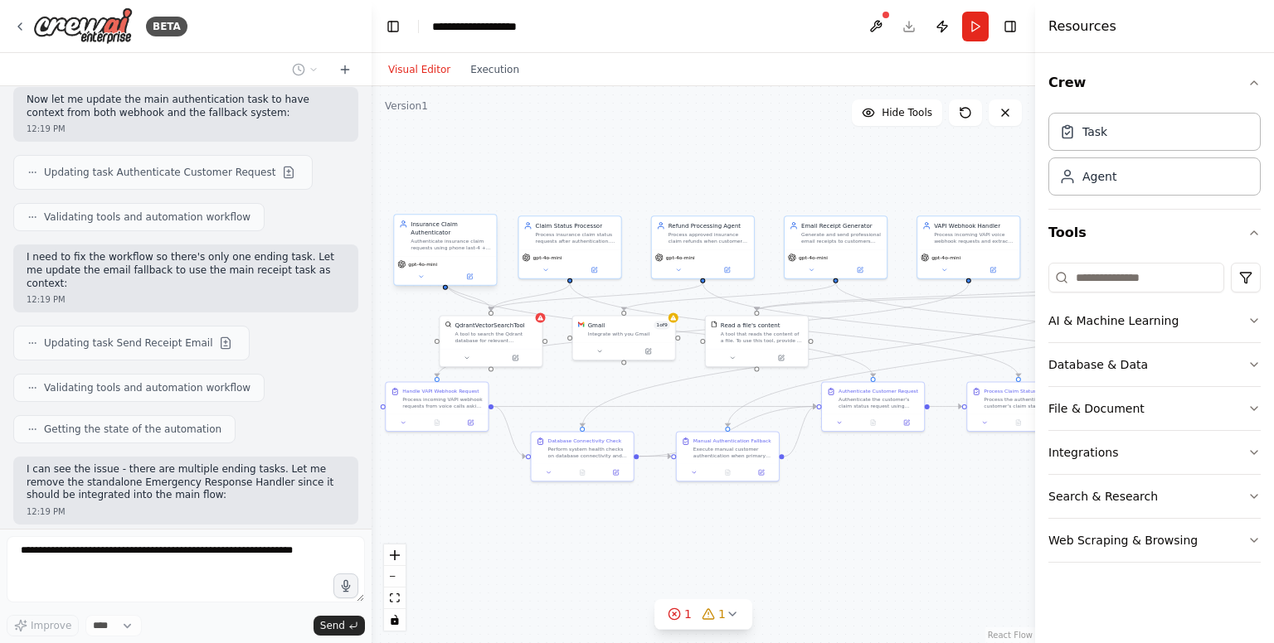
drag, startPoint x: 468, startPoint y: 244, endPoint x: 479, endPoint y: 236, distance: 13.8
click at [479, 236] on div "Insurance Claim Authenticator Authenticate insurance claim requests using phone…" at bounding box center [445, 235] width 102 height 41
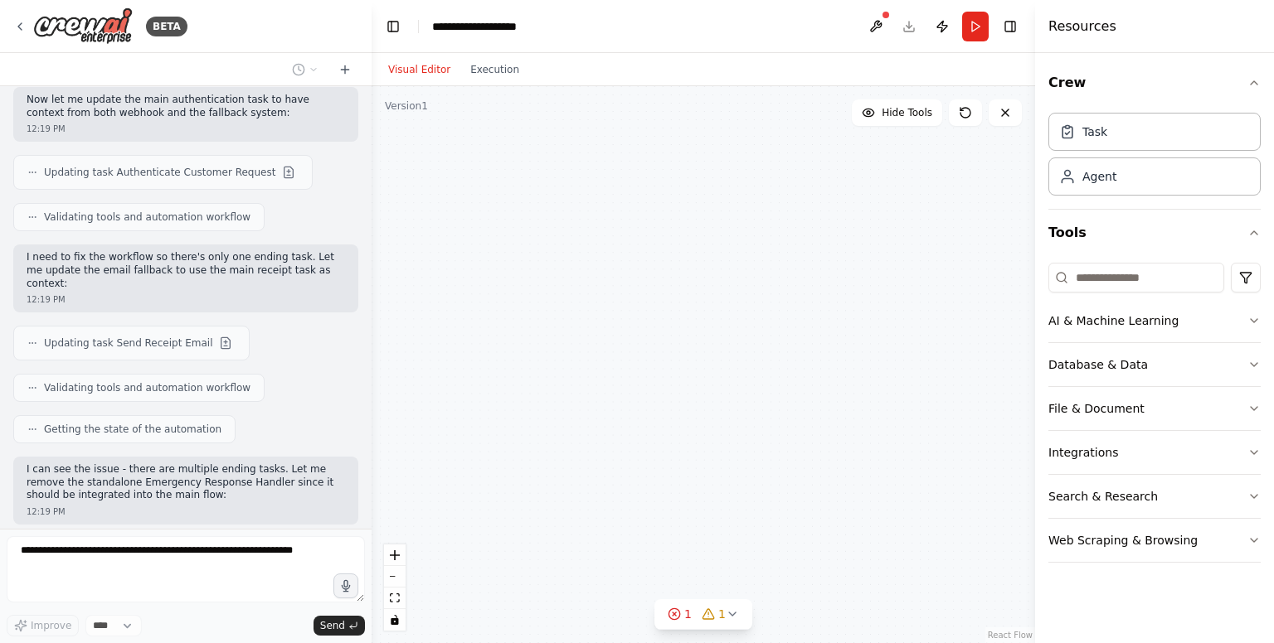
scroll to position [3829, 0]
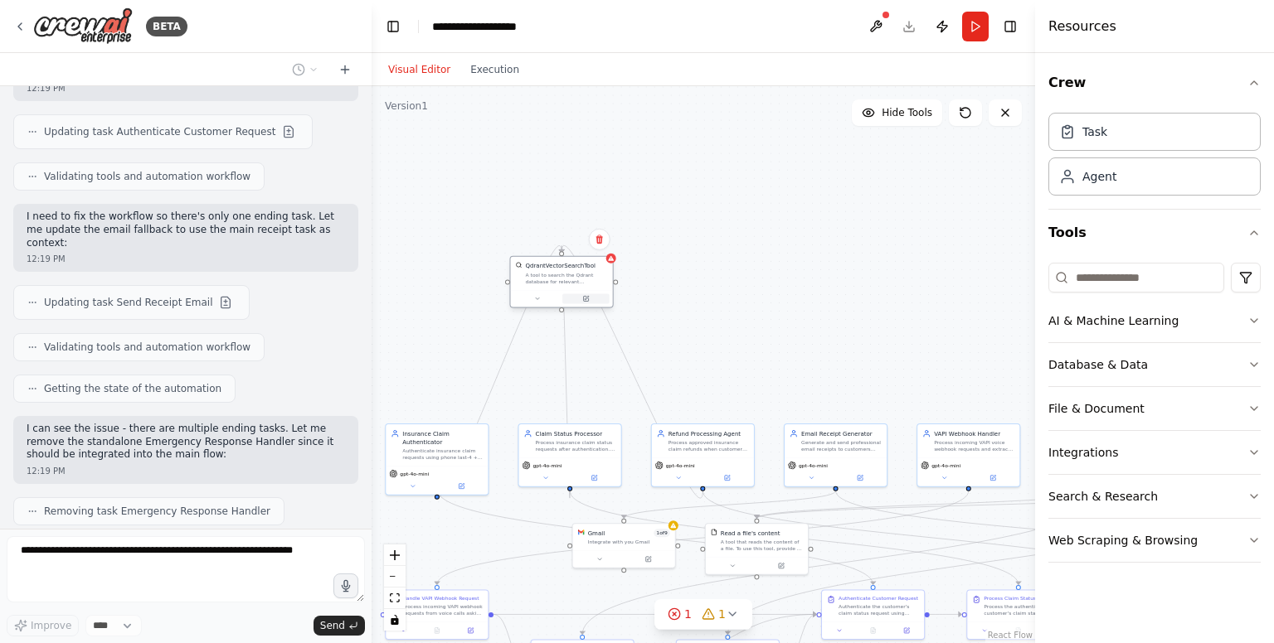
drag, startPoint x: 498, startPoint y: 352, endPoint x: 570, endPoint y: 293, distance: 93.1
click at [570, 294] on button at bounding box center [585, 299] width 47 height 10
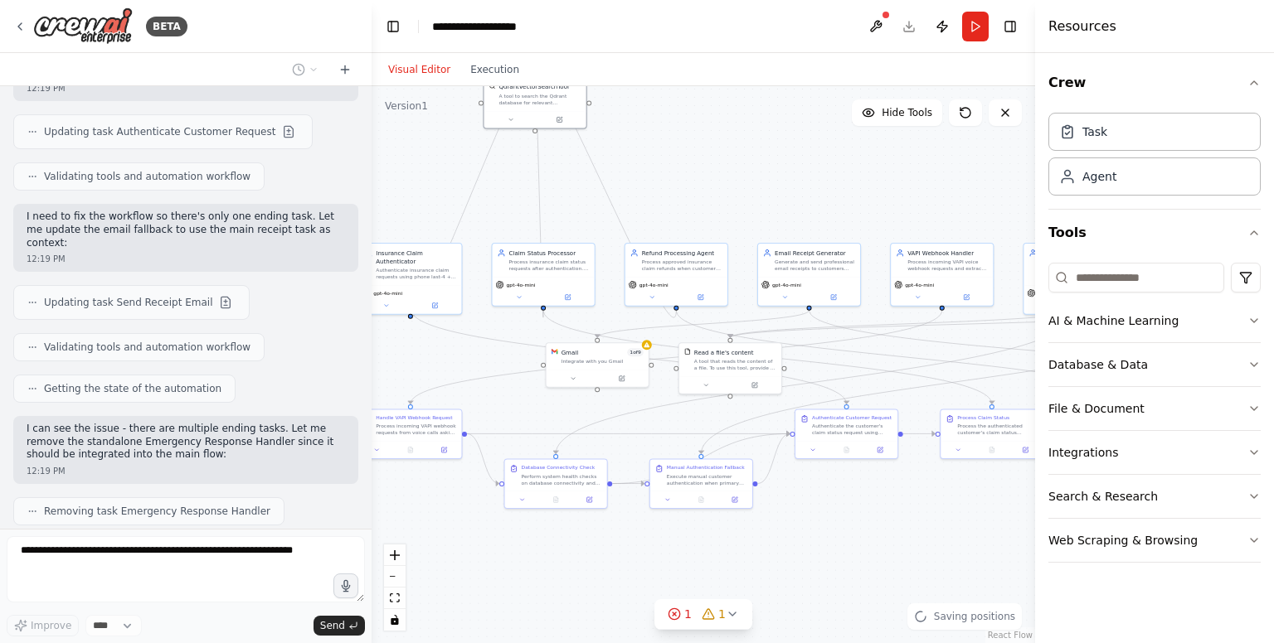
drag, startPoint x: 828, startPoint y: 403, endPoint x: 787, endPoint y: 207, distance: 200.0
click at [787, 207] on div ".deletable-edge-delete-btn { width: 20px; height: 20px; border: 0px solid #ffff…" at bounding box center [702, 364] width 663 height 557
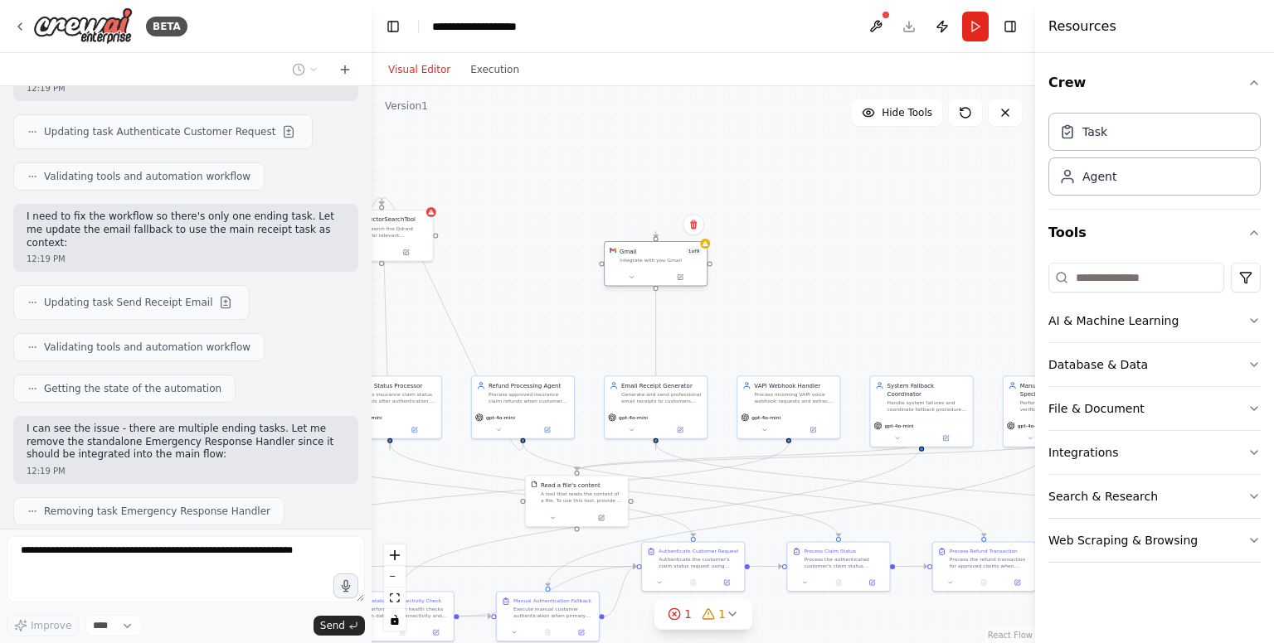
drag, startPoint x: 579, startPoint y: 357, endPoint x: 668, endPoint y: 271, distance: 123.8
click at [668, 271] on div at bounding box center [656, 277] width 102 height 17
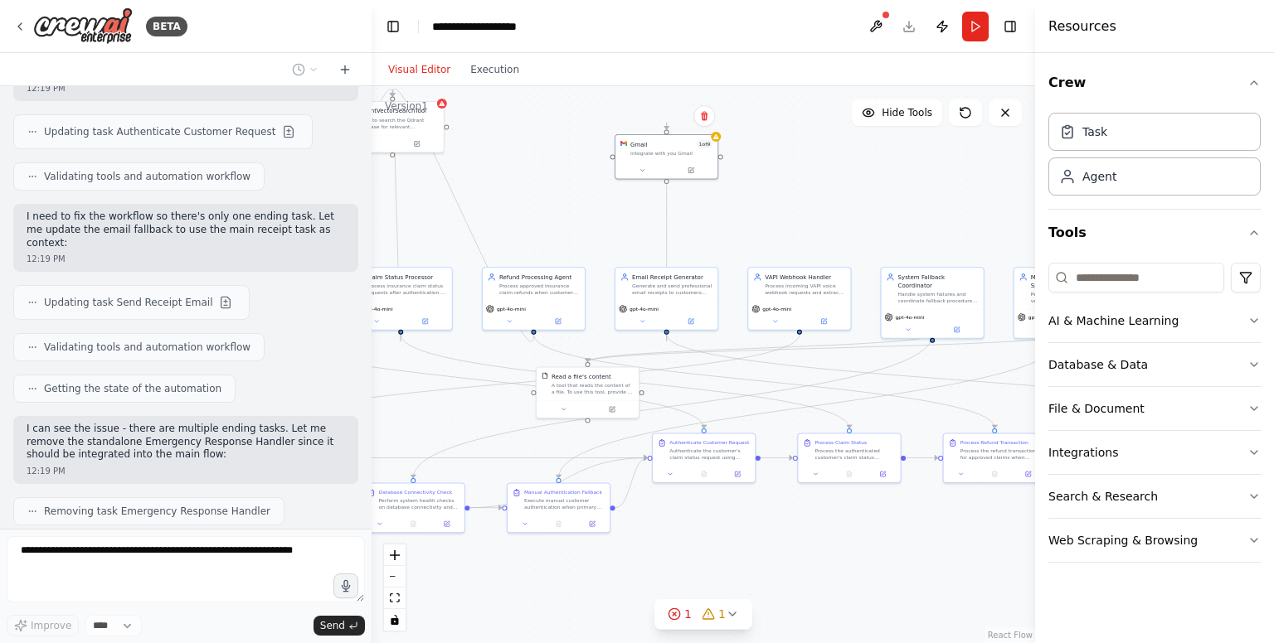
drag, startPoint x: 847, startPoint y: 333, endPoint x: 856, endPoint y: 223, distance: 109.8
click at [856, 223] on div ".deletable-edge-delete-btn { width: 20px; height: 20px; border: 0px solid #ffff…" at bounding box center [702, 364] width 663 height 557
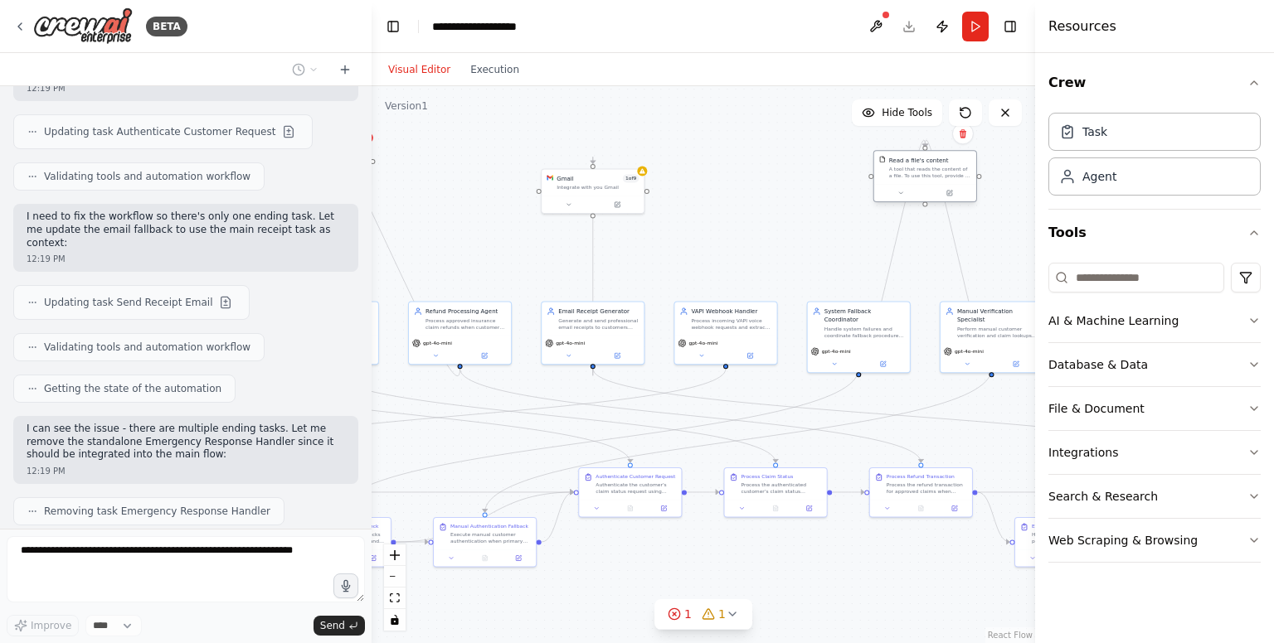
drag, startPoint x: 601, startPoint y: 397, endPoint x: 938, endPoint y: 182, distance: 399.8
click at [938, 182] on div "Read a file's content A tool that reads the content of a file. To use this tool…" at bounding box center [925, 167] width 102 height 33
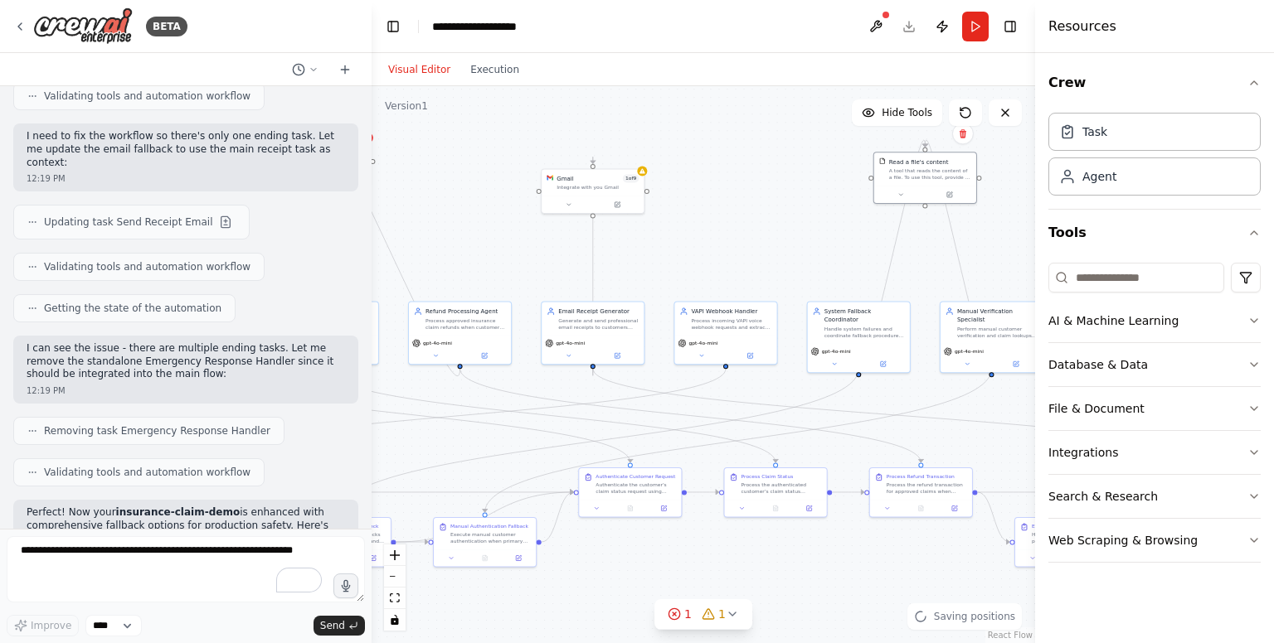
click at [811, 233] on div ".deletable-edge-delete-btn { width: 20px; height: 20px; border: 0px solid #ffff…" at bounding box center [702, 364] width 663 height 557
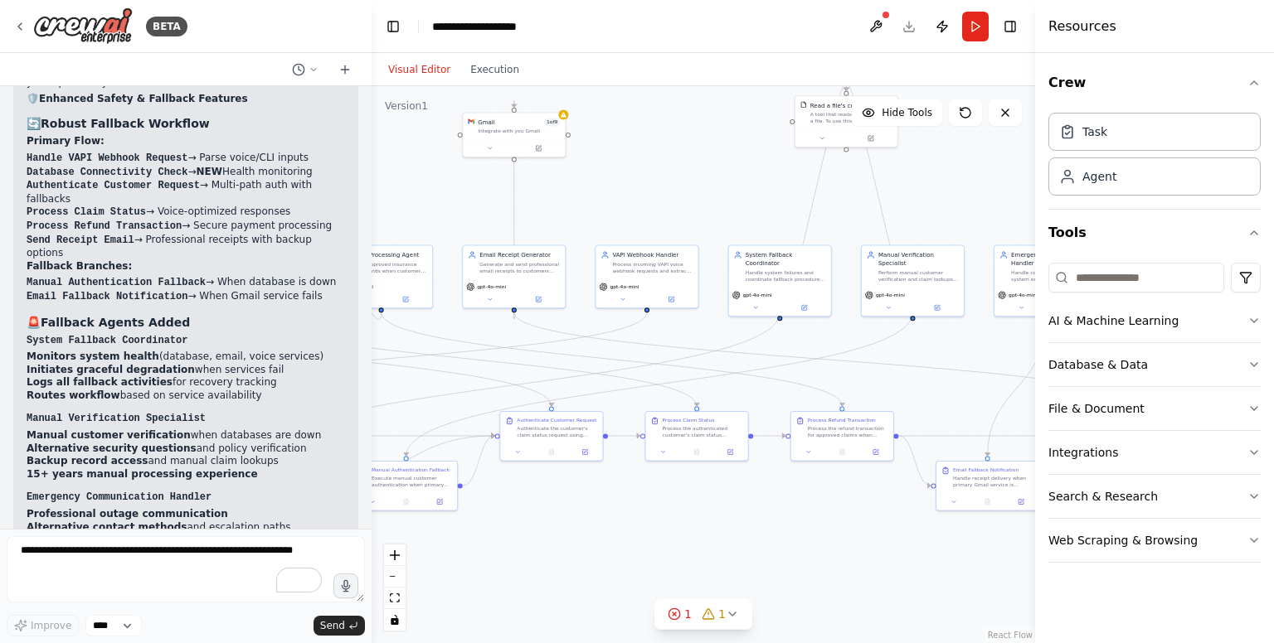
drag, startPoint x: 835, startPoint y: 256, endPoint x: 715, endPoint y: 165, distance: 150.9
click at [715, 165] on div ".deletable-edge-delete-btn { width: 20px; height: 20px; border: 0px solid #ffff…" at bounding box center [702, 364] width 663 height 557
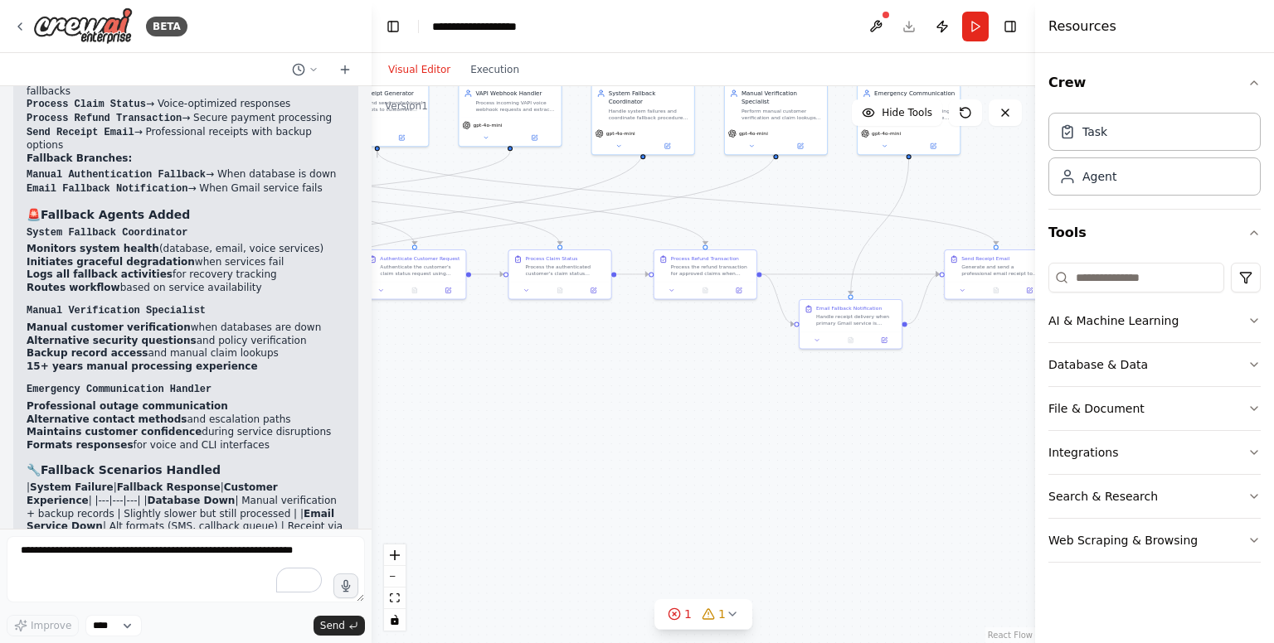
drag, startPoint x: 596, startPoint y: 179, endPoint x: 506, endPoint y: 17, distance: 185.2
click at [506, 17] on main "**********" at bounding box center [702, 321] width 663 height 643
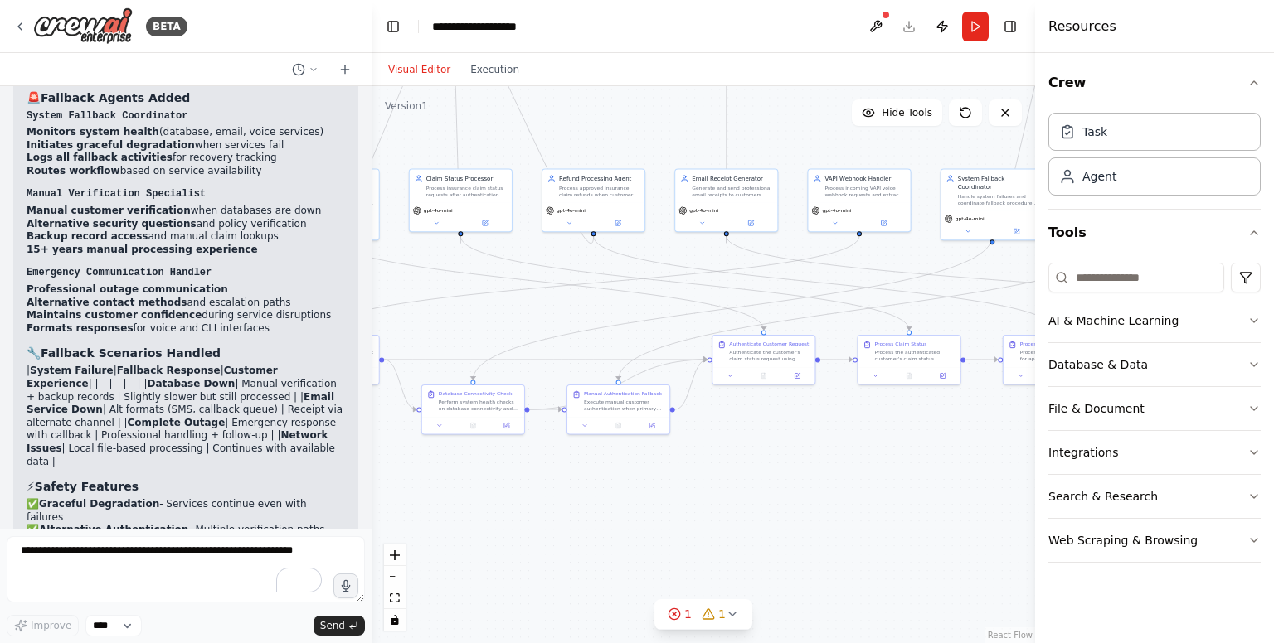
drag, startPoint x: 568, startPoint y: 342, endPoint x: 929, endPoint y: 409, distance: 366.9
click at [929, 409] on div ".deletable-edge-delete-btn { width: 20px; height: 20px; border: 0px solid #ffff…" at bounding box center [702, 364] width 663 height 557
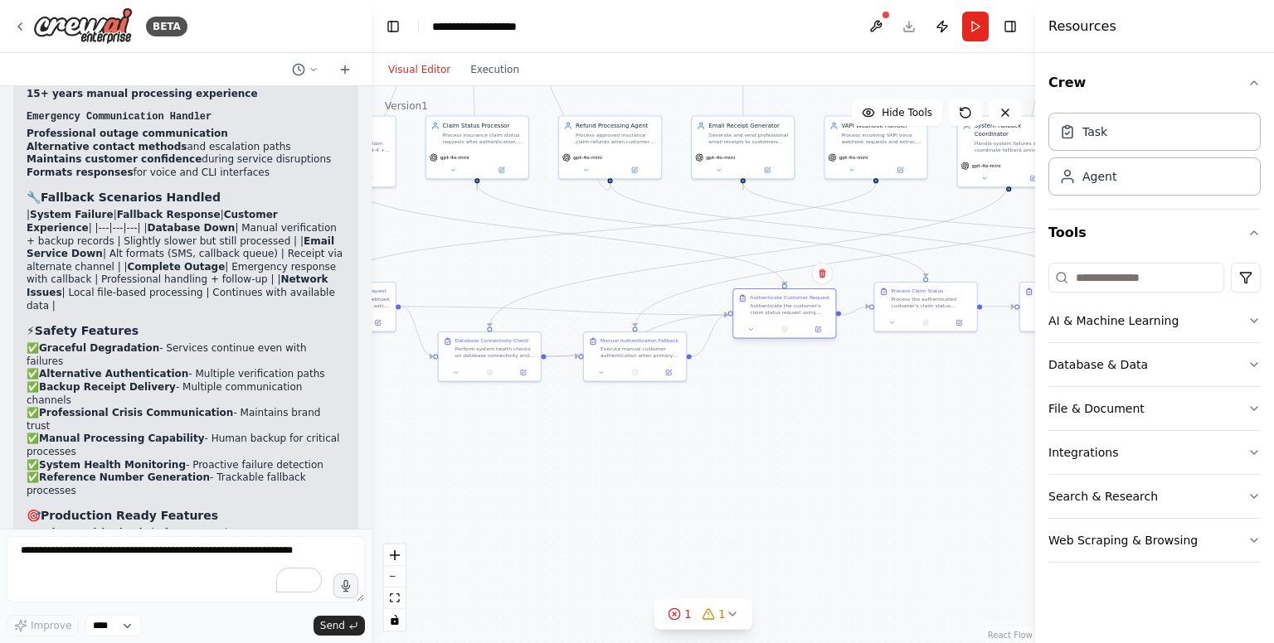
scroll to position [4758, 0]
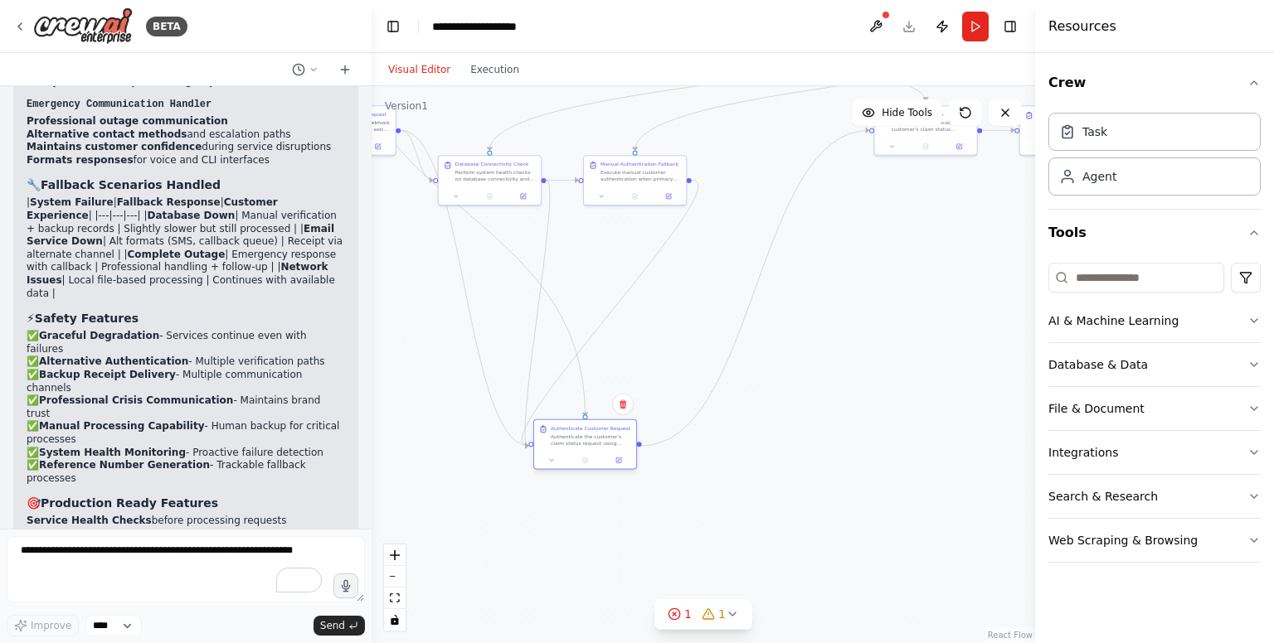
click at [600, 459] on div at bounding box center [585, 460] width 102 height 17
click at [342, 371] on div "Perfect! Now your insurance-claim-demo is enhanced with comprehensive fallback …" at bounding box center [185, 176] width 345 height 1051
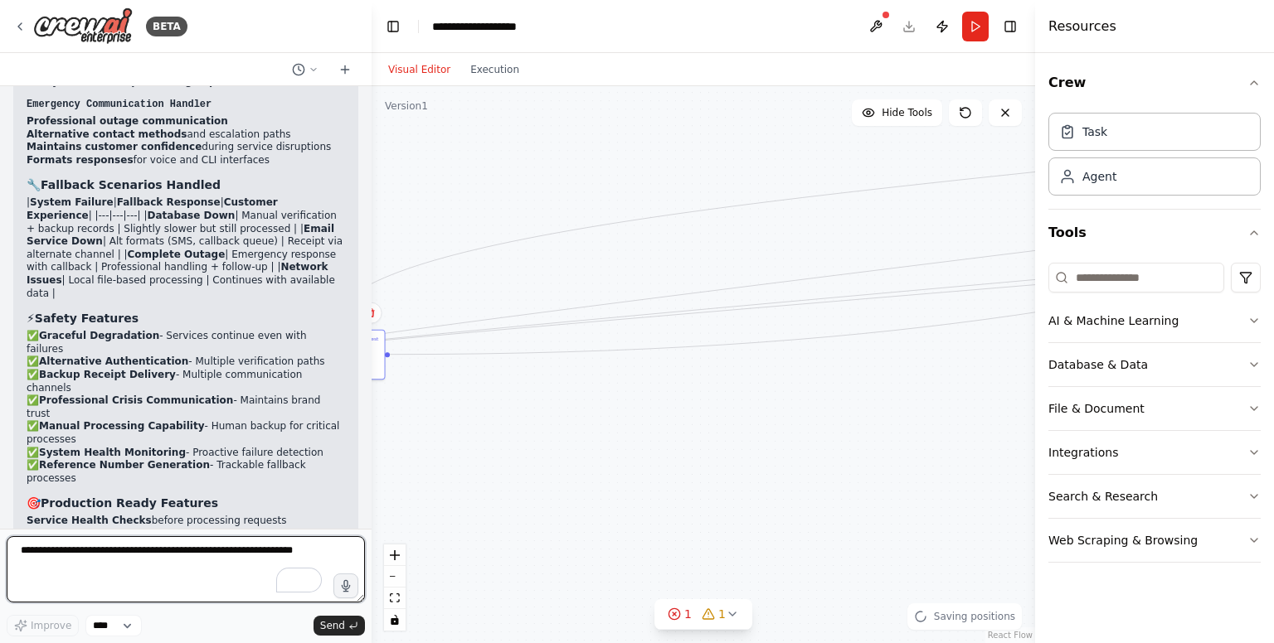
click at [214, 574] on textarea "To enrich screen reader interactions, please activate Accessibility in Grammarl…" at bounding box center [186, 570] width 358 height 66
type textarea "**********"
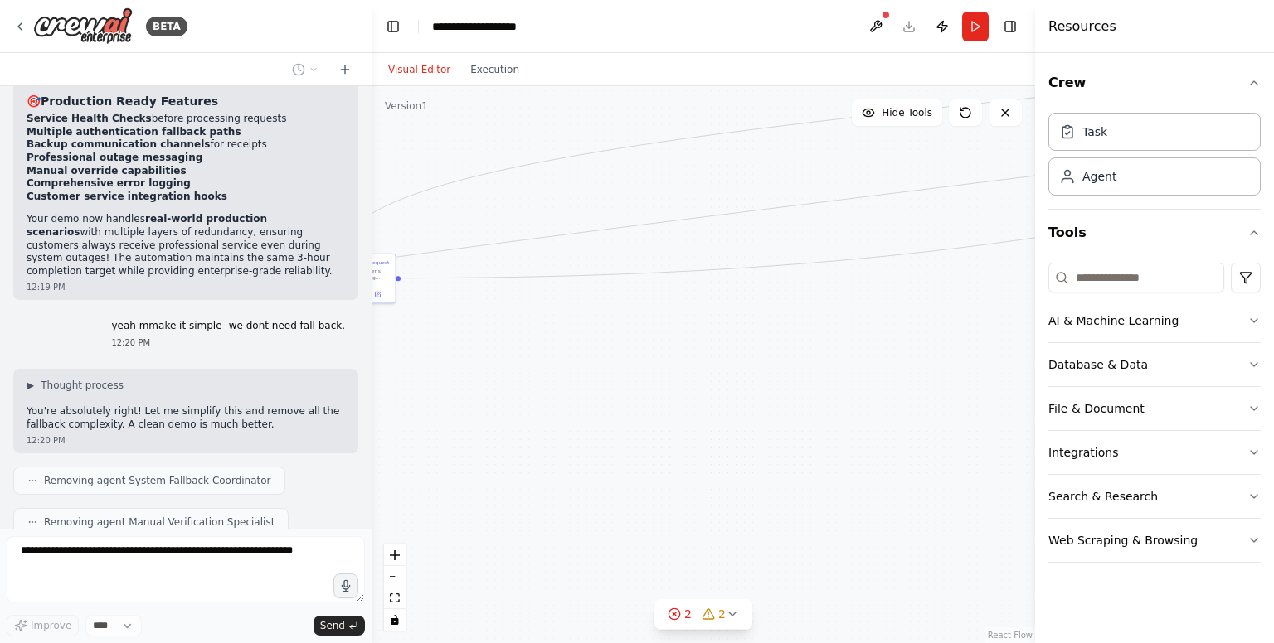
scroll to position [5201, 0]
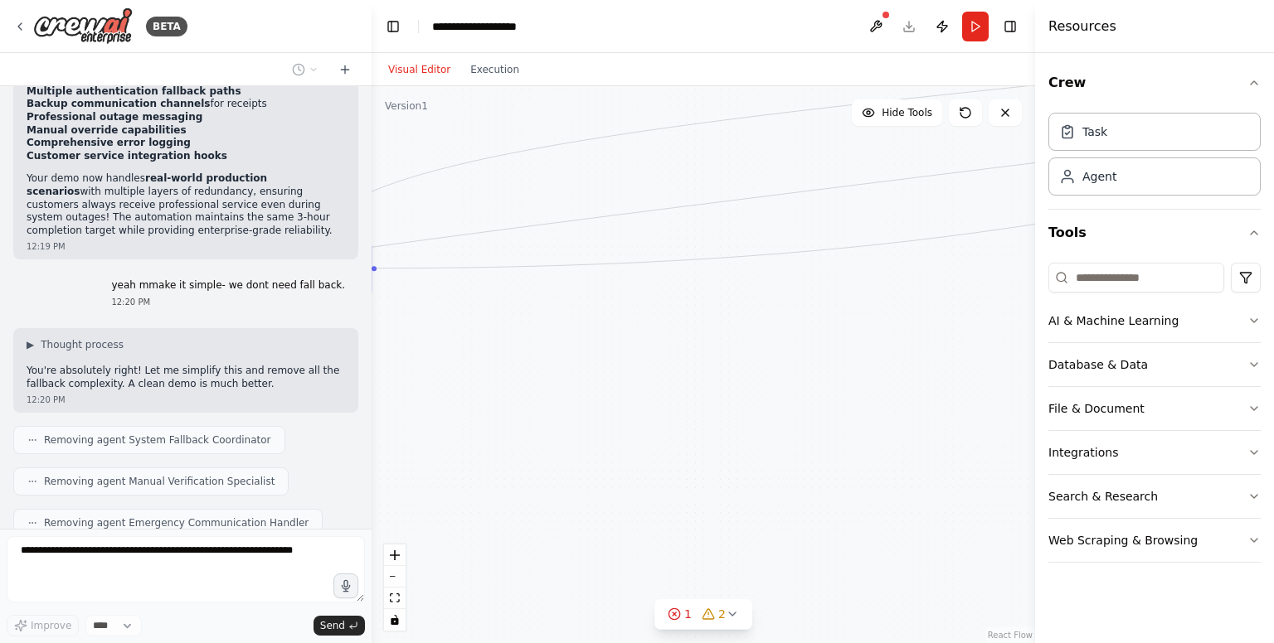
drag, startPoint x: 869, startPoint y: 442, endPoint x: 856, endPoint y: 356, distance: 87.3
click at [856, 356] on div ".deletable-edge-delete-btn { width: 20px; height: 20px; border: 0px solid #ffff…" at bounding box center [702, 364] width 663 height 557
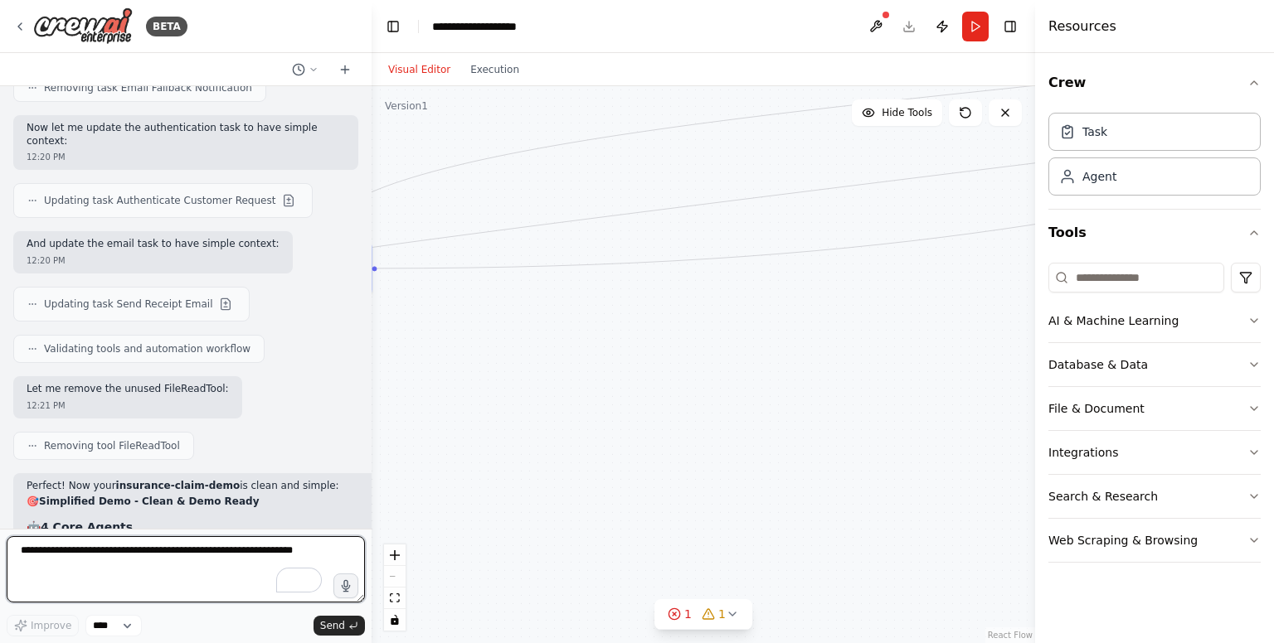
scroll to position [5999, 0]
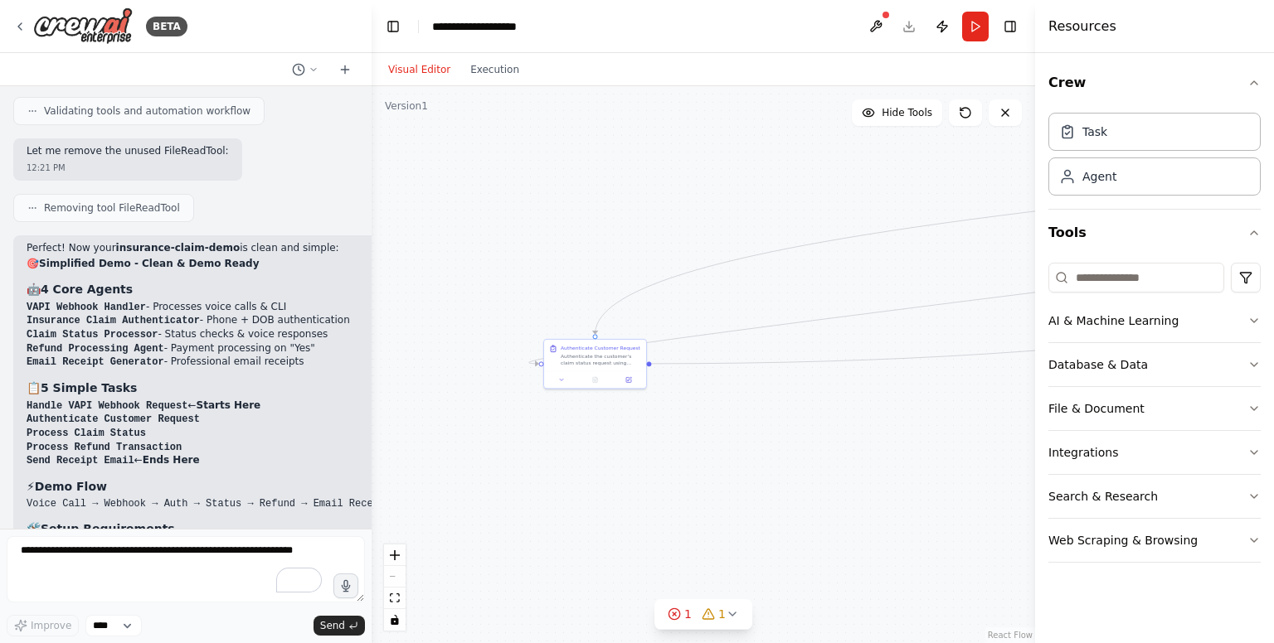
drag, startPoint x: 595, startPoint y: 334, endPoint x: 814, endPoint y: 420, distance: 235.8
click at [814, 420] on div ".deletable-edge-delete-btn { width: 20px; height: 20px; border: 0px solid #ffff…" at bounding box center [702, 364] width 663 height 557
drag, startPoint x: 546, startPoint y: 350, endPoint x: 952, endPoint y: 85, distance: 484.6
click at [952, 85] on div "Visual Editor Execution Version 1 Hide Tools .deletable-edge-delete-btn { width…" at bounding box center [702, 348] width 663 height 590
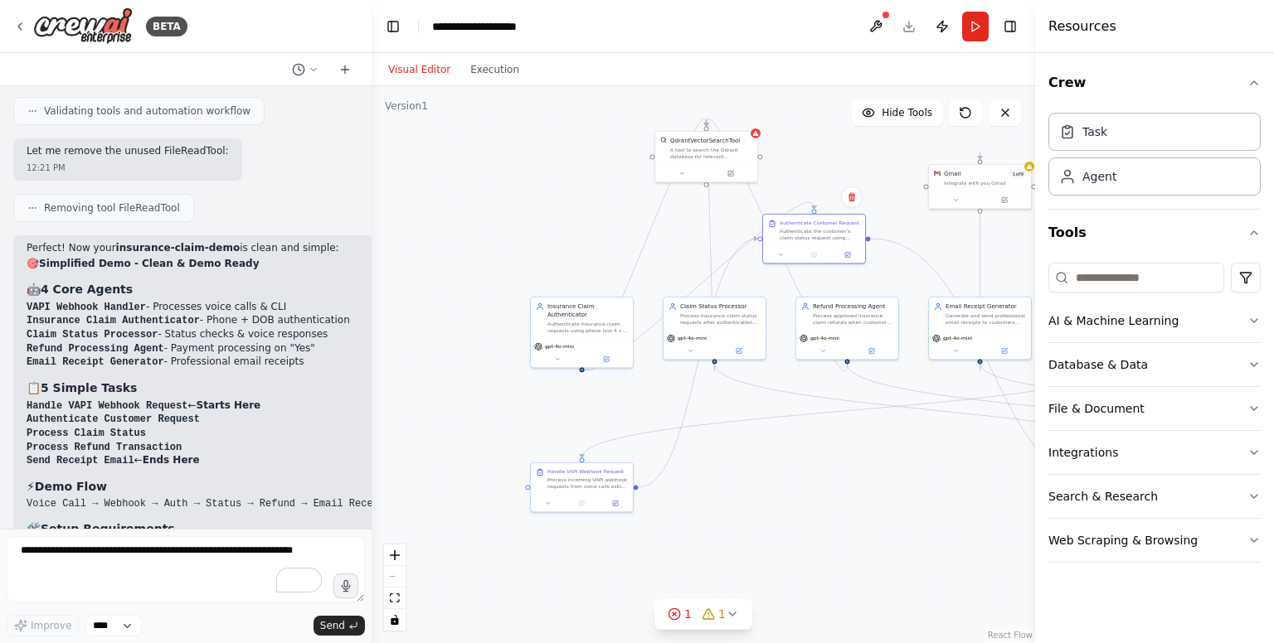
drag, startPoint x: 843, startPoint y: 351, endPoint x: 716, endPoint y: 495, distance: 192.1
click at [716, 495] on div ".deletable-edge-delete-btn { width: 20px; height: 20px; border: 0px solid #ffff…" at bounding box center [702, 364] width 663 height 557
click at [759, 464] on div ".deletable-edge-delete-btn { width: 20px; height: 20px; border: 0px solid #ffff…" at bounding box center [702, 364] width 663 height 557
drag, startPoint x: 801, startPoint y: 236, endPoint x: 770, endPoint y: 511, distance: 277.1
click at [770, 511] on div "Authenticate Customer Request Authenticate the customer's claim status request …" at bounding box center [781, 499] width 102 height 32
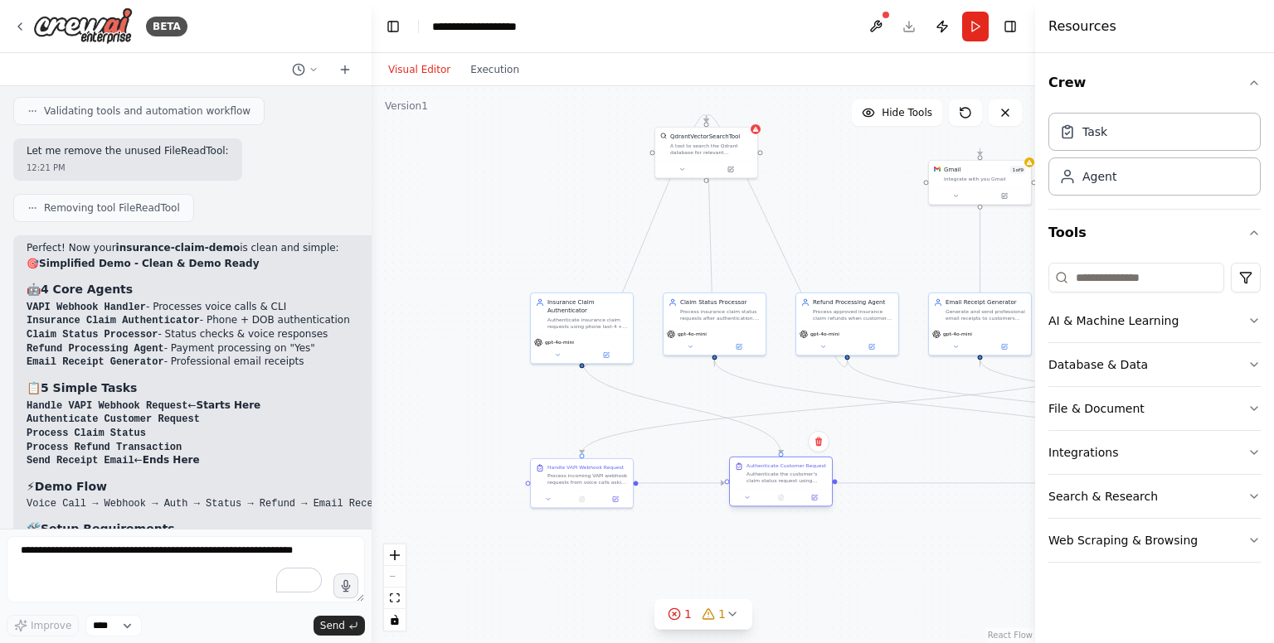
drag, startPoint x: 770, startPoint y: 514, endPoint x: 766, endPoint y: 490, distance: 24.4
click at [766, 490] on div at bounding box center [781, 497] width 102 height 17
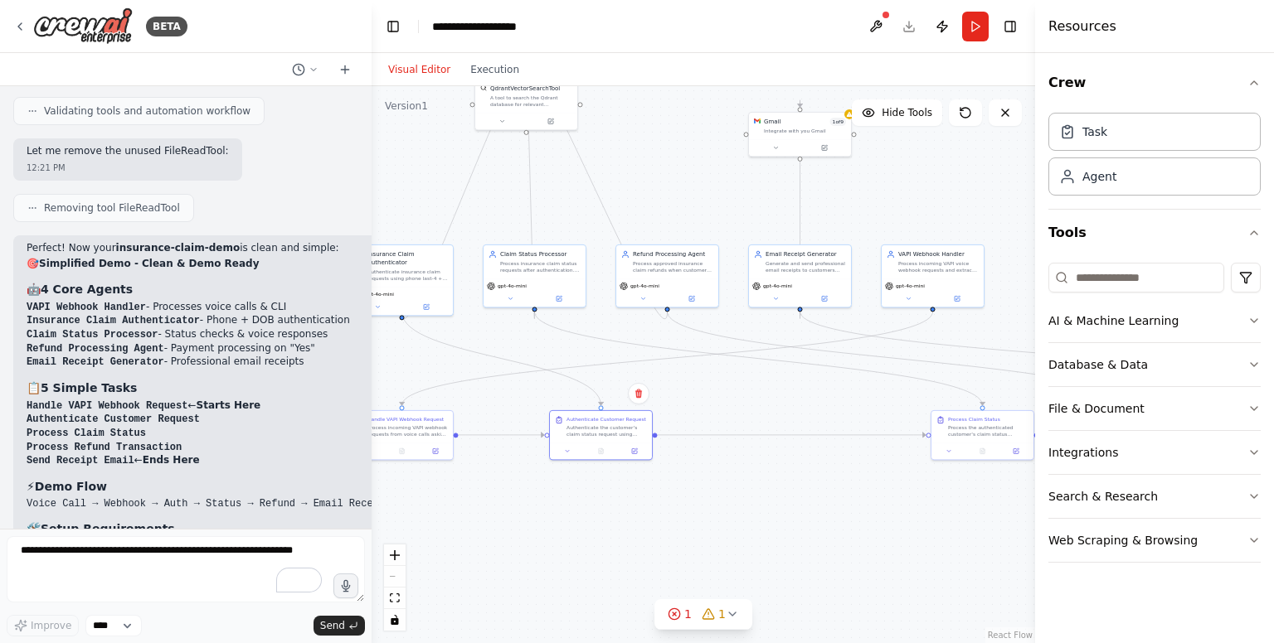
drag, startPoint x: 866, startPoint y: 561, endPoint x: 686, endPoint y: 513, distance: 186.3
click at [686, 513] on div ".deletable-edge-delete-btn { width: 20px; height: 20px; border: 0px solid #ffff…" at bounding box center [702, 364] width 663 height 557
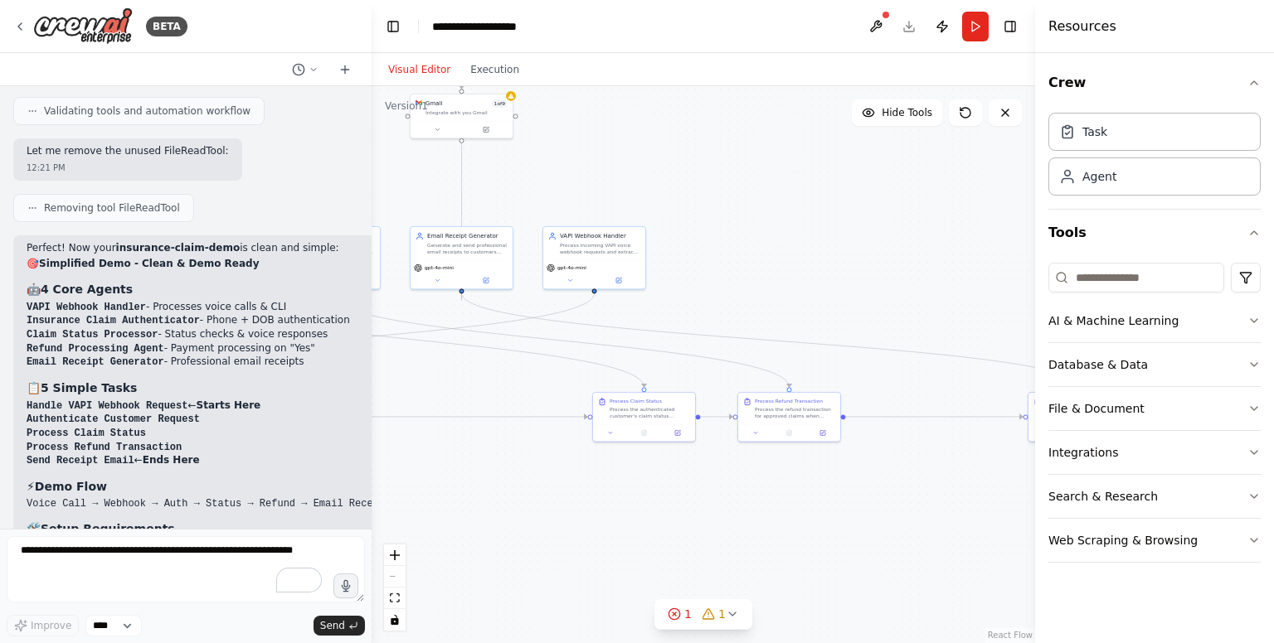
drag, startPoint x: 944, startPoint y: 518, endPoint x: 560, endPoint y: 502, distance: 385.1
click at [560, 502] on div ".deletable-edge-delete-btn { width: 20px; height: 20px; border: 0px solid #ffff…" at bounding box center [702, 364] width 663 height 557
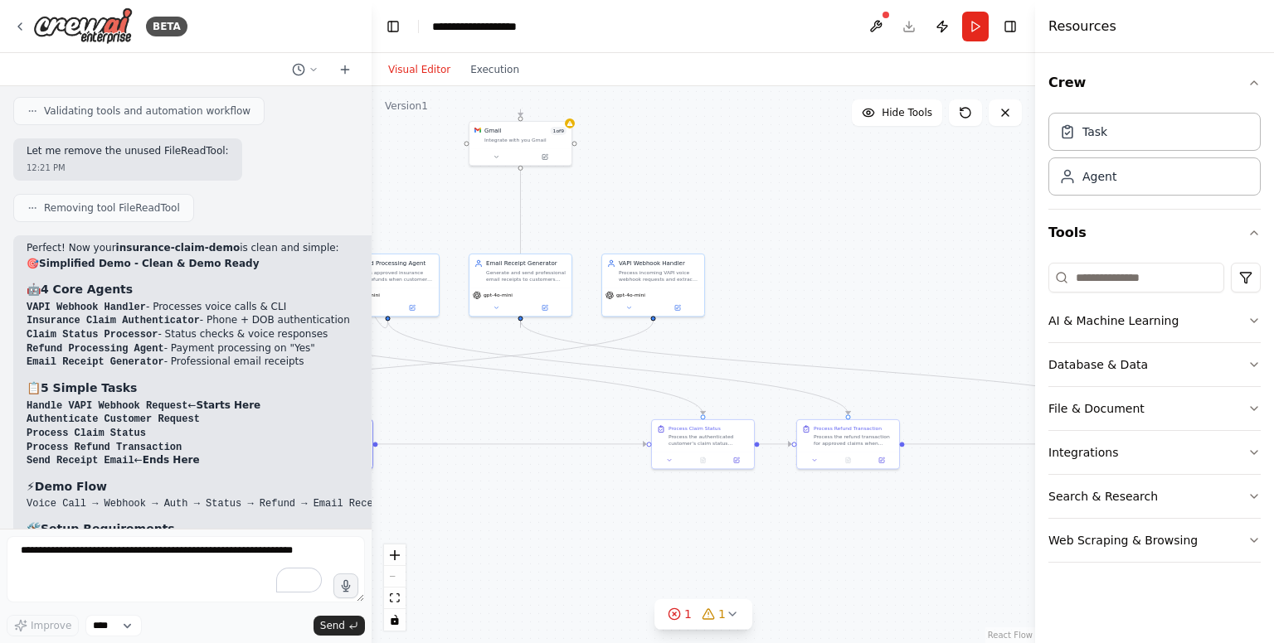
drag, startPoint x: 490, startPoint y: 551, endPoint x: 592, endPoint y: 577, distance: 105.2
click at [592, 577] on div ".deletable-edge-delete-btn { width: 20px; height: 20px; border: 0px solid #ffff…" at bounding box center [702, 364] width 663 height 557
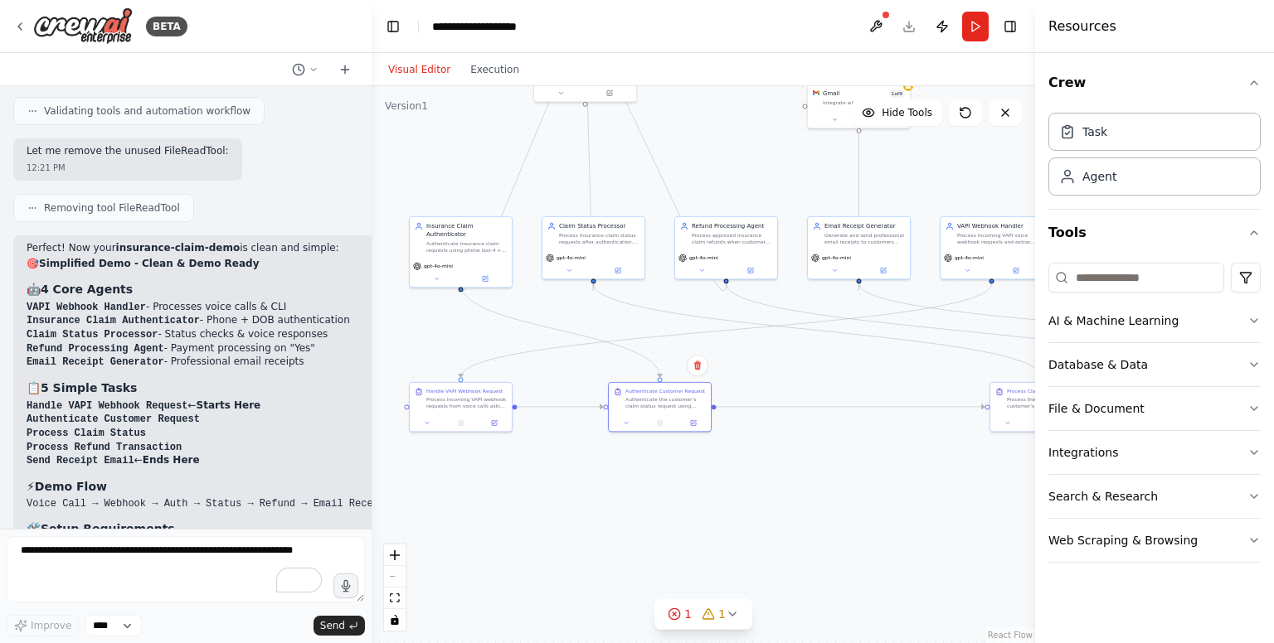
drag, startPoint x: 584, startPoint y: 543, endPoint x: 925, endPoint y: 506, distance: 343.7
click at [925, 506] on div ".deletable-edge-delete-btn { width: 20px; height: 20px; border: 0px solid #ffff…" at bounding box center [702, 364] width 663 height 557
drag, startPoint x: 1002, startPoint y: 244, endPoint x: 722, endPoint y: 246, distance: 279.5
click at [722, 246] on div "VAPI Webhook Handler Process incoming VAPI voice webhook requests and extract c…" at bounding box center [716, 232] width 102 height 33
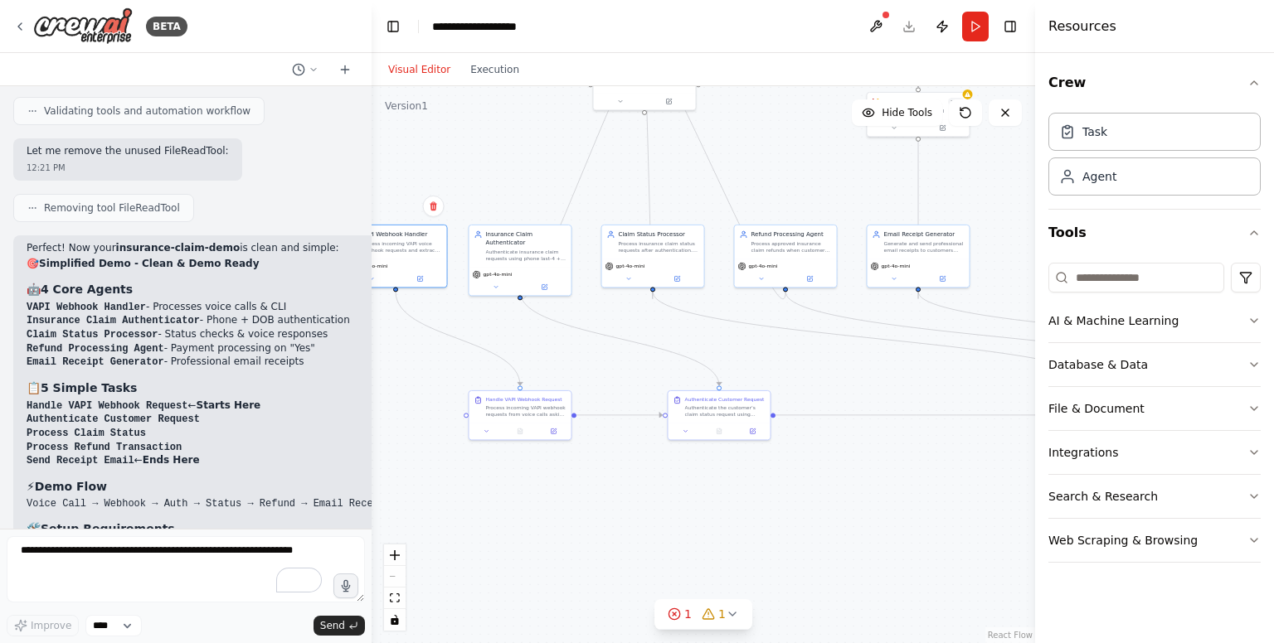
drag, startPoint x: 953, startPoint y: 496, endPoint x: 633, endPoint y: 504, distance: 320.2
click at [633, 504] on div ".deletable-edge-delete-btn { width: 20px; height: 20px; border: 0px solid #ffff…" at bounding box center [702, 364] width 663 height 557
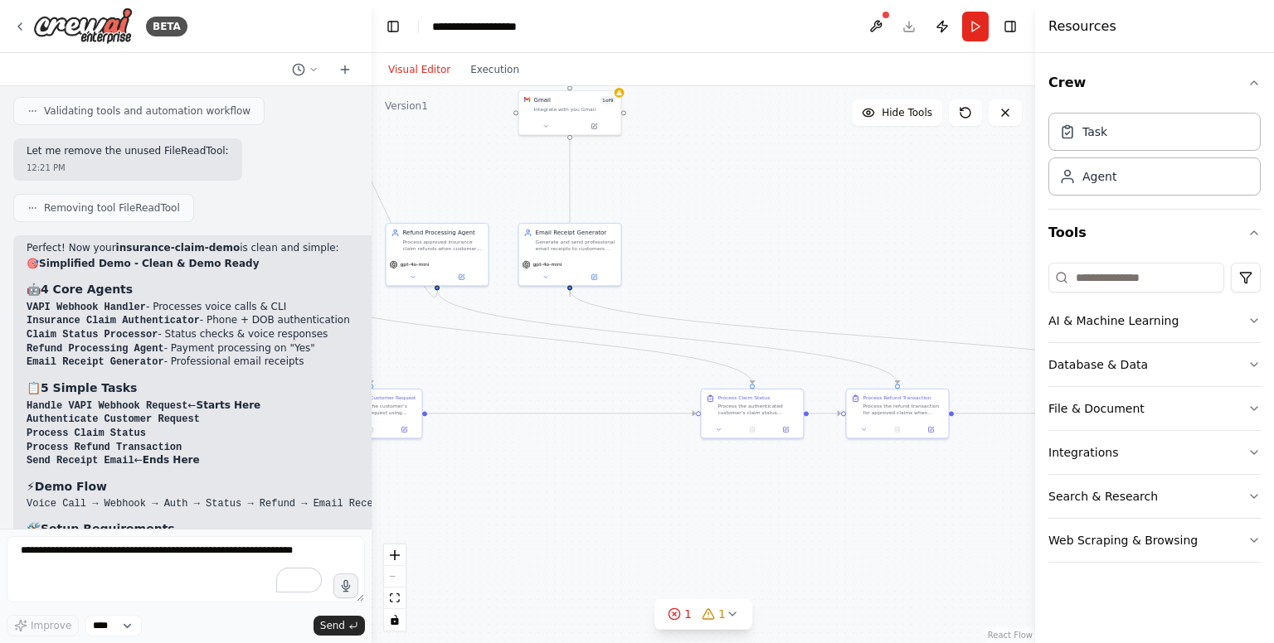
drag, startPoint x: 839, startPoint y: 479, endPoint x: 484, endPoint y: 482, distance: 354.9
click at [484, 482] on div ".deletable-edge-delete-btn { width: 20px; height: 20px; border: 0px solid #ffff…" at bounding box center [702, 364] width 663 height 557
drag, startPoint x: 580, startPoint y: 265, endPoint x: 978, endPoint y: 250, distance: 397.5
click at [978, 250] on div "gpt-4o-mini" at bounding box center [936, 250] width 95 height 8
drag, startPoint x: 444, startPoint y: 257, endPoint x: 775, endPoint y: 253, distance: 330.9
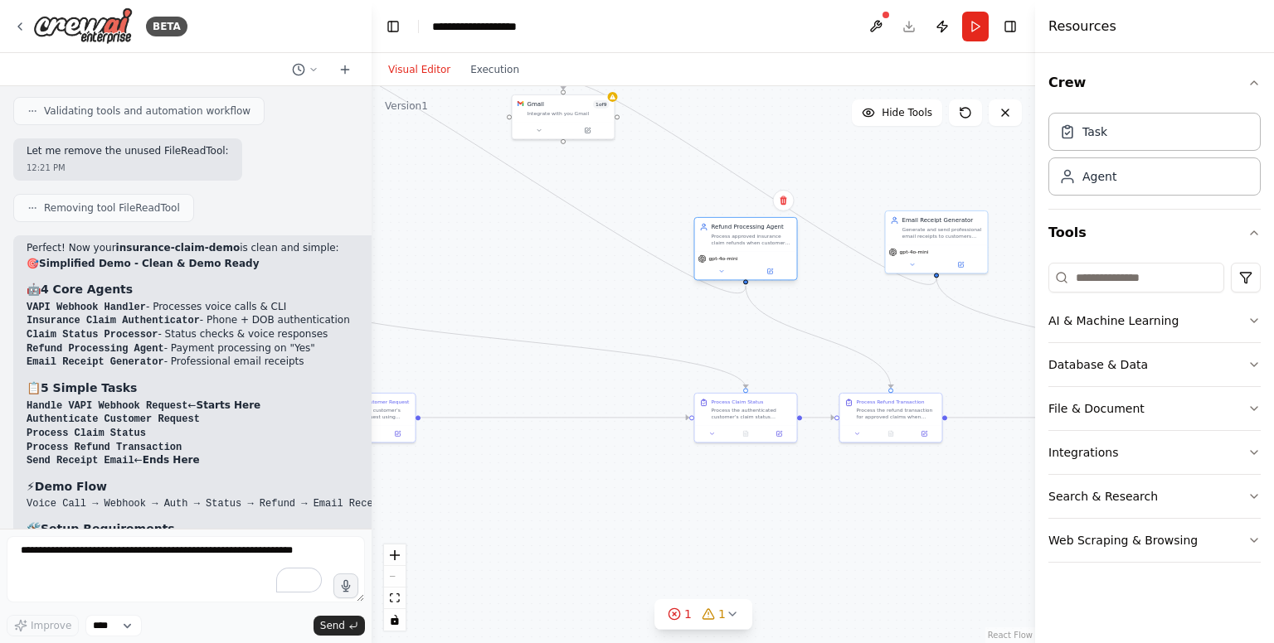
click at [775, 251] on div "Refund Processing Agent Process approved insurance claim refunds when customer …" at bounding box center [746, 234] width 102 height 33
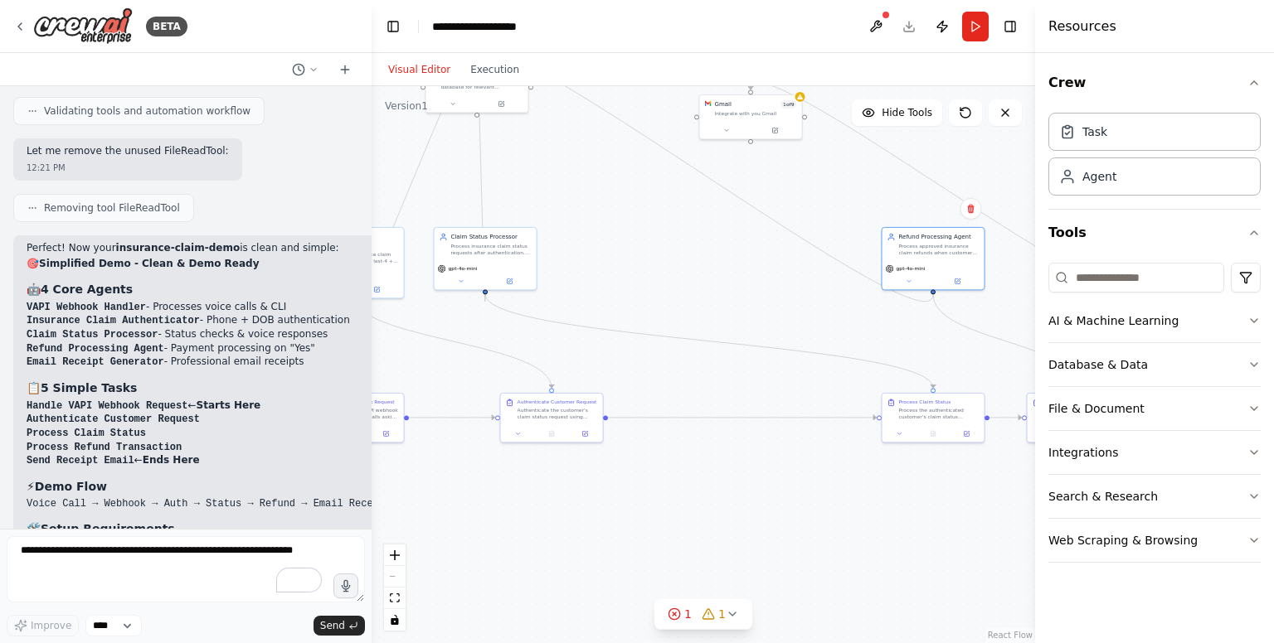
drag, startPoint x: 489, startPoint y: 285, endPoint x: 707, endPoint y: 286, distance: 218.1
click at [707, 286] on div ".deletable-edge-delete-btn { width: 20px; height: 20px; border: 0px solid #ffff…" at bounding box center [702, 364] width 663 height 557
drag, startPoint x: 526, startPoint y: 250, endPoint x: 756, endPoint y: 254, distance: 230.6
click at [756, 254] on div "Process insurance claim status requests after authentication. Determine if clai…" at bounding box center [746, 248] width 80 height 13
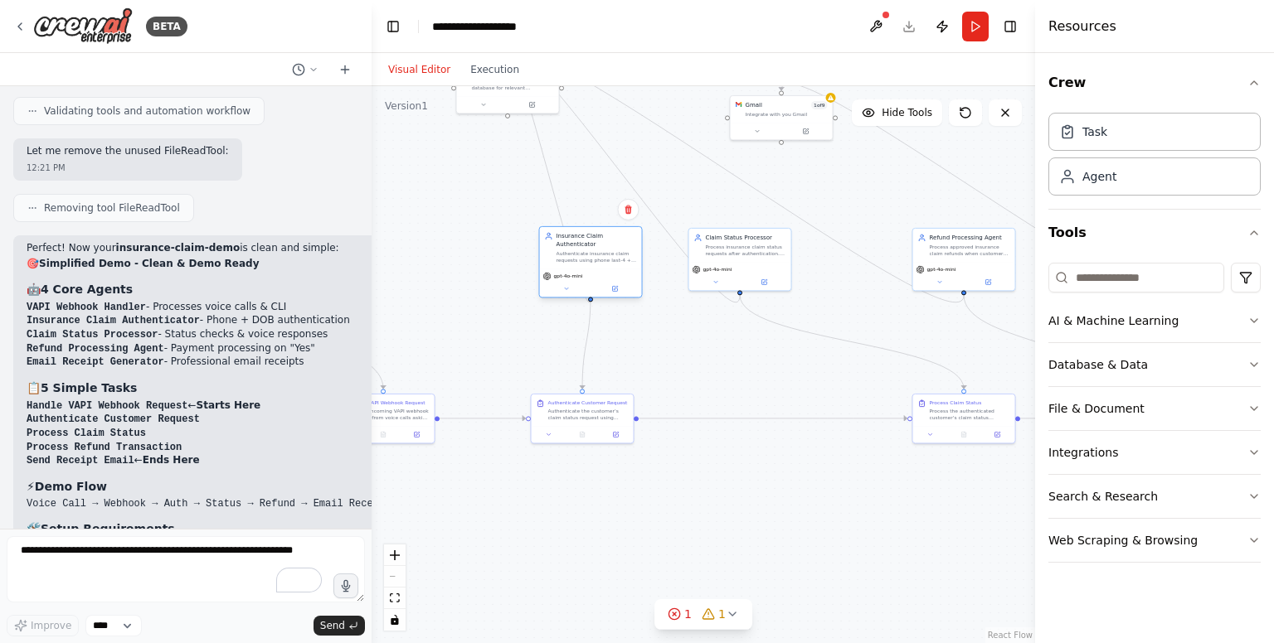
drag, startPoint x: 401, startPoint y: 253, endPoint x: 624, endPoint y: 255, distance: 222.2
click at [624, 255] on div "Insurance Claim Authenticator Authenticate insurance claim requests using phone…" at bounding box center [591, 247] width 102 height 41
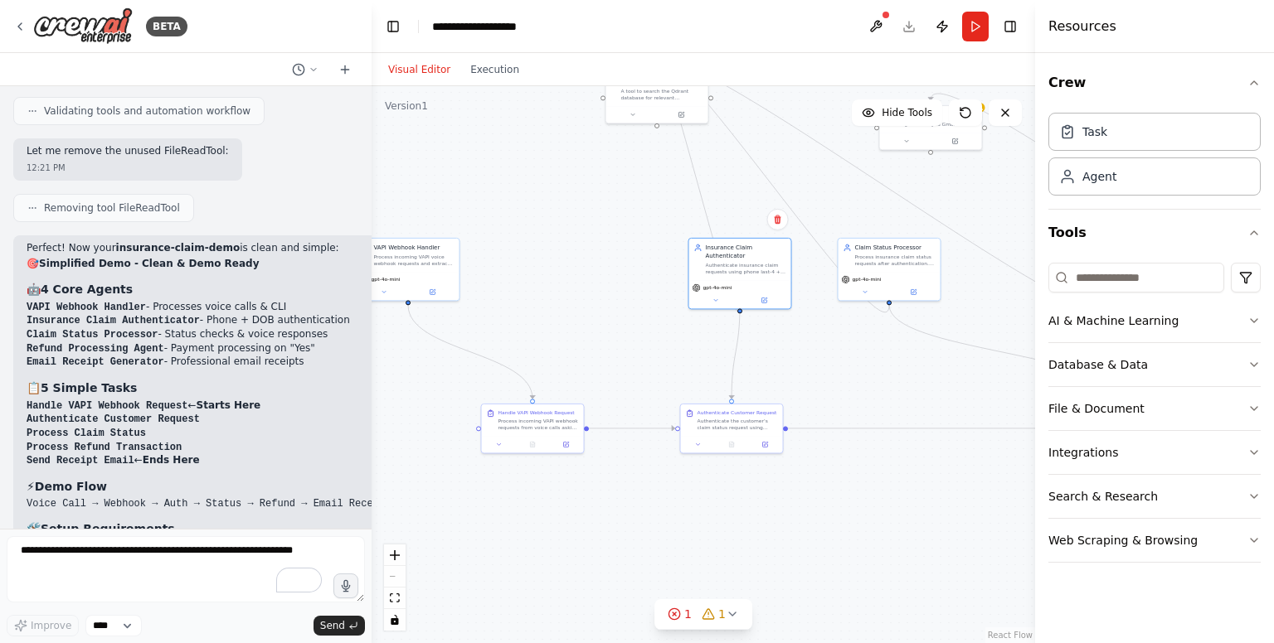
drag, startPoint x: 470, startPoint y: 279, endPoint x: 620, endPoint y: 289, distance: 150.4
click at [620, 289] on div ".deletable-edge-delete-btn { width: 20px; height: 20px; border: 0px solid #ffff…" at bounding box center [702, 364] width 663 height 557
drag, startPoint x: 415, startPoint y: 269, endPoint x: 590, endPoint y: 273, distance: 175.8
click at [590, 273] on div "gpt-4o-mini" at bounding box center [575, 284] width 102 height 29
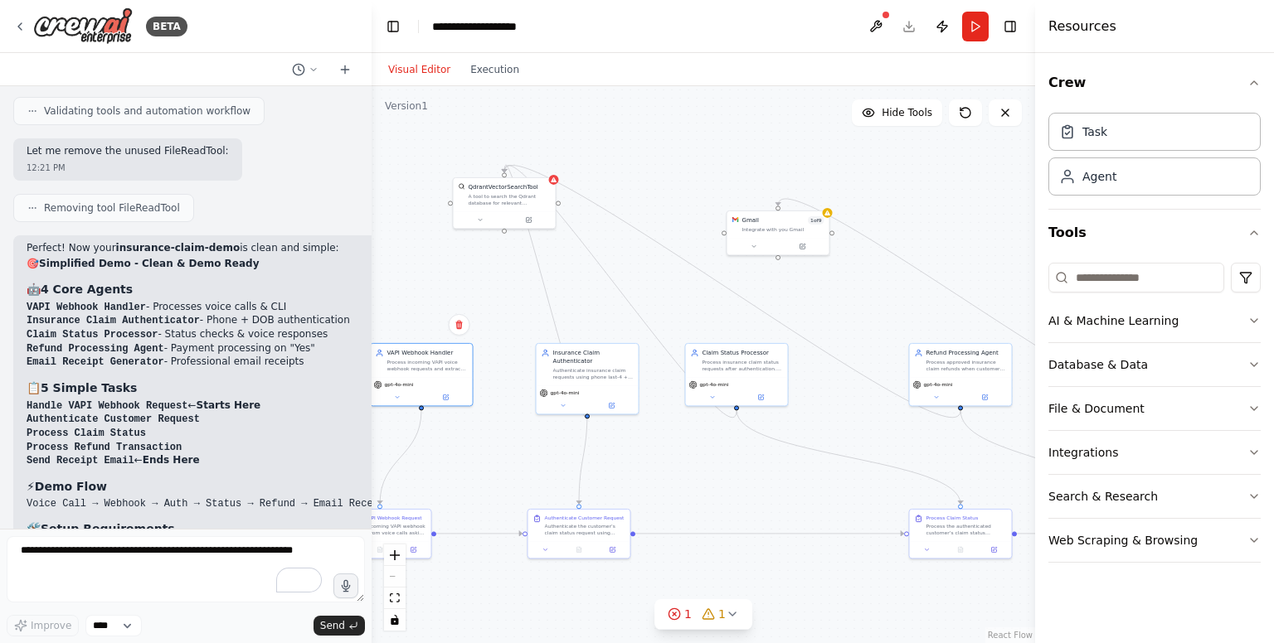
drag, startPoint x: 658, startPoint y: 197, endPoint x: 497, endPoint y: 315, distance: 200.0
click at [497, 315] on div ".deletable-edge-delete-btn { width: 20px; height: 20px; border: 0px solid #ffff…" at bounding box center [702, 364] width 663 height 557
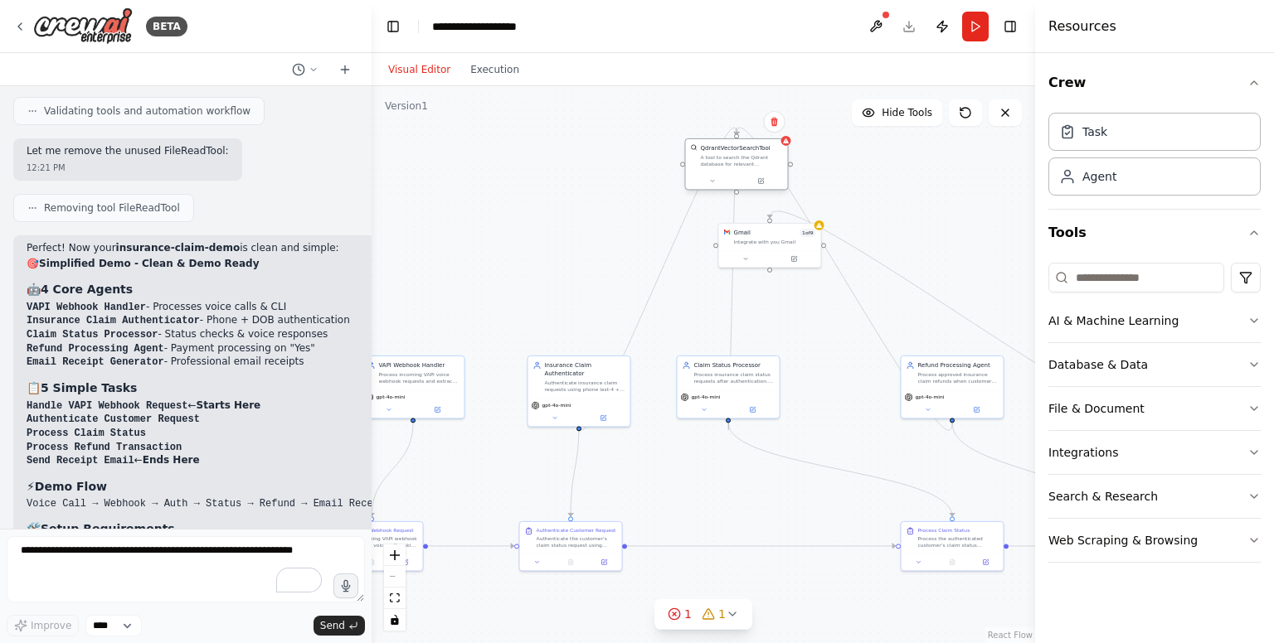
drag, startPoint x: 497, startPoint y: 216, endPoint x: 741, endPoint y: 168, distance: 248.7
click at [741, 168] on div "QdrantVectorSearchTool A tool to search the Qdrant database for relevant inform…" at bounding box center [737, 155] width 102 height 33
drag, startPoint x: 755, startPoint y: 243, endPoint x: 975, endPoint y: 222, distance: 220.7
click at [975, 222] on div "Gmail 1 of 9 Integrate with you Gmail" at bounding box center [986, 219] width 102 height 27
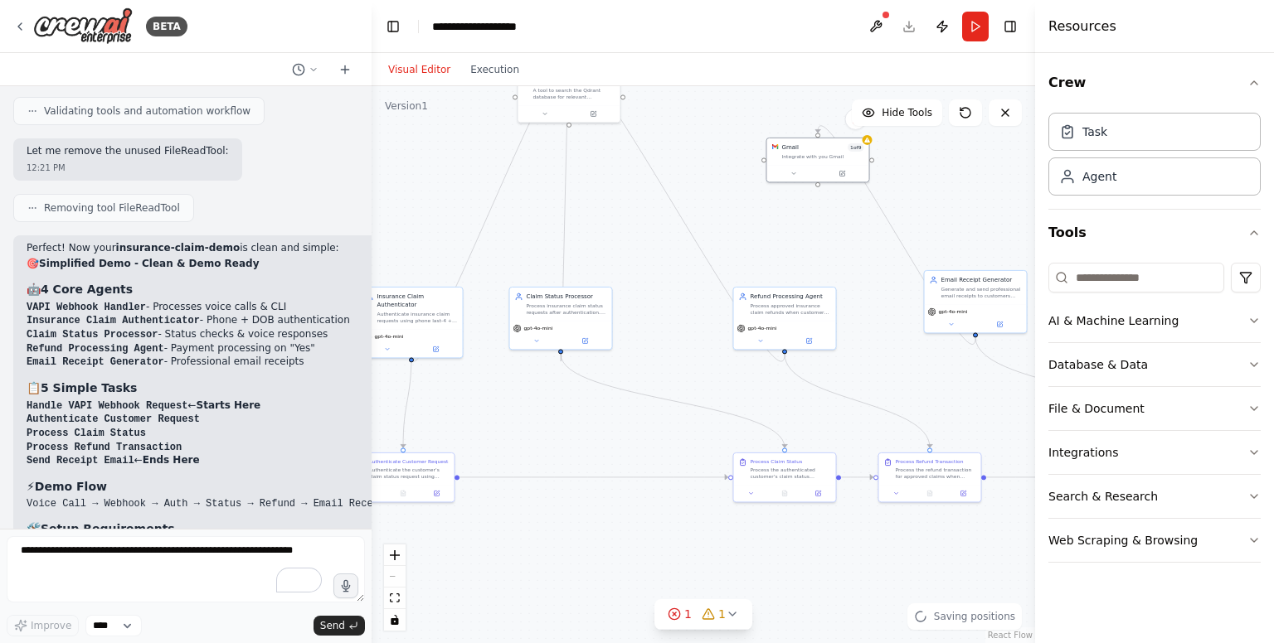
drag, startPoint x: 947, startPoint y: 312, endPoint x: 742, endPoint y: 216, distance: 225.9
click at [742, 216] on div ".deletable-edge-delete-btn { width: 20px; height: 20px; border: 0px solid #ffff…" at bounding box center [702, 364] width 663 height 557
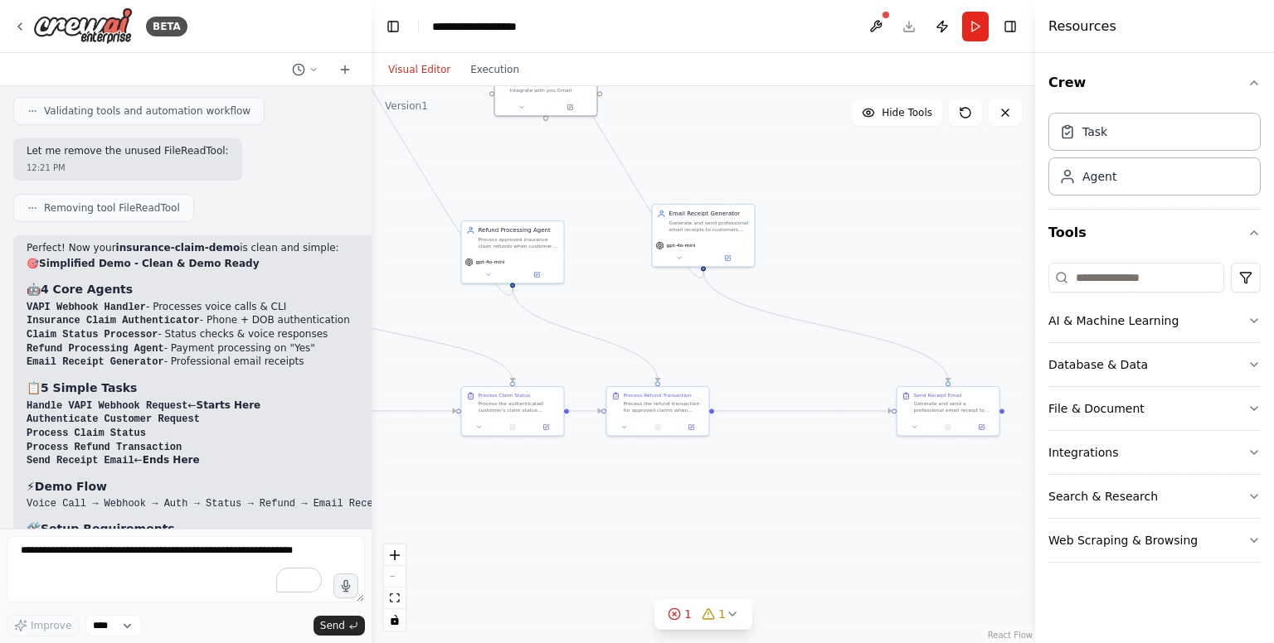
drag, startPoint x: 742, startPoint y: 216, endPoint x: 500, endPoint y: 177, distance: 245.3
click at [500, 177] on div ".deletable-edge-delete-btn { width: 20px; height: 20px; border: 0px solid #ffff…" at bounding box center [702, 364] width 663 height 557
drag, startPoint x: 926, startPoint y: 405, endPoint x: 808, endPoint y: 407, distance: 118.6
click at [808, 407] on div "Generate and send a professional email receipt to the customer after successful…" at bounding box center [826, 406] width 80 height 13
drag, startPoint x: 698, startPoint y: 246, endPoint x: 796, endPoint y: 258, distance: 98.5
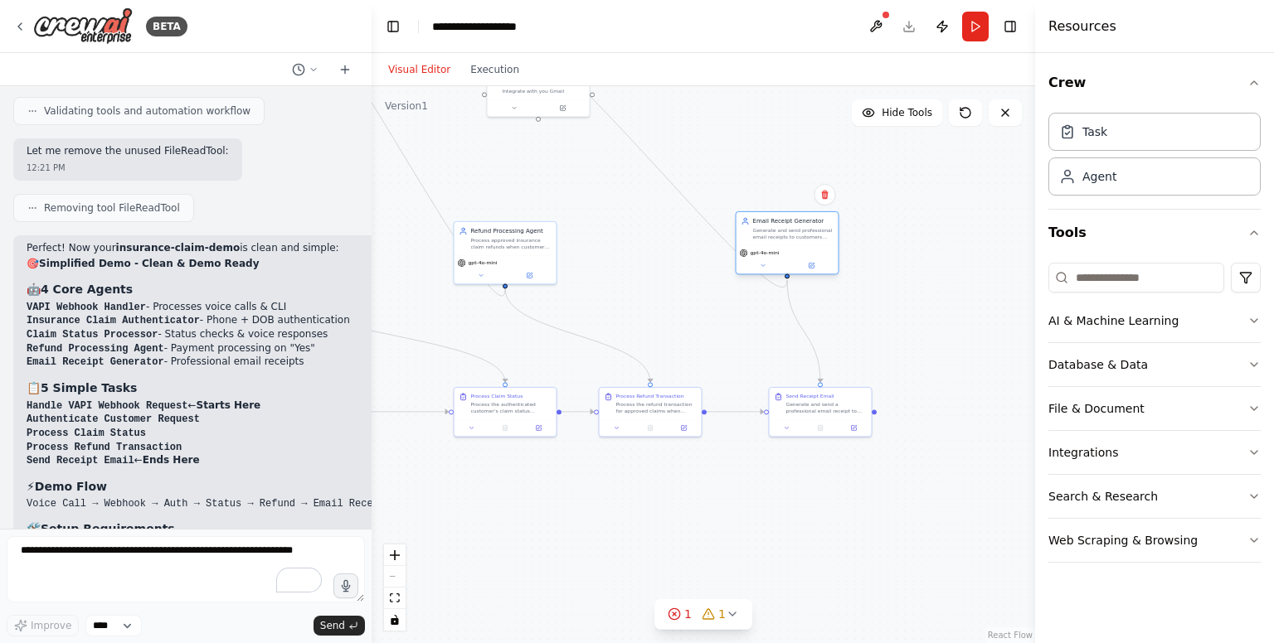
click at [796, 258] on div "gpt-4o-mini" at bounding box center [787, 259] width 102 height 29
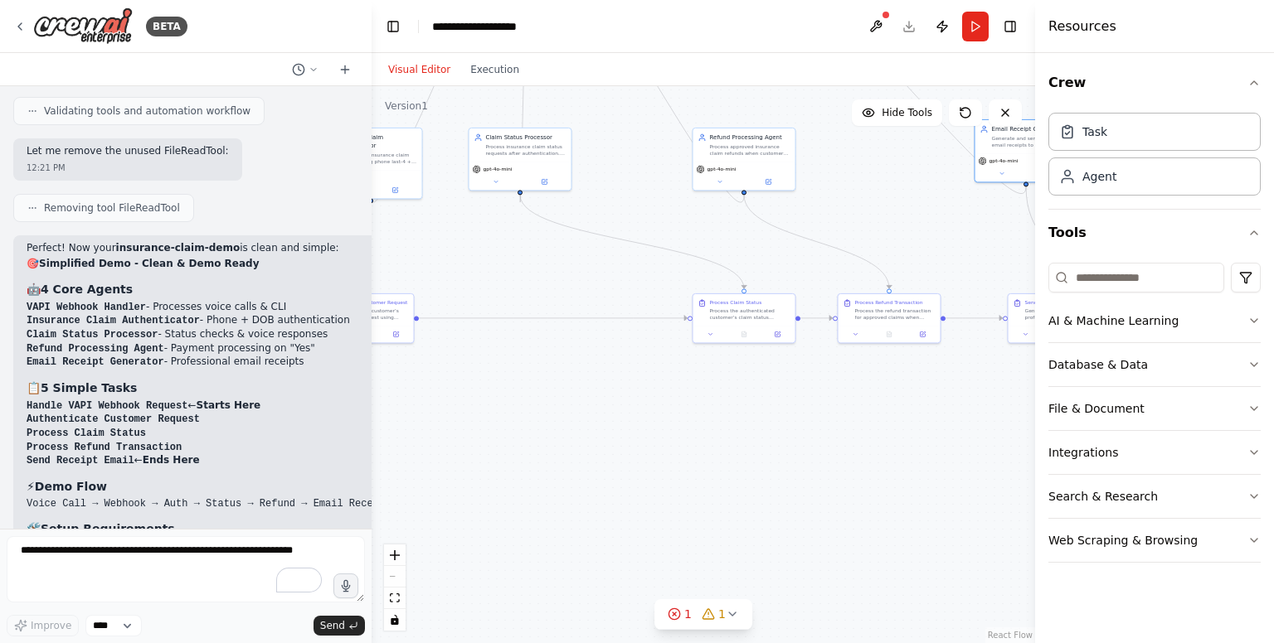
drag, startPoint x: 682, startPoint y: 266, endPoint x: 919, endPoint y: 173, distance: 254.7
click at [919, 173] on div ".deletable-edge-delete-btn { width: 20px; height: 20px; border: 0px solid #ffff…" at bounding box center [702, 364] width 663 height 557
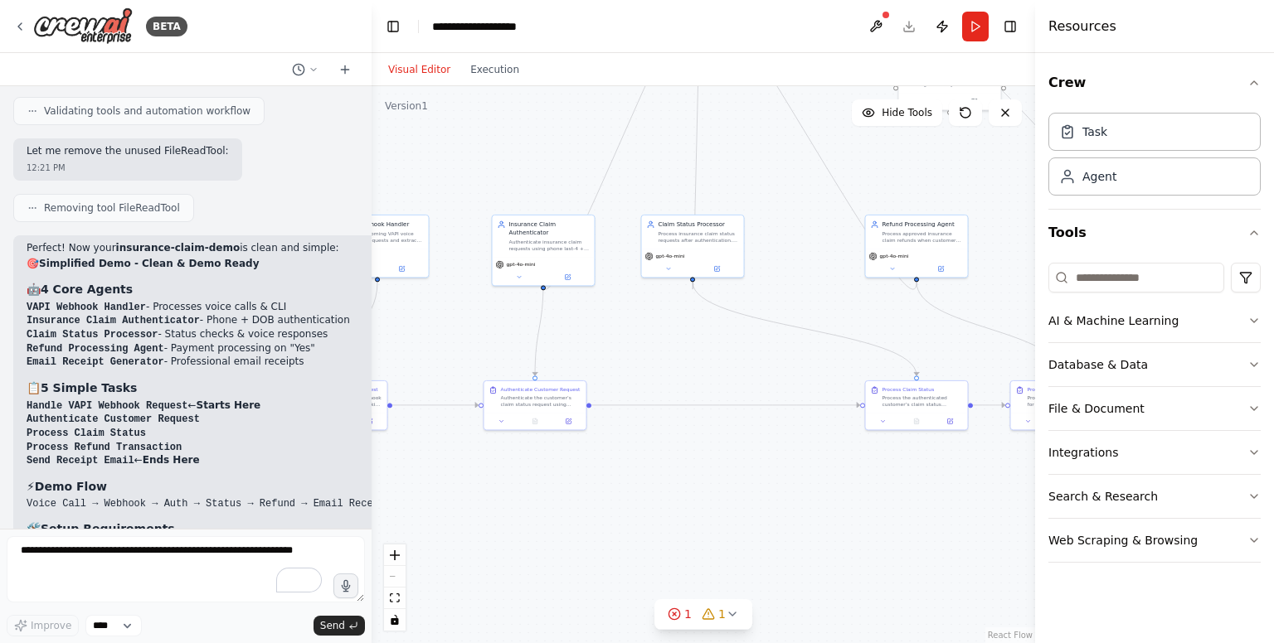
drag, startPoint x: 554, startPoint y: 409, endPoint x: 728, endPoint y: 495, distance: 194.3
click at [728, 495] on div ".deletable-edge-delete-btn { width: 20px; height: 20px; border: 0px solid #ffff…" at bounding box center [702, 364] width 663 height 557
drag, startPoint x: 559, startPoint y: 250, endPoint x: 605, endPoint y: 250, distance: 45.6
click at [605, 255] on div "gpt-4o-mini" at bounding box center [585, 269] width 102 height 29
drag, startPoint x: 927, startPoint y: 250, endPoint x: 809, endPoint y: 251, distance: 117.8
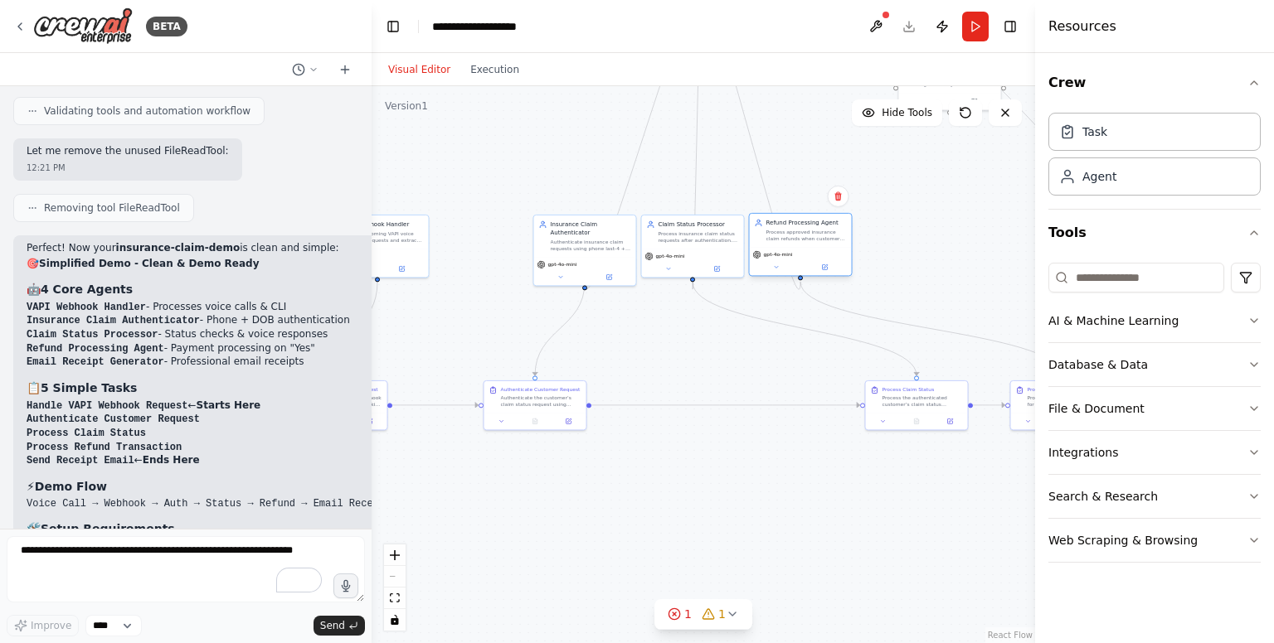
click at [809, 251] on div "gpt-4o-mini" at bounding box center [801, 261] width 102 height 29
click at [575, 405] on div ".deletable-edge-delete-btn { width: 20px; height: 20px; border: 0px solid #ffff…" at bounding box center [409, 312] width 332 height 279
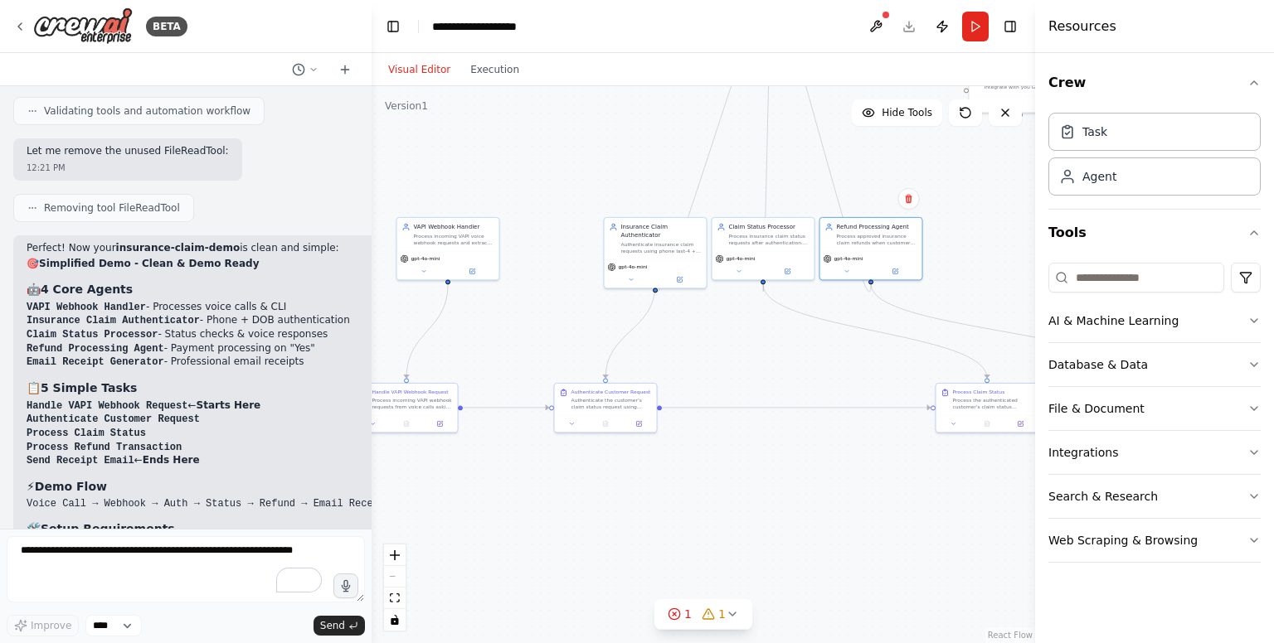
drag, startPoint x: 498, startPoint y: 306, endPoint x: 586, endPoint y: 307, distance: 88.7
click at [586, 307] on div ".deletable-edge-delete-btn { width: 20px; height: 20px; border: 0px solid #ffff…" at bounding box center [702, 364] width 663 height 557
drag, startPoint x: 470, startPoint y: 245, endPoint x: 521, endPoint y: 248, distance: 50.6
click at [521, 248] on div "VAPI Webhook Handler Process incoming VAPI voice webhook requests and extract c…" at bounding box center [516, 246] width 104 height 64
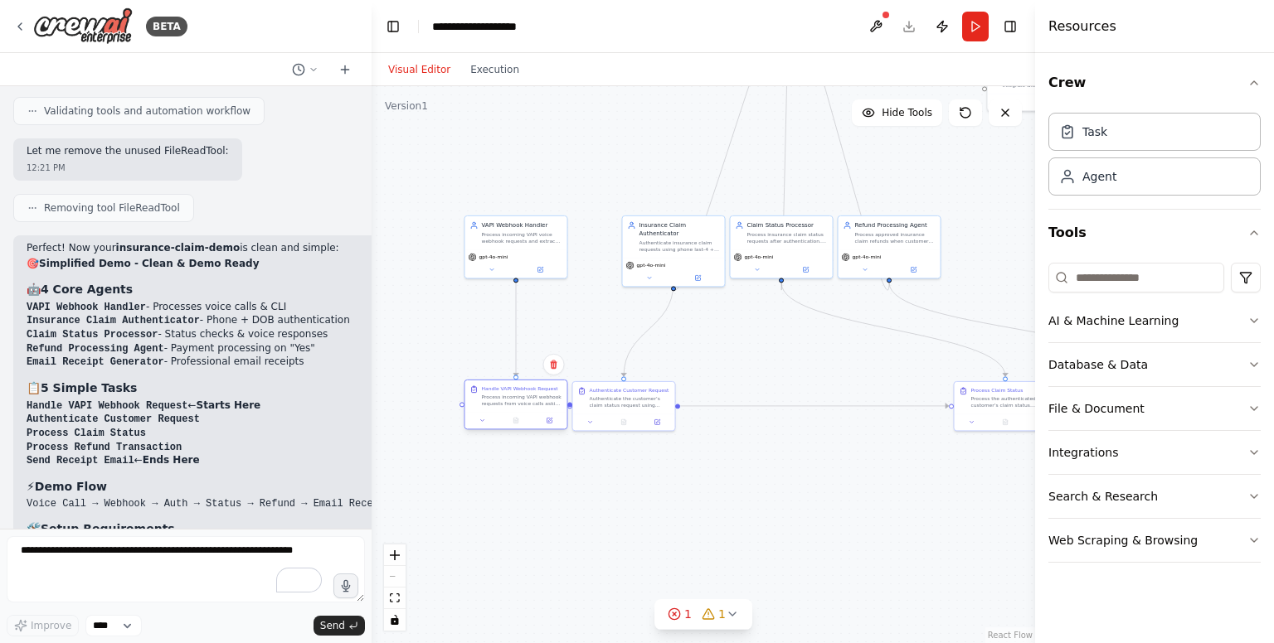
drag, startPoint x: 428, startPoint y: 409, endPoint x: 537, endPoint y: 410, distance: 108.6
click at [537, 410] on div "Handle VAPI Webhook Request Process incoming VAPI webhook requests from voice c…" at bounding box center [516, 397] width 102 height 32
drag, startPoint x: 617, startPoint y: 412, endPoint x: 797, endPoint y: 409, distance: 180.0
click at [797, 409] on div "Authenticate Customer Request Authenticate the customer's claim status request …" at bounding box center [807, 405] width 104 height 51
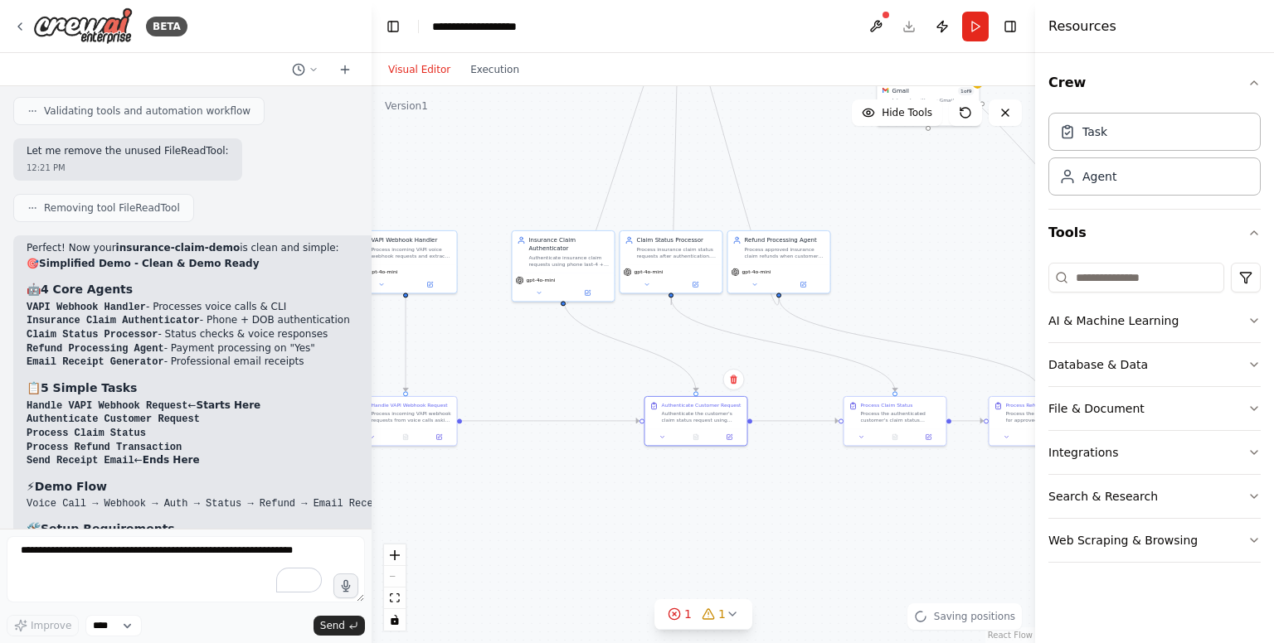
drag, startPoint x: 896, startPoint y: 515, endPoint x: 785, endPoint y: 531, distance: 111.4
click at [785, 531] on div ".deletable-edge-delete-btn { width: 20px; height: 20px; border: 0px solid #ffff…" at bounding box center [702, 364] width 663 height 557
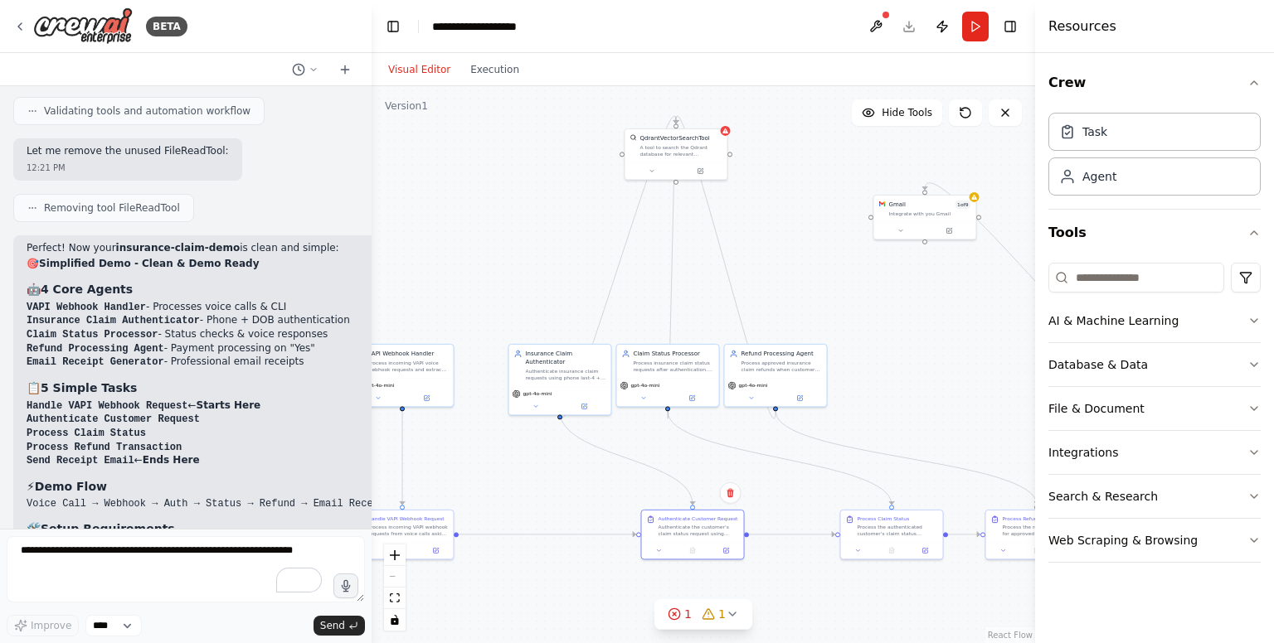
drag, startPoint x: 785, startPoint y: 531, endPoint x: 782, endPoint y: 643, distance: 112.8
click at [782, 643] on html "BETA You are an expert CrewAI engineer. Create a minimal, demo‑ready project ca…" at bounding box center [637, 321] width 1274 height 643
drag, startPoint x: 663, startPoint y: 153, endPoint x: 653, endPoint y: 242, distance: 89.3
click at [653, 242] on div "A tool to search the Qdrant database for relevant information on internal docum…" at bounding box center [673, 240] width 82 height 13
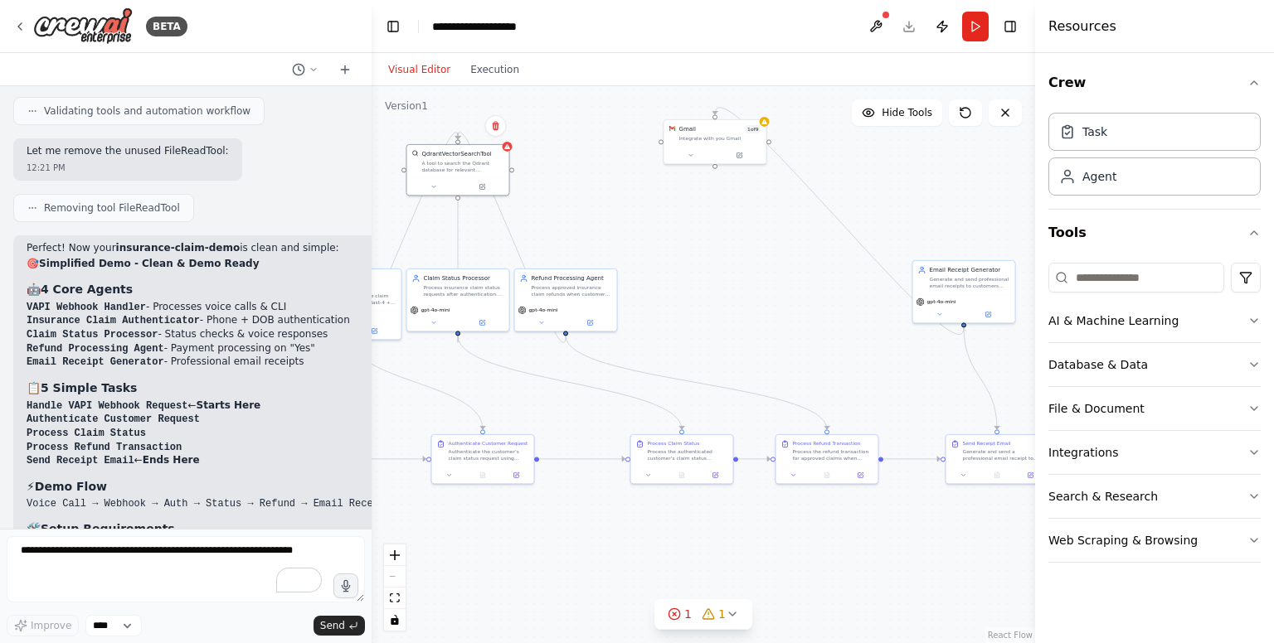
drag, startPoint x: 876, startPoint y: 336, endPoint x: 619, endPoint y: 262, distance: 267.4
click at [619, 262] on div ".deletable-edge-delete-btn { width: 20px; height: 20px; border: 0px solid #ffff…" at bounding box center [702, 364] width 663 height 557
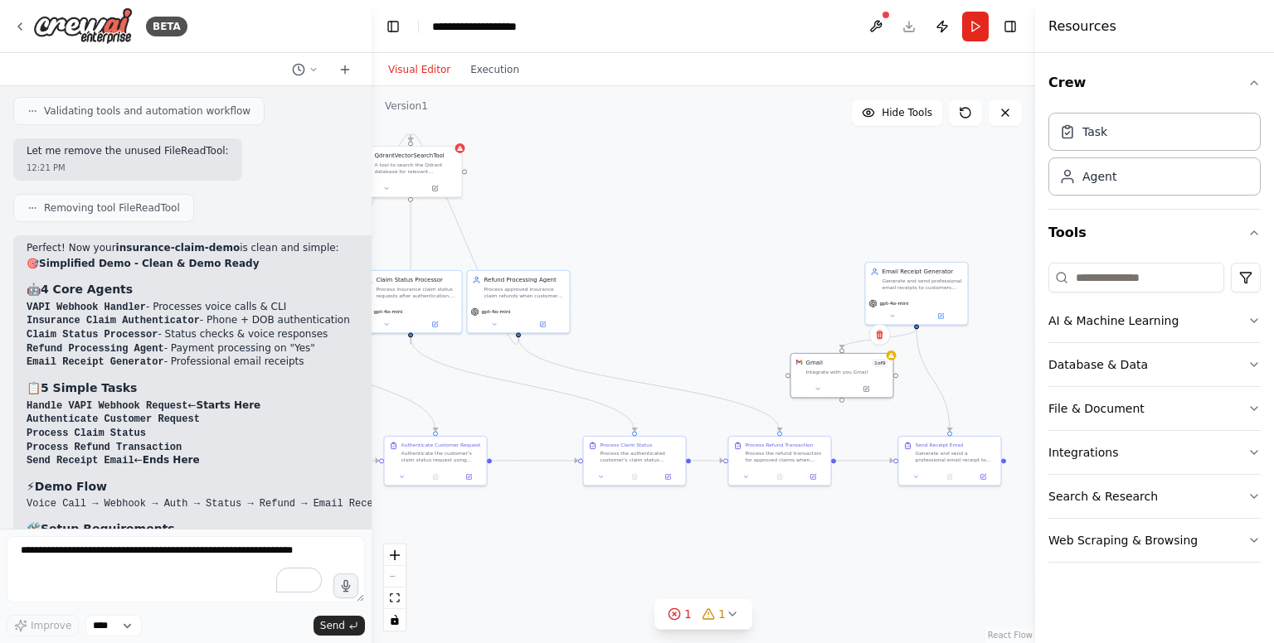
drag, startPoint x: 651, startPoint y: 154, endPoint x: 829, endPoint y: 397, distance: 301.4
click at [829, 397] on div "Gmail 1 of 9 Integrate with you Gmail" at bounding box center [842, 376] width 104 height 46
drag, startPoint x: 829, startPoint y: 397, endPoint x: 828, endPoint y: 414, distance: 16.6
click at [828, 414] on div "Gmail 1 of 9 Integrate with you Gmail" at bounding box center [842, 393] width 104 height 46
drag, startPoint x: 904, startPoint y: 290, endPoint x: 895, endPoint y: 197, distance: 93.3
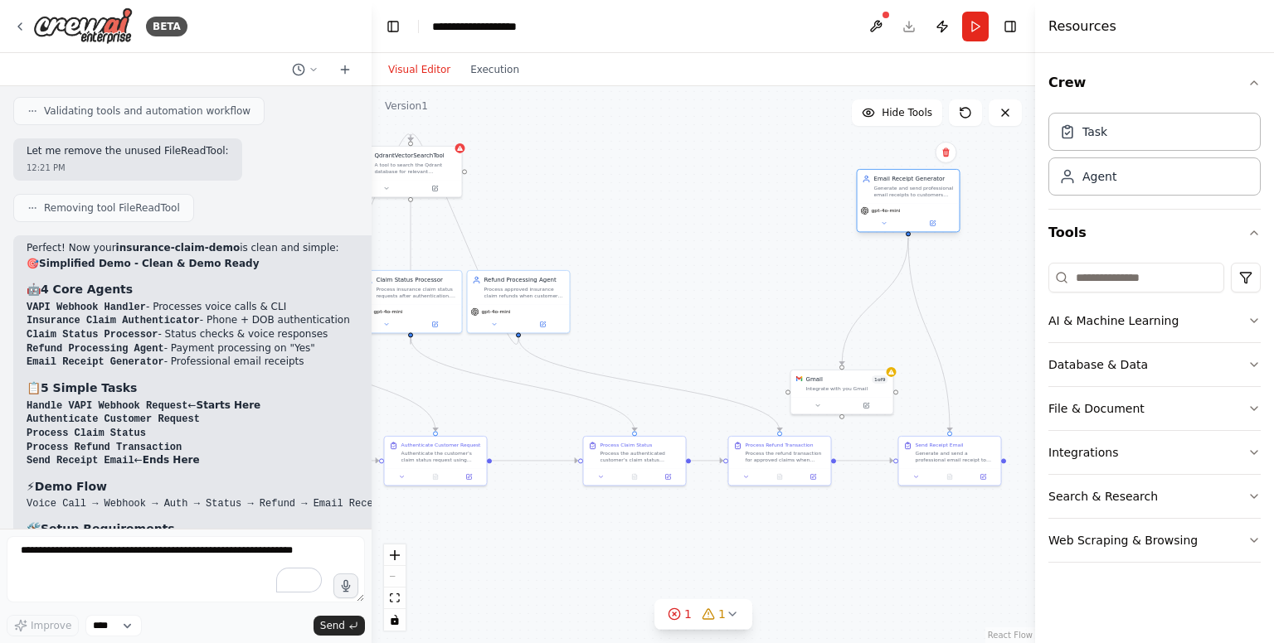
click at [895, 197] on div "Email Receipt Generator Generate and send professional email receipts to custom…" at bounding box center [908, 186] width 102 height 33
drag, startPoint x: 849, startPoint y: 389, endPoint x: 811, endPoint y: 336, distance: 65.4
click at [811, 336] on div "Integrate with you Gmail" at bounding box center [814, 337] width 82 height 7
click at [539, 470] on div at bounding box center [544, 475] width 102 height 17
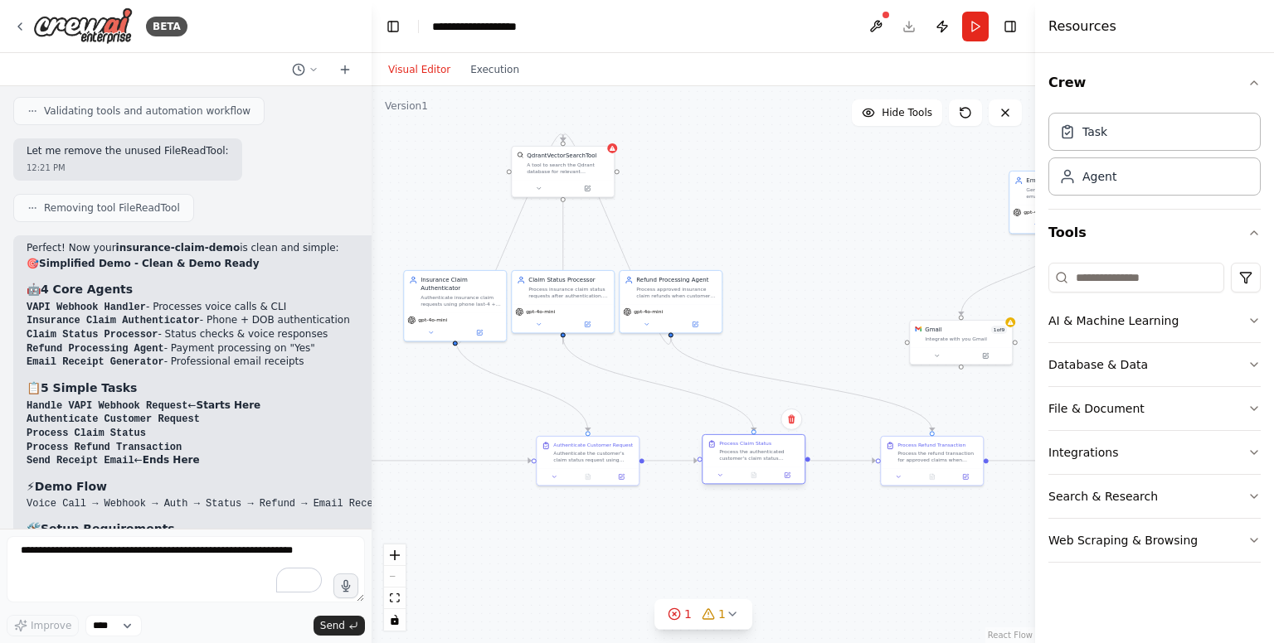
click at [750, 472] on div at bounding box center [753, 475] width 102 height 17
click at [736, 465] on div "Process Claim Status Process the authenticated customer's claim status request.…" at bounding box center [745, 451] width 102 height 32
drag, startPoint x: 736, startPoint y: 465, endPoint x: 736, endPoint y: 485, distance: 19.9
click at [736, 485] on div "Process Claim Status Process the authenticated customer's claim status request.…" at bounding box center [745, 461] width 104 height 51
click at [831, 366] on div ".deletable-edge-delete-btn { width: 20px; height: 20px; border: 0px solid #ffff…" at bounding box center [702, 364] width 663 height 557
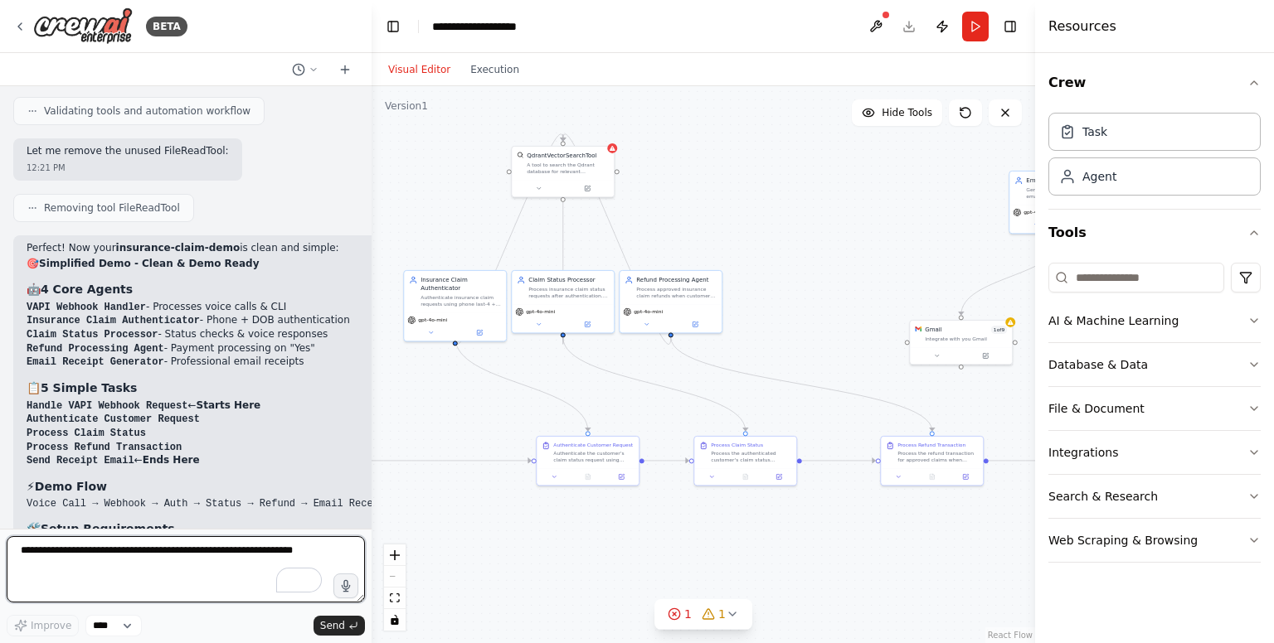
click at [236, 573] on textarea "To enrich screen reader interactions, please activate Accessibility in Grammarl…" at bounding box center [186, 570] width 358 height 66
type textarea "**********"
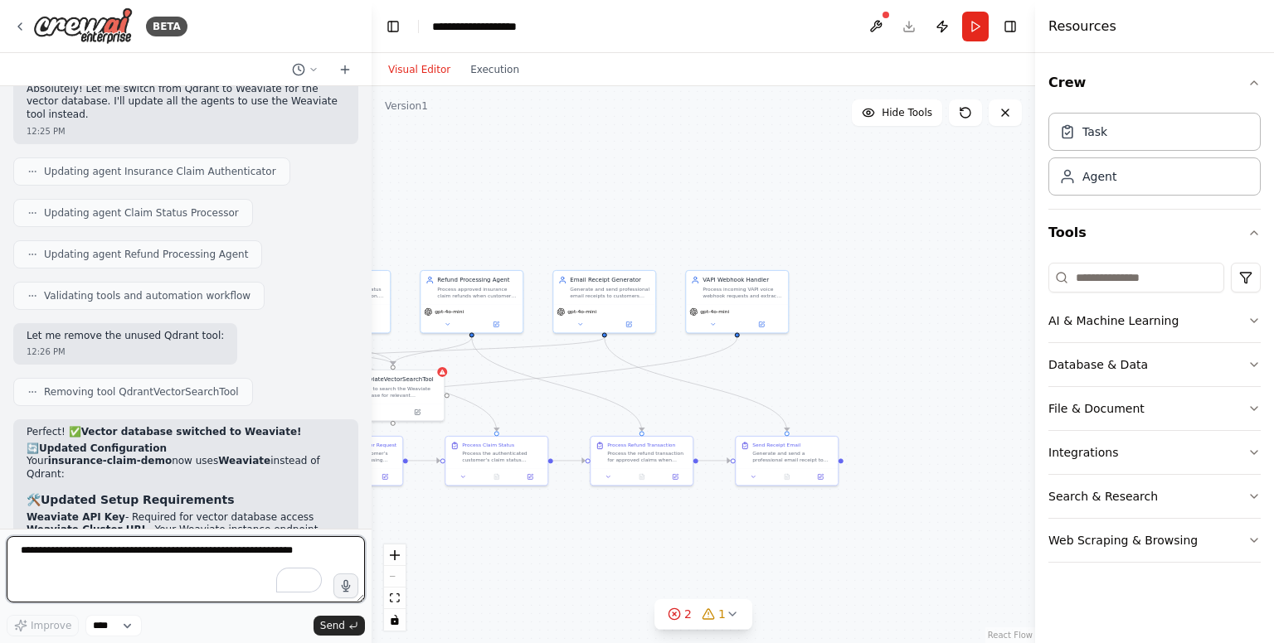
scroll to position [6767, 0]
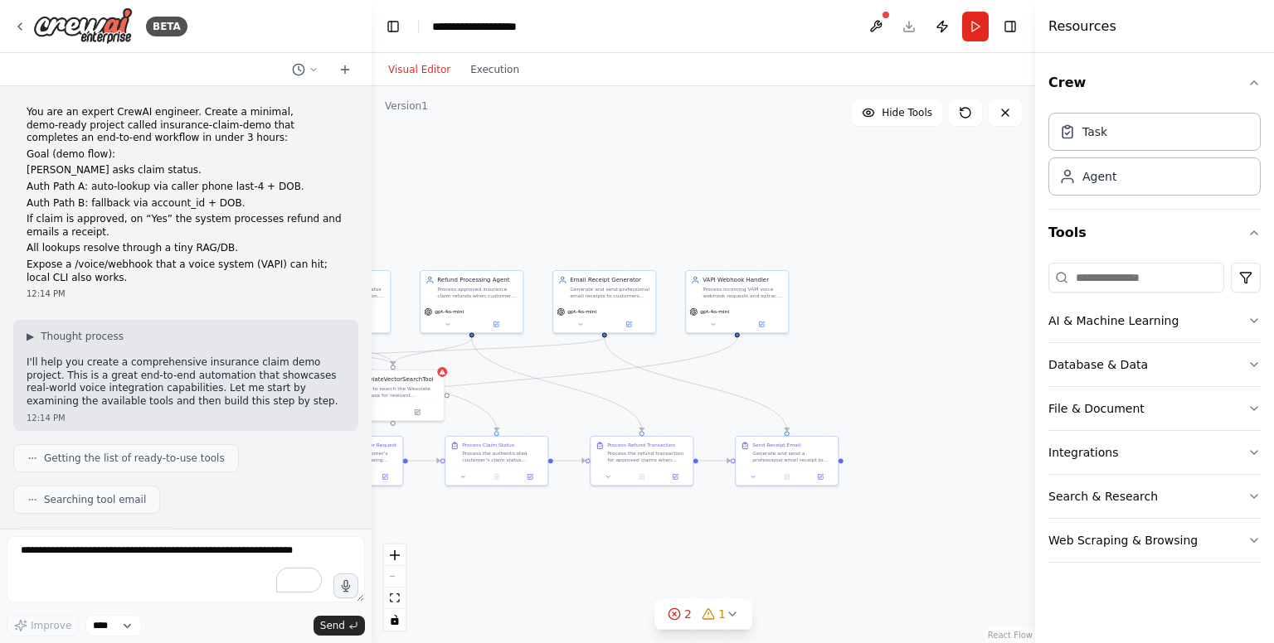
scroll to position [6780, 0]
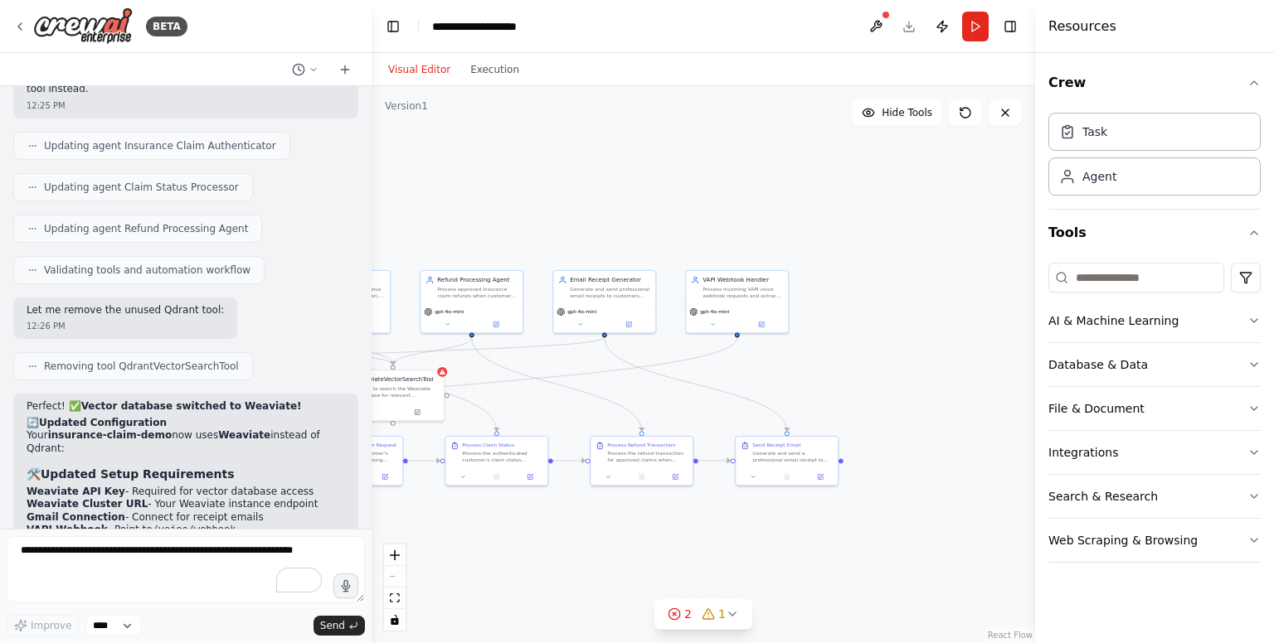
click at [1123, 594] on div "Crew Task Agent Tools AI & Machine Learning Database & Data File & Document Int…" at bounding box center [1154, 348] width 239 height 590
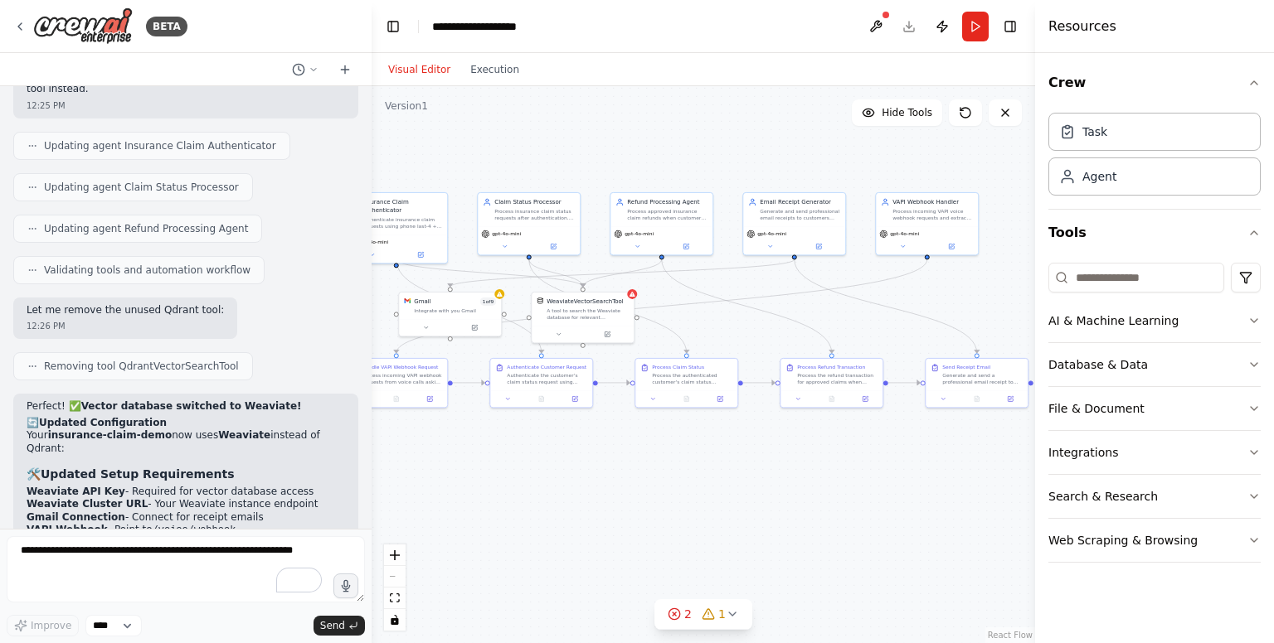
drag, startPoint x: 759, startPoint y: 590, endPoint x: 949, endPoint y: 512, distance: 205.3
click at [949, 512] on div ".deletable-edge-delete-btn { width: 20px; height: 20px; border: 0px solid #ffff…" at bounding box center [702, 364] width 663 height 557
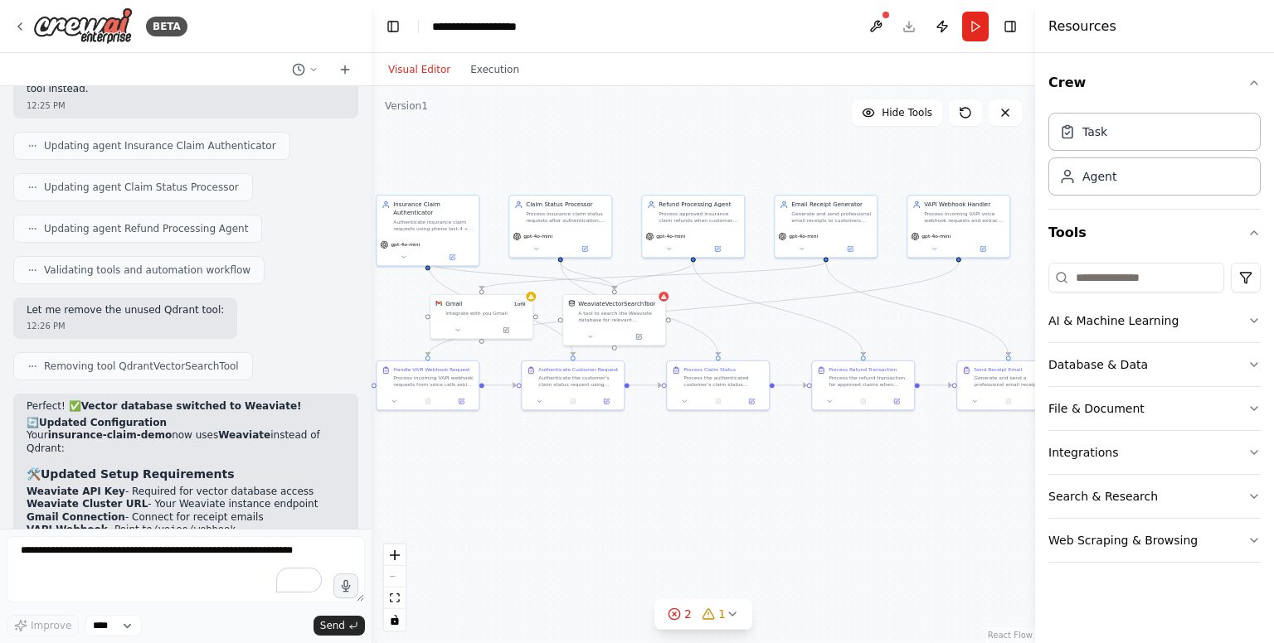
drag, startPoint x: 724, startPoint y: 119, endPoint x: 755, endPoint y: 121, distance: 31.6
click at [755, 121] on div ".deletable-edge-delete-btn { width: 20px; height: 20px; border: 0px solid #ffff…" at bounding box center [702, 364] width 663 height 557
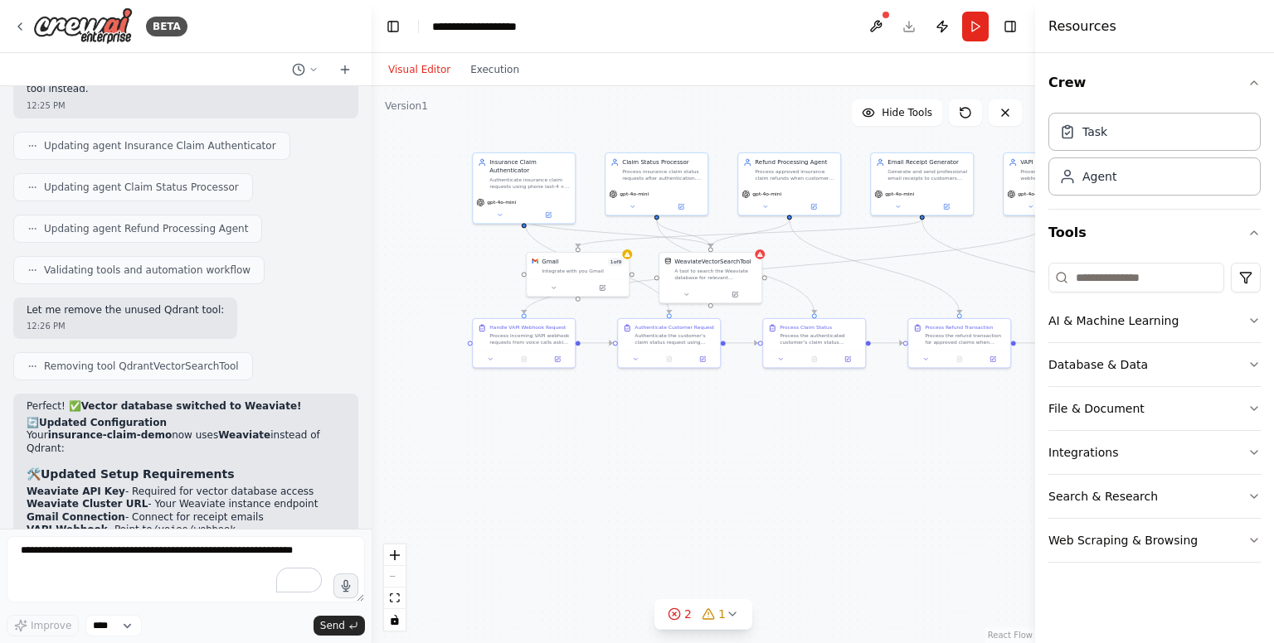
drag, startPoint x: 740, startPoint y: 444, endPoint x: 838, endPoint y: 401, distance: 107.3
click at [838, 401] on div ".deletable-edge-delete-btn { width: 20px; height: 20px; border: 0px solid #ffff…" at bounding box center [702, 364] width 663 height 557
